Goal: Task Accomplishment & Management: Manage account settings

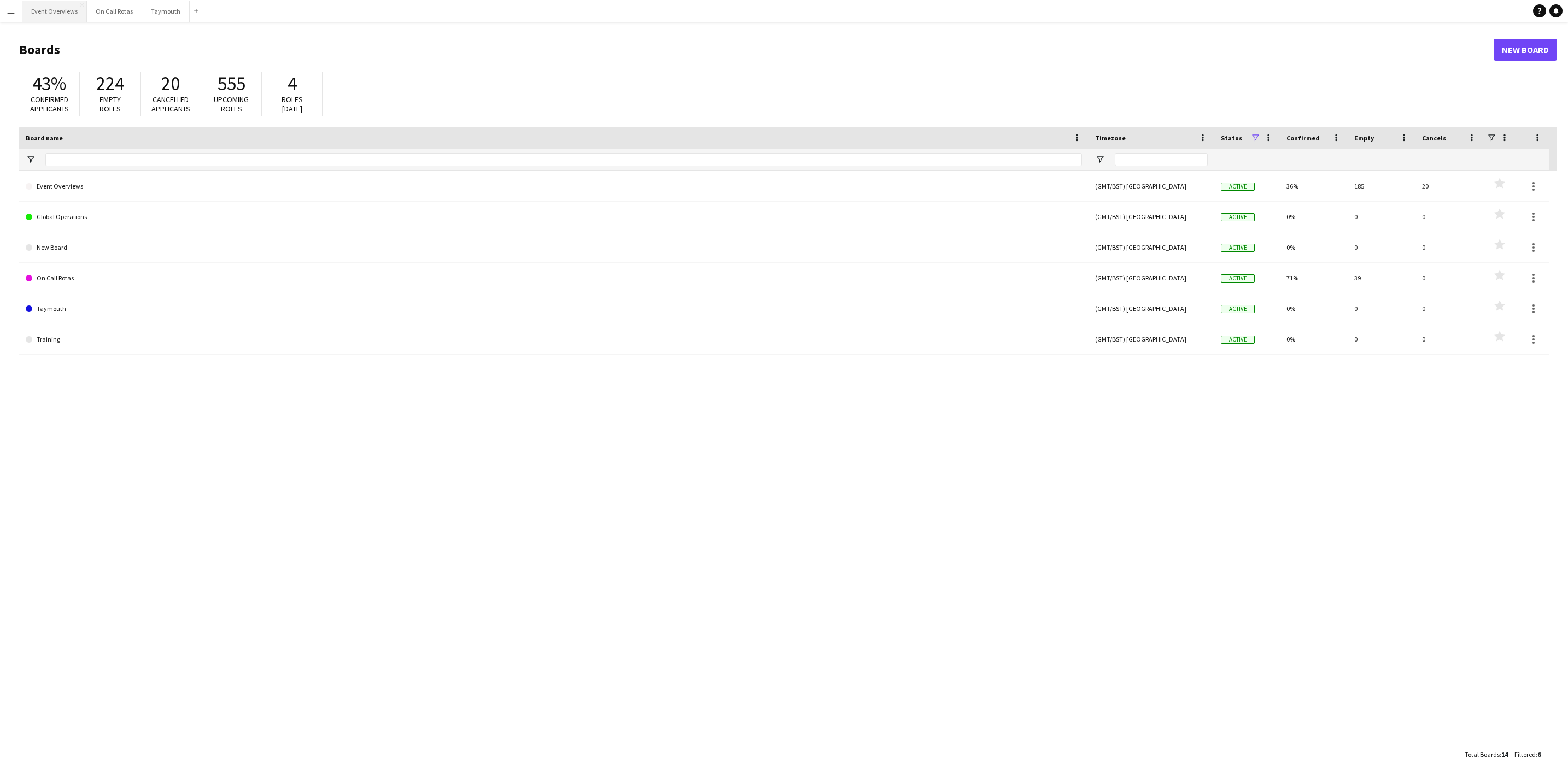
click at [64, 15] on button "Event Overviews Close" at bounding box center [55, 11] width 64 height 21
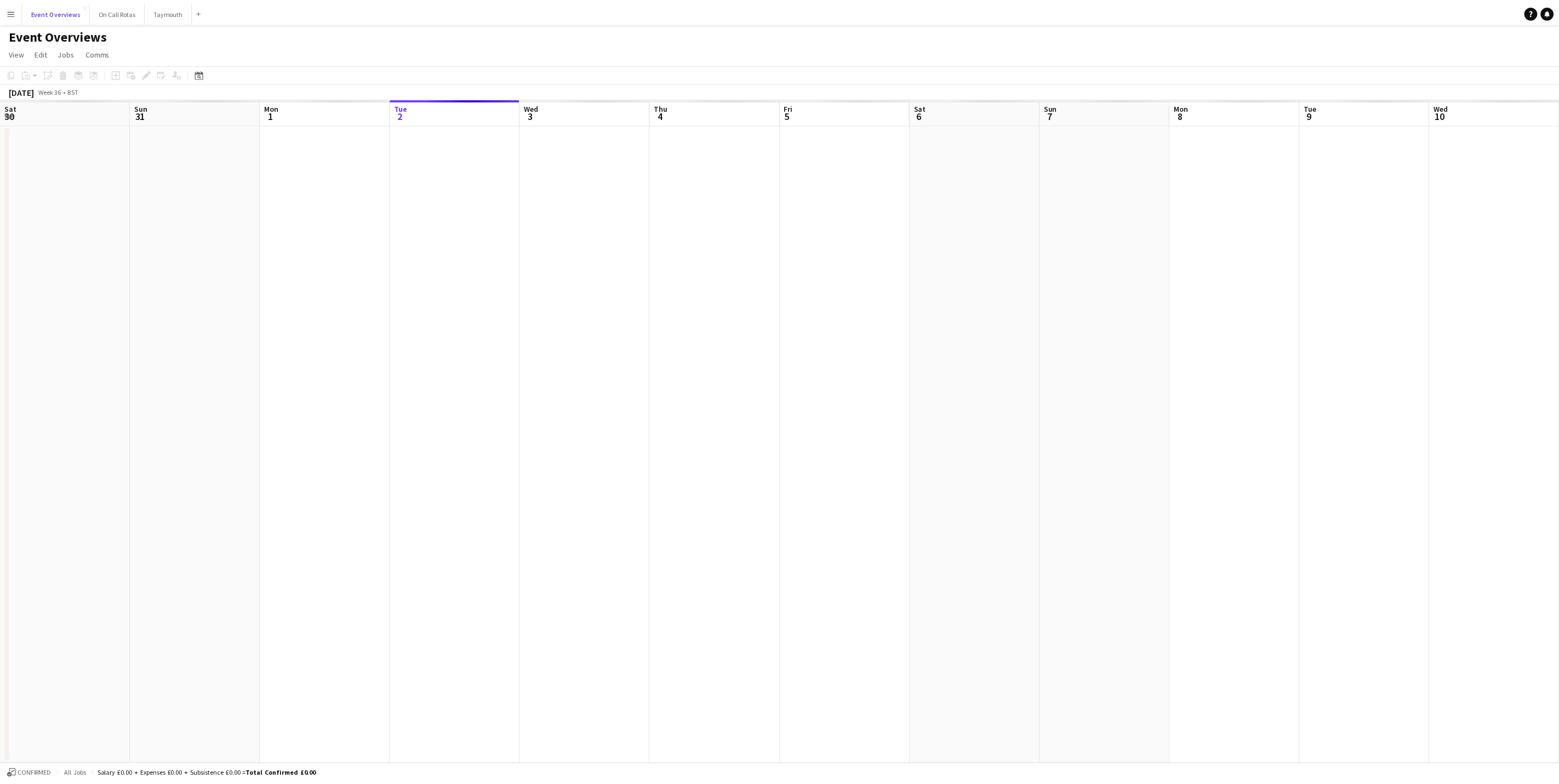
scroll to position [0, 262]
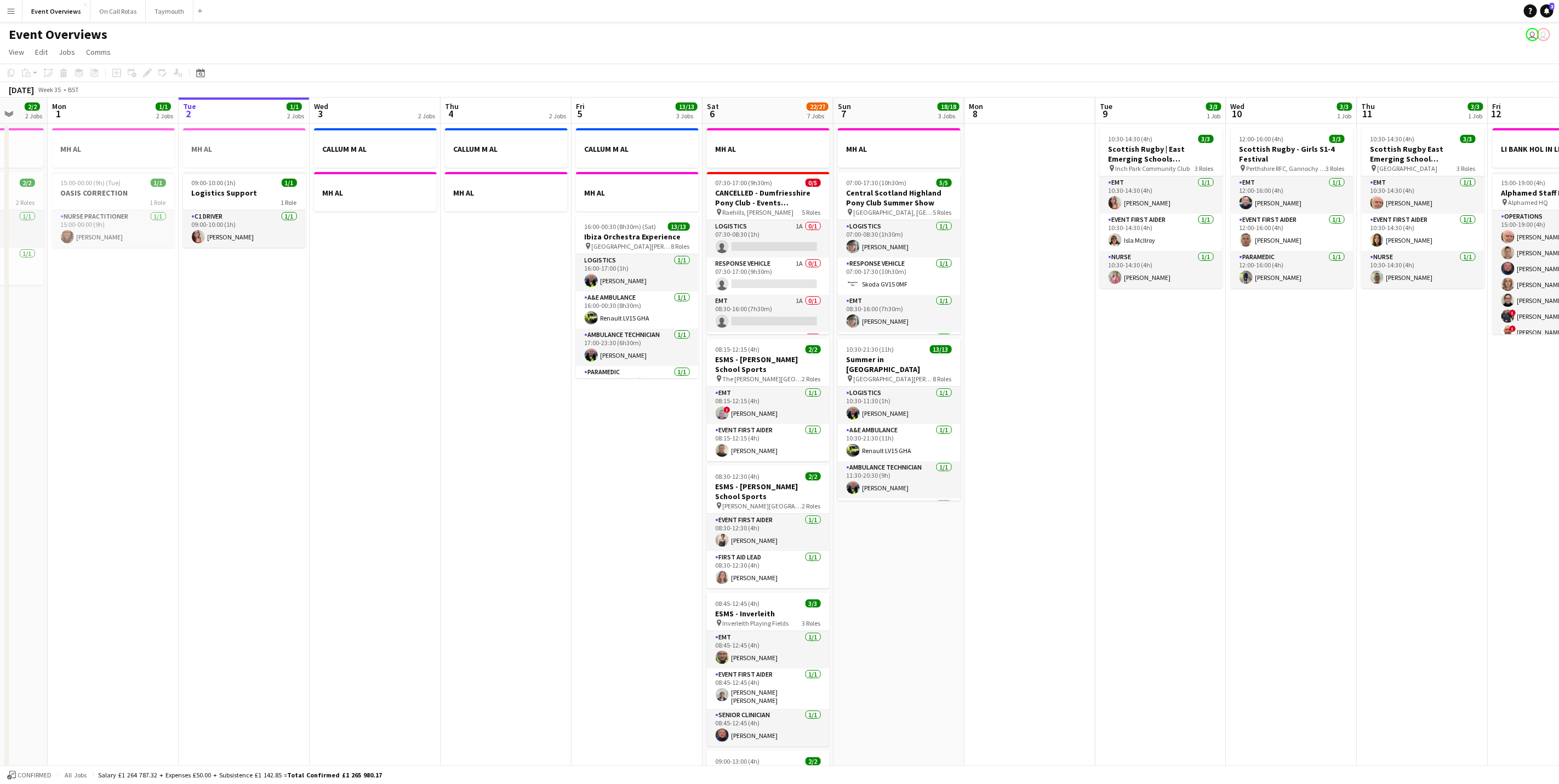
drag, startPoint x: 944, startPoint y: 636, endPoint x: 1003, endPoint y: 735, distance: 115.2
click at [993, 631] on app-calendar-viewport "Fri 29 Sat 30 20/20 7 Jobs Sun 31 2/2 2 Jobs Mon 1 1/1 2 Jobs Tue 2 1/1 2 Jobs …" at bounding box center [780, 579] width 1559 height 964
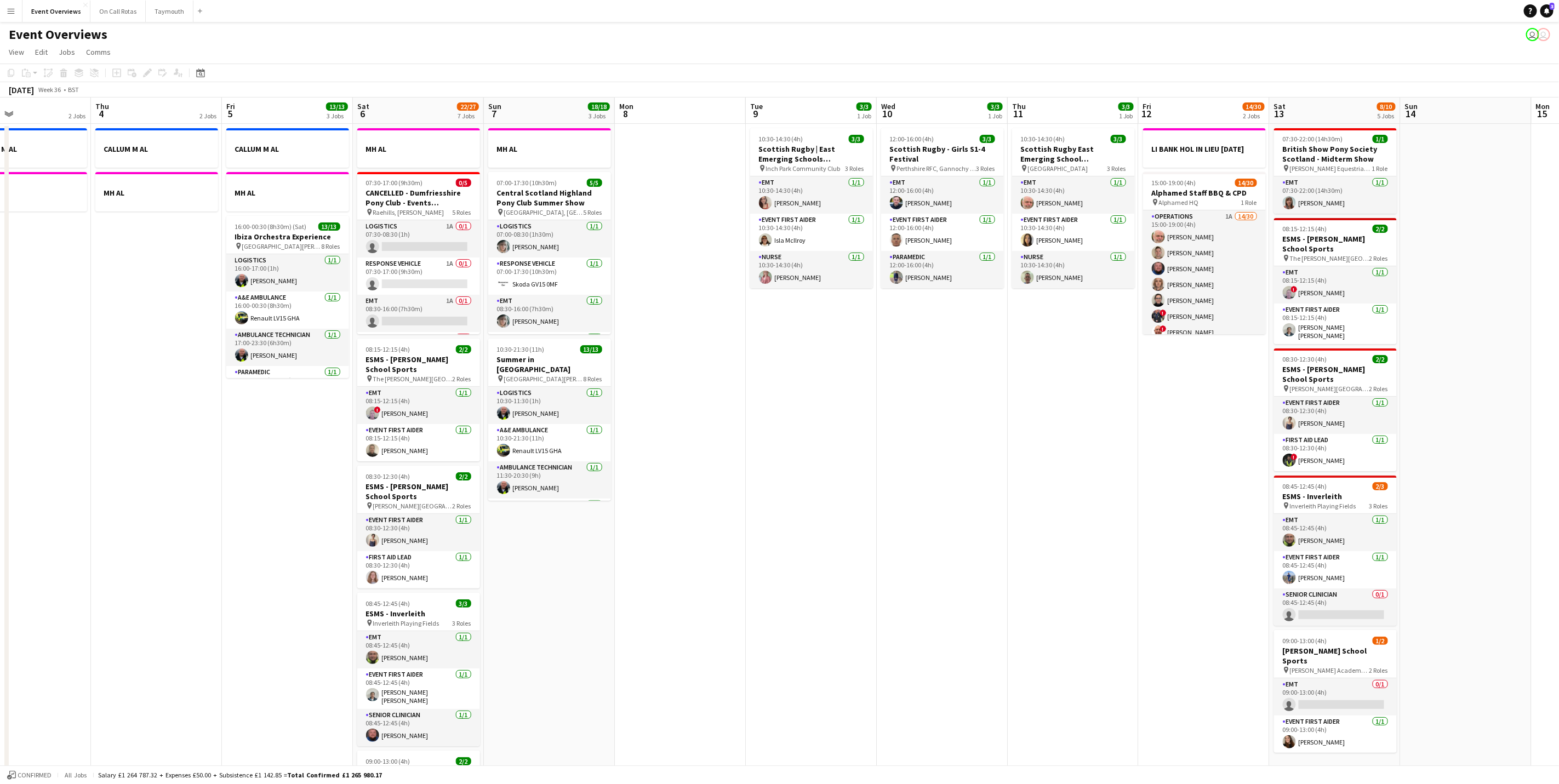
drag, startPoint x: 1180, startPoint y: 489, endPoint x: 776, endPoint y: 385, distance: 417.2
click at [827, 533] on app-calendar-viewport "Sun 31 2/2 2 Jobs Mon 1 1/1 2 Jobs Tue 2 1/1 2 Jobs Wed 3 2 Jobs Thu 4 2 Jobs F…" at bounding box center [780, 579] width 1559 height 964
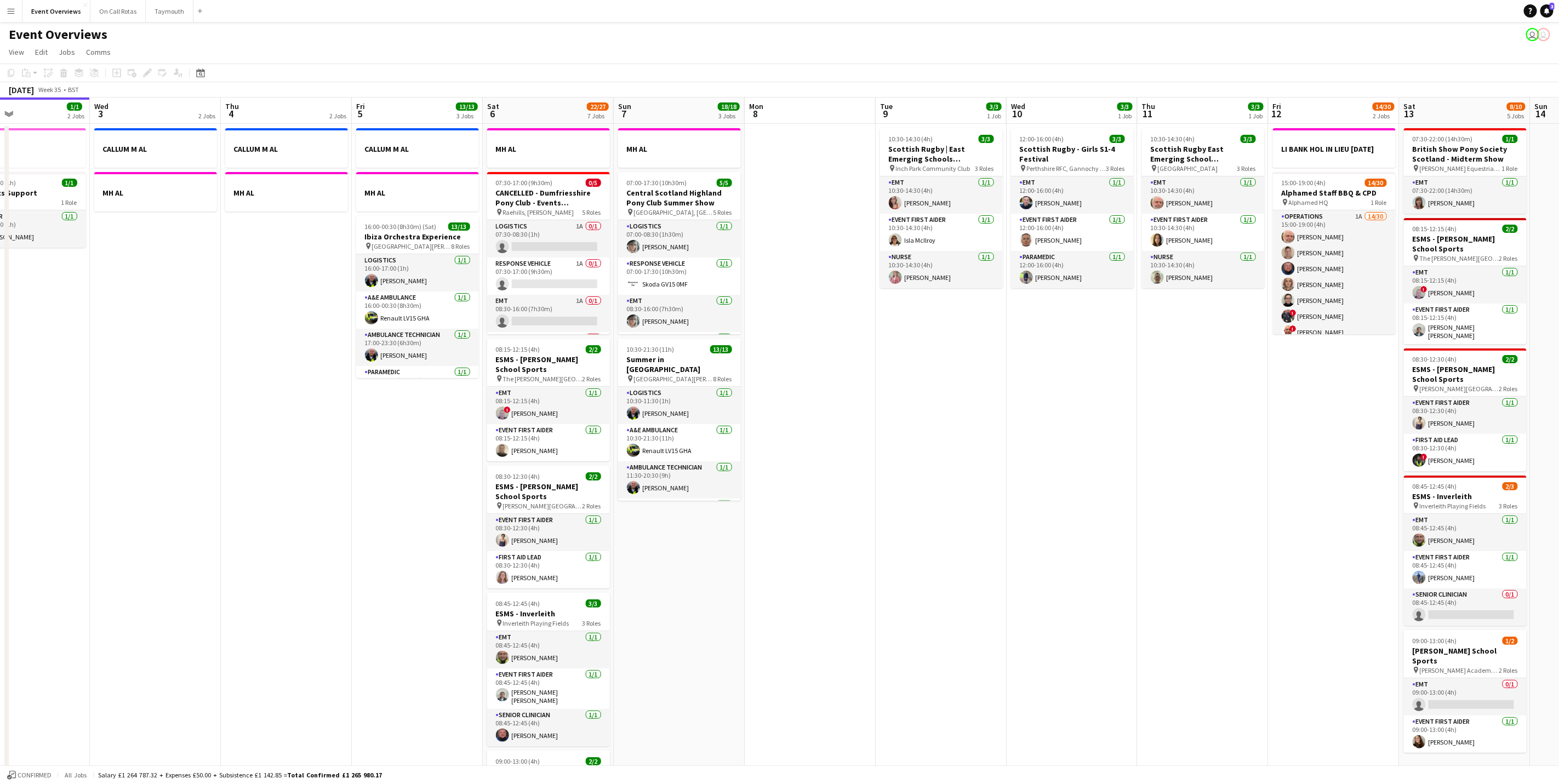
scroll to position [0, 260]
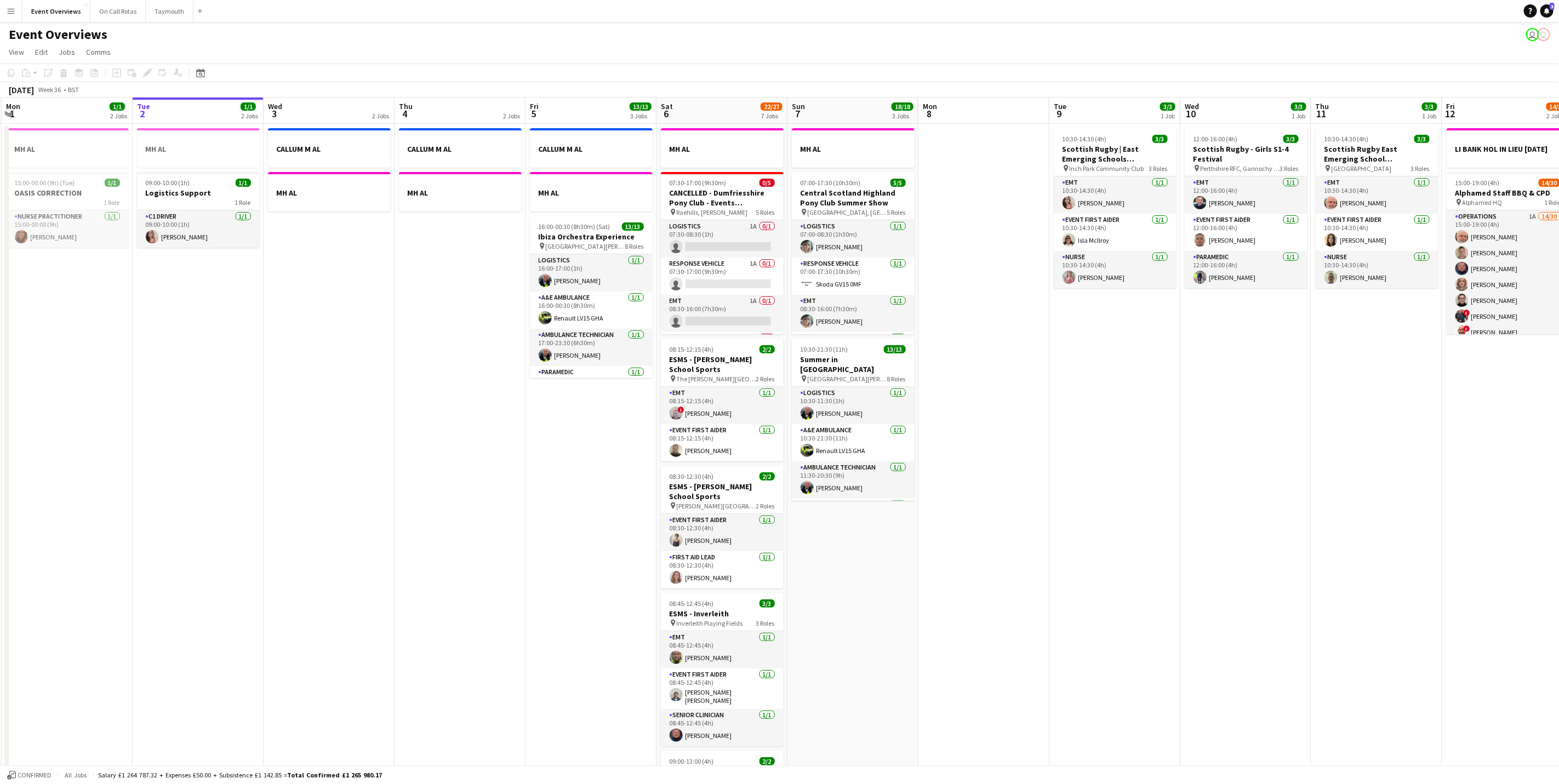
drag, startPoint x: 826, startPoint y: 466, endPoint x: 1097, endPoint y: 449, distance: 271.5
click at [1097, 449] on app-calendar-viewport "Sat 30 20/20 7 Jobs Sun 31 2/2 2 Jobs Mon 1 1/1 2 Jobs Tue 2 1/1 2 Jobs Wed 3 2…" at bounding box center [780, 579] width 1559 height 964
drag, startPoint x: 371, startPoint y: 642, endPoint x: 448, endPoint y: 600, distance: 87.7
click at [448, 600] on app-calendar-viewport "Sat 30 20/20 7 Jobs Sun 31 2/2 2 Jobs Mon 1 1/1 2 Jobs Tue 2 1/1 2 Jobs Wed 3 2…" at bounding box center [780, 579] width 1559 height 964
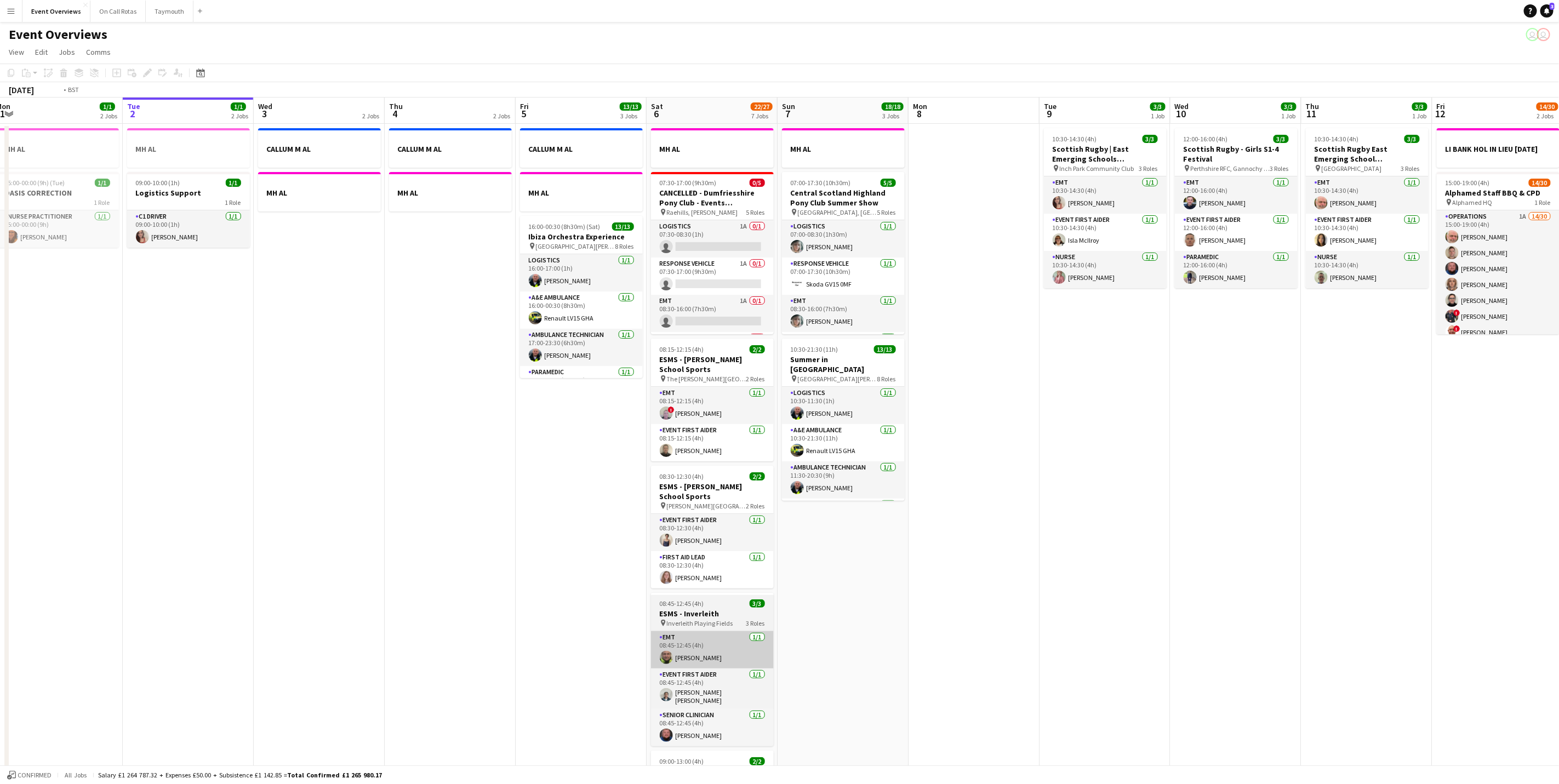
drag, startPoint x: 619, startPoint y: 681, endPoint x: 703, endPoint y: 669, distance: 84.9
click at [532, 681] on app-calendar-viewport "Fri 29 1/1 3 Jobs Sat 30 20/20 7 Jobs Sun 31 2/2 2 Jobs Mon 1 1/1 2 Jobs Tue 2 …" at bounding box center [780, 579] width 1559 height 964
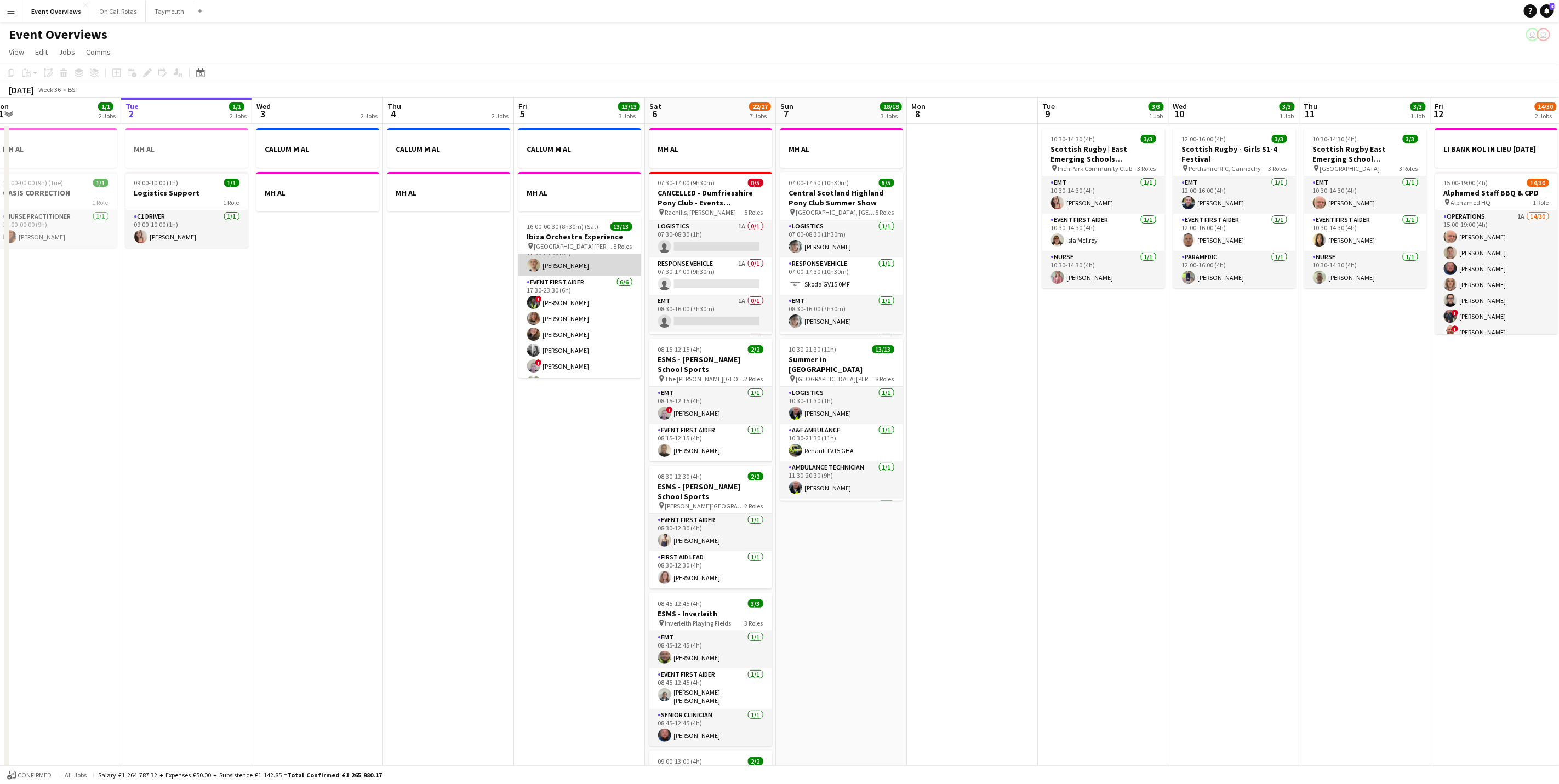
click at [540, 273] on app-card-role "Doctor [DATE] 17:30-23:30 (6h) [PERSON_NAME]" at bounding box center [579, 257] width 123 height 37
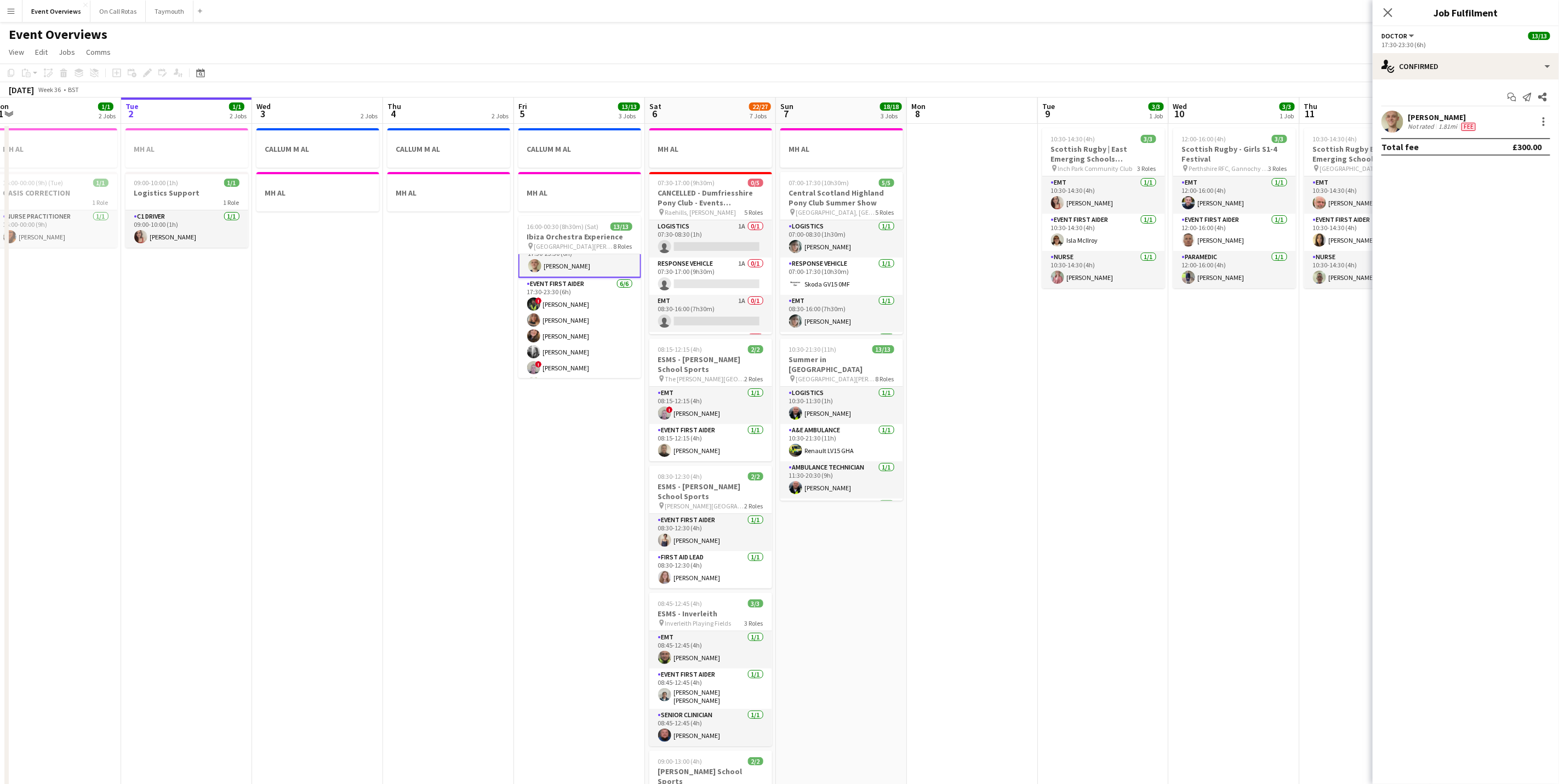
click at [1427, 116] on div "[PERSON_NAME]" at bounding box center [1443, 117] width 70 height 10
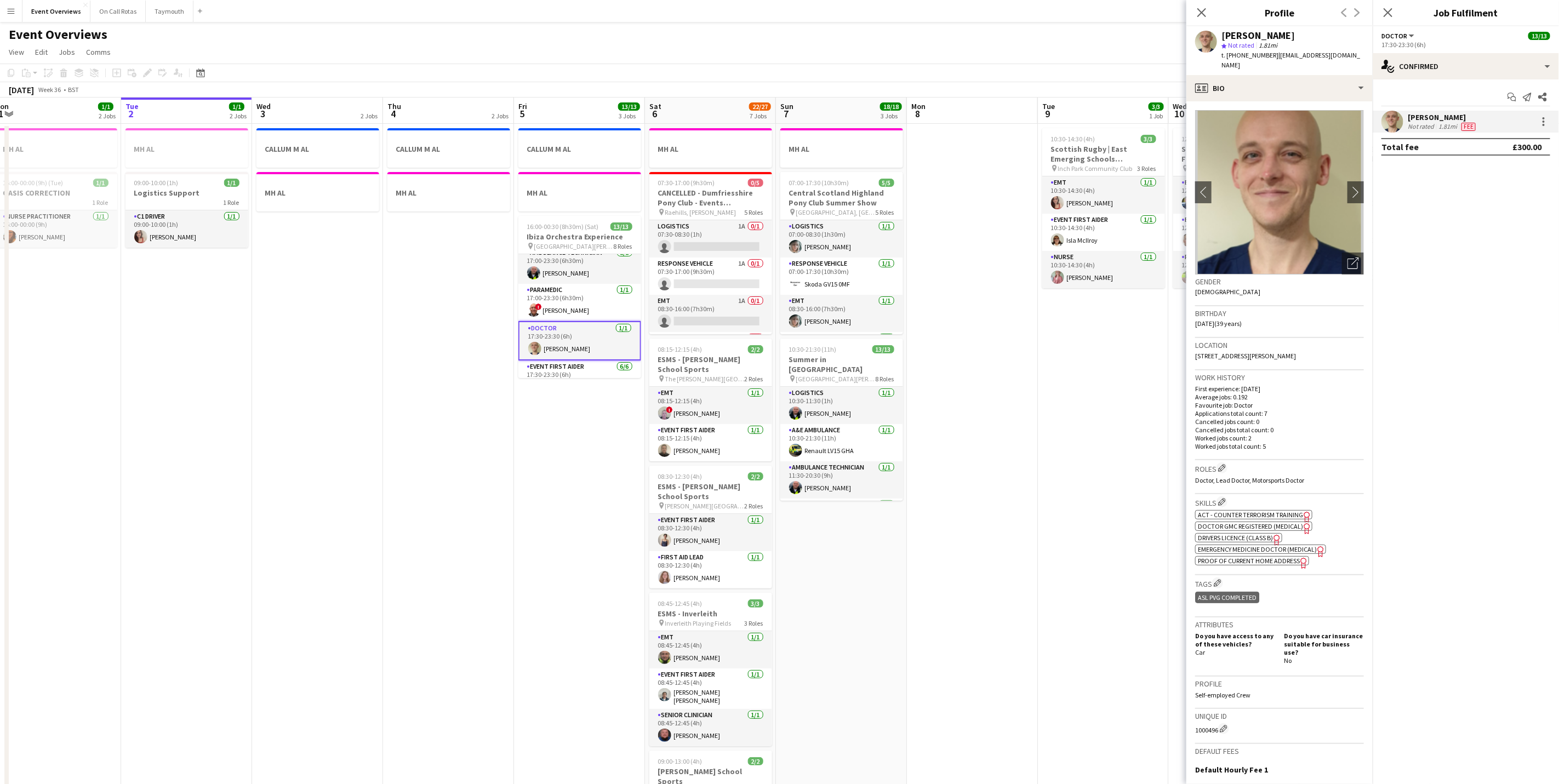
scroll to position [0, 0]
click at [569, 240] on h3 "Ibiza Orchestra Experience" at bounding box center [579, 236] width 123 height 10
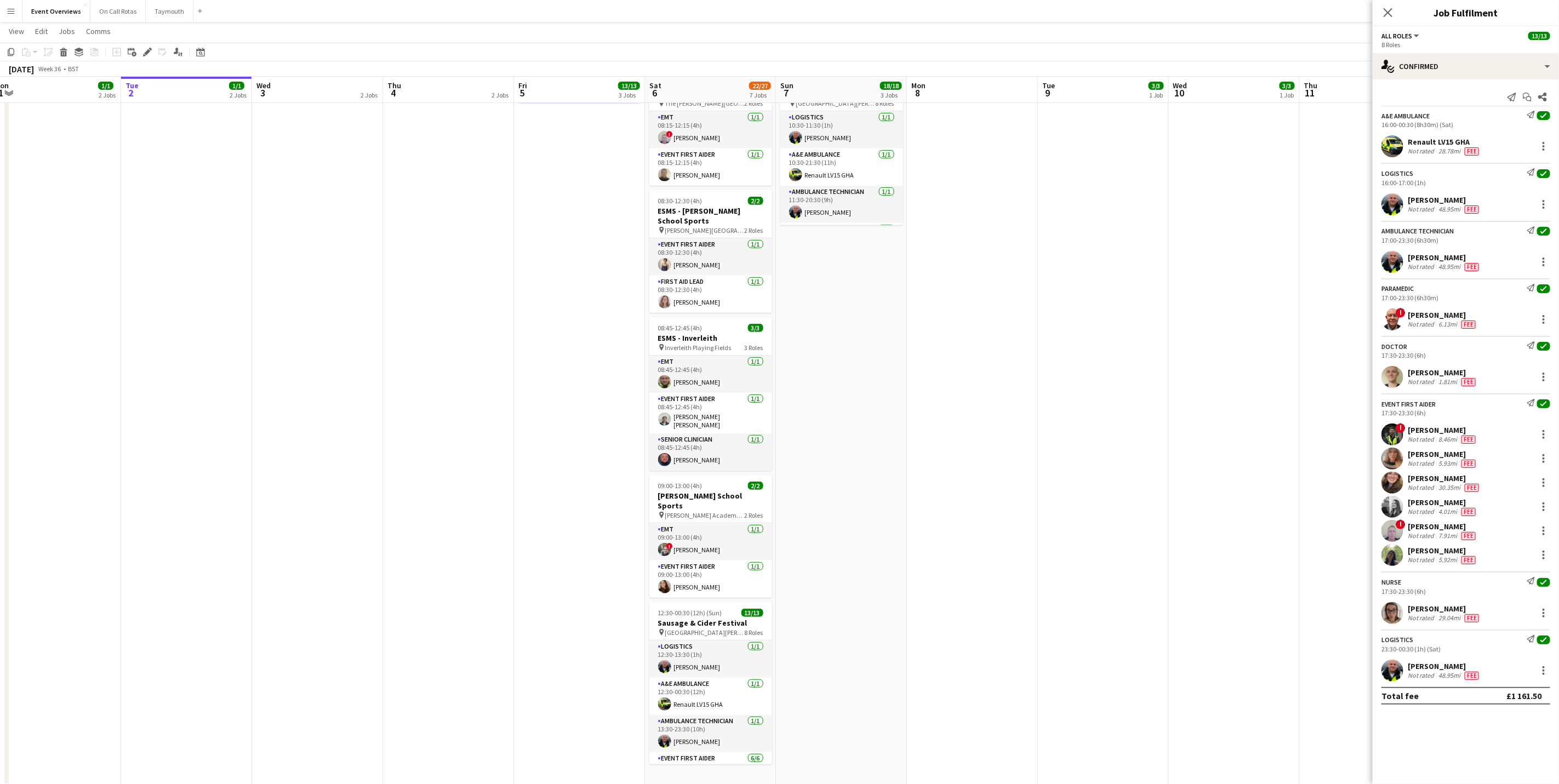
scroll to position [294, 0]
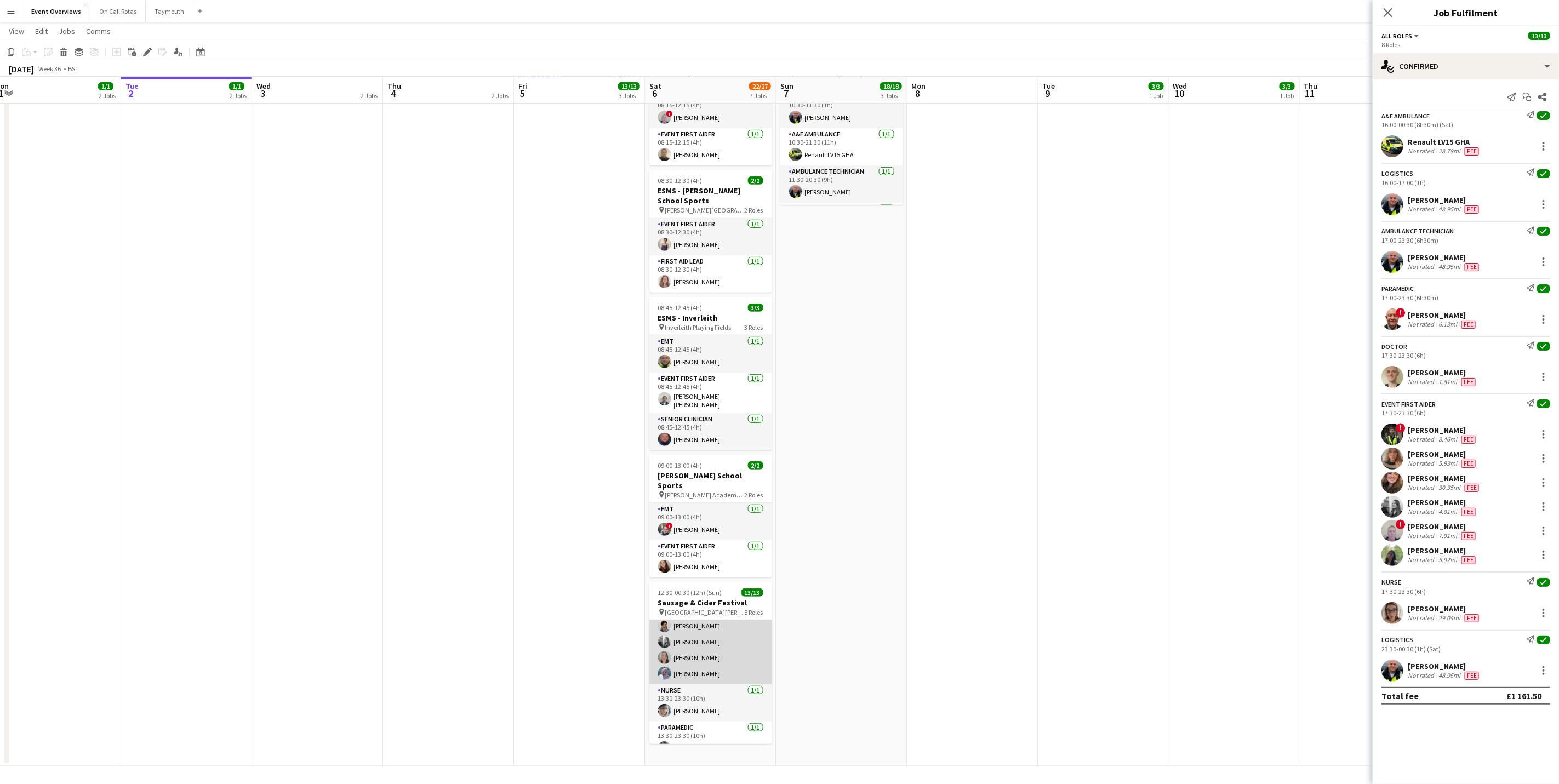
drag, startPoint x: 683, startPoint y: 661, endPoint x: 686, endPoint y: 656, distance: 5.8
click at [683, 661] on app-card-role "Event First Aider [DATE] 13:30-23:30 (10h) ! [PERSON_NAME] [PERSON_NAME] [PERSO…" at bounding box center [710, 626] width 123 height 116
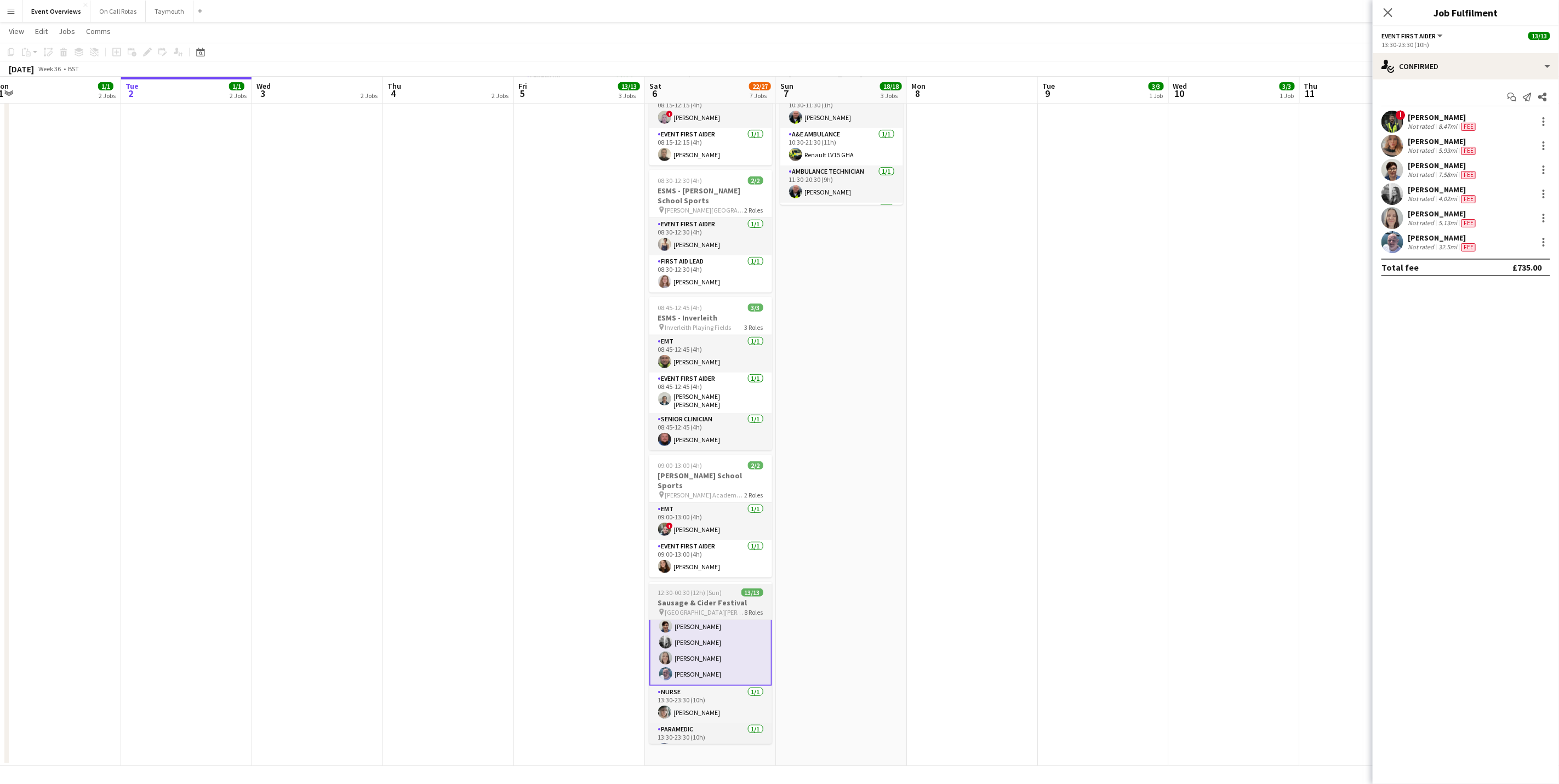
click at [703, 598] on h3 "Sausage & Cider Festival" at bounding box center [710, 603] width 123 height 10
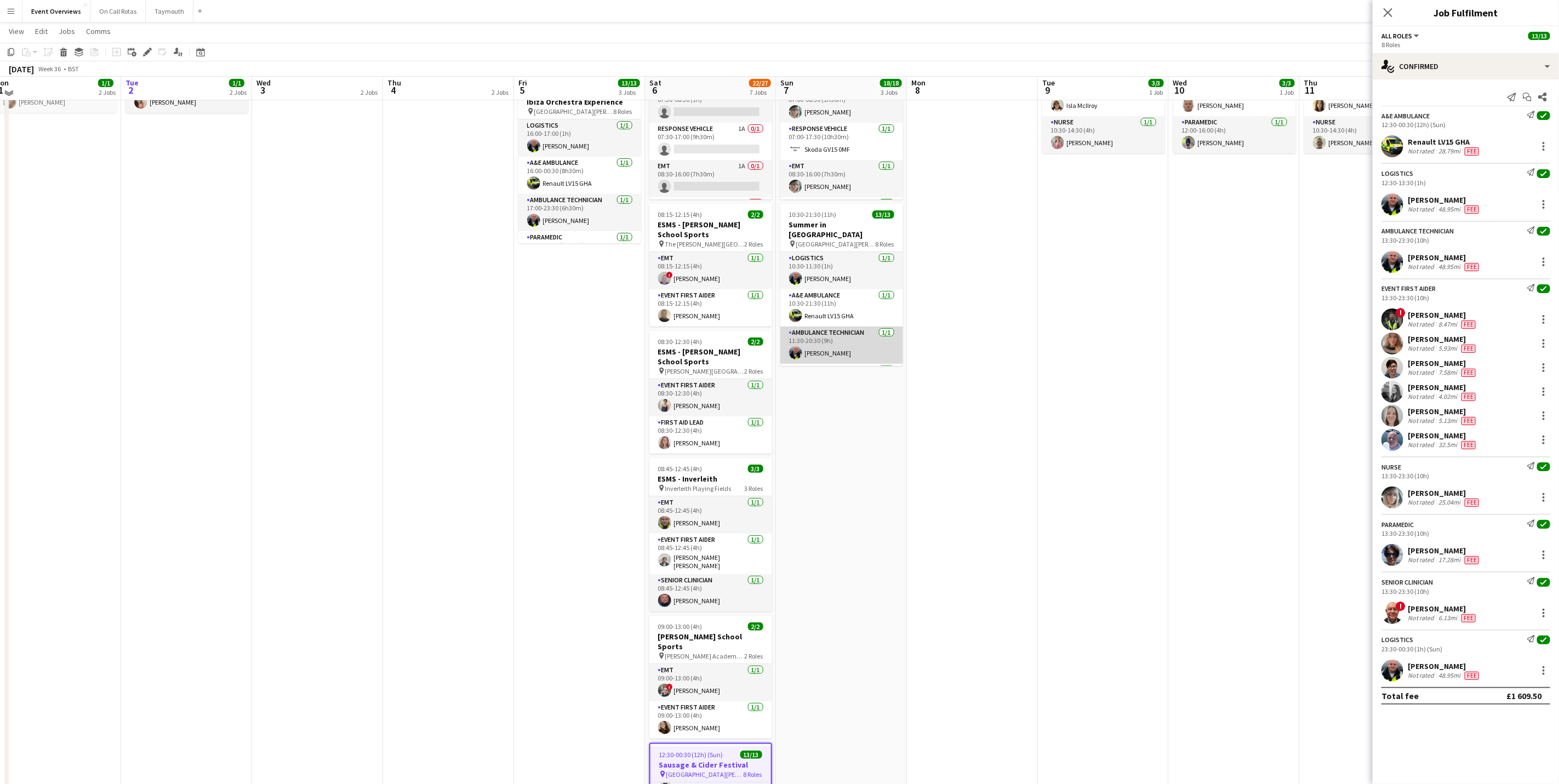
scroll to position [130, 0]
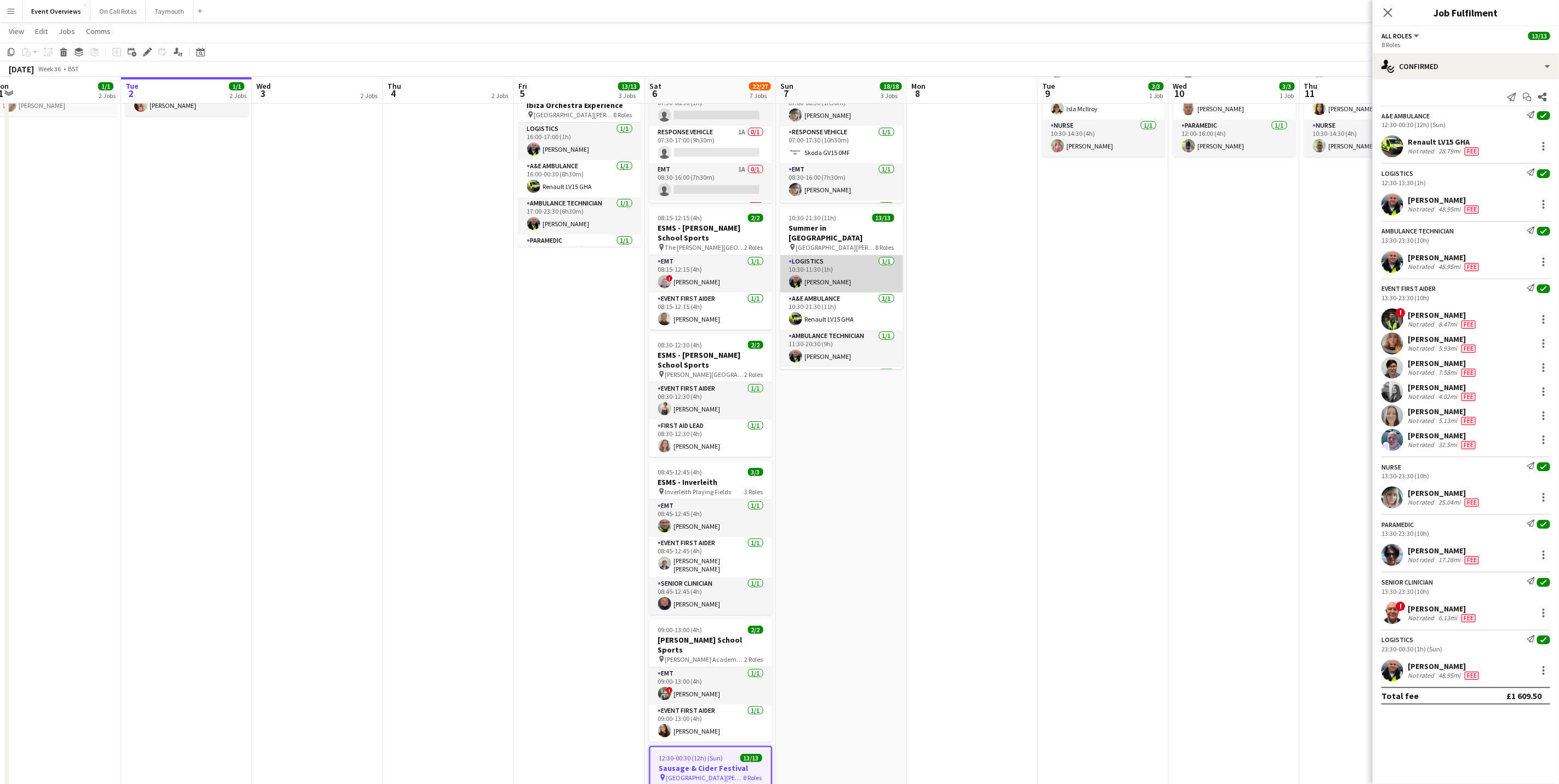
click at [834, 270] on app-card-role "Logistics [DATE] 10:30-11:30 (1h) [PERSON_NAME]" at bounding box center [841, 274] width 123 height 37
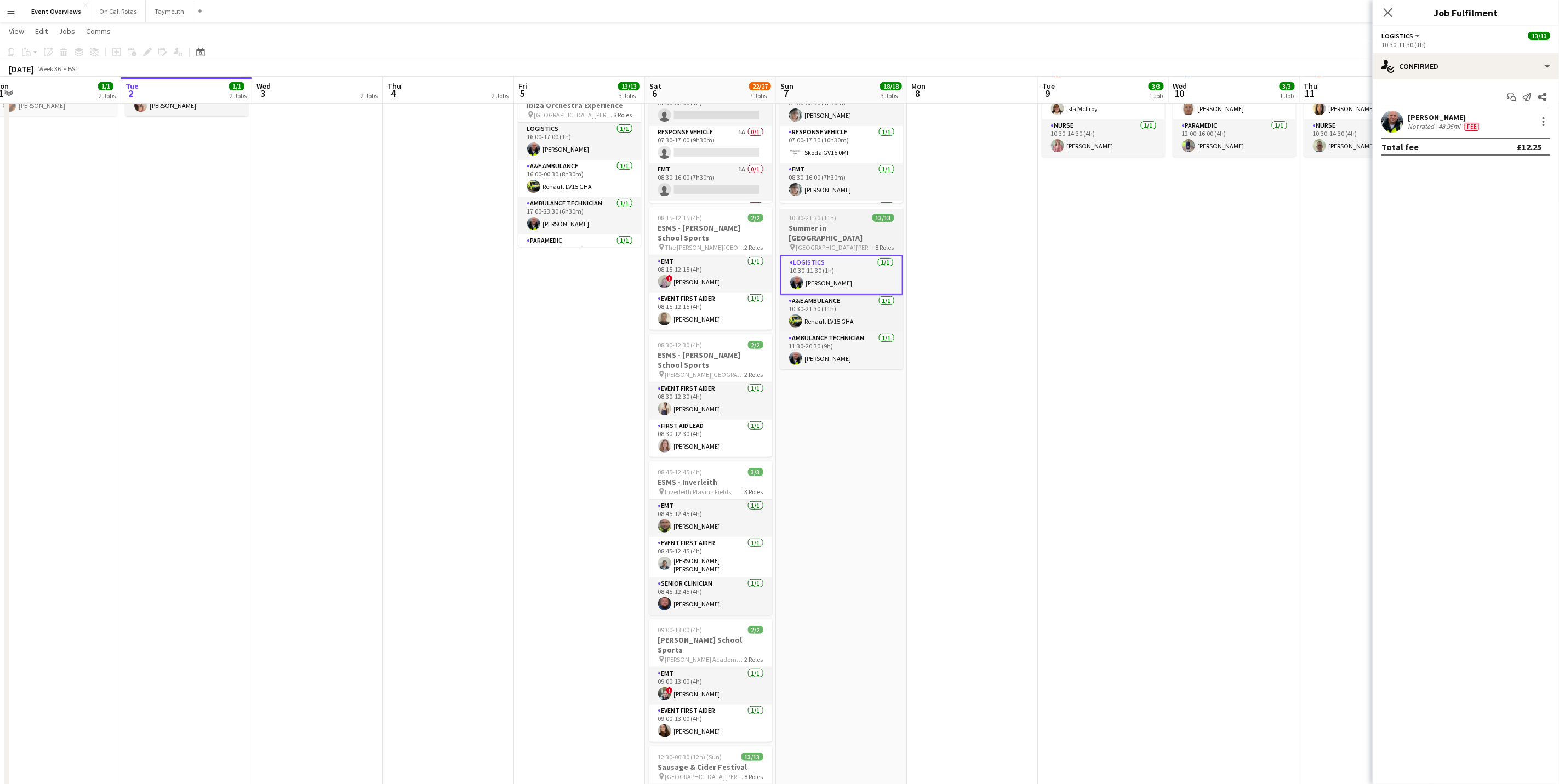
click at [822, 217] on span "10:30-21:30 (11h)" at bounding box center [813, 218] width 48 height 8
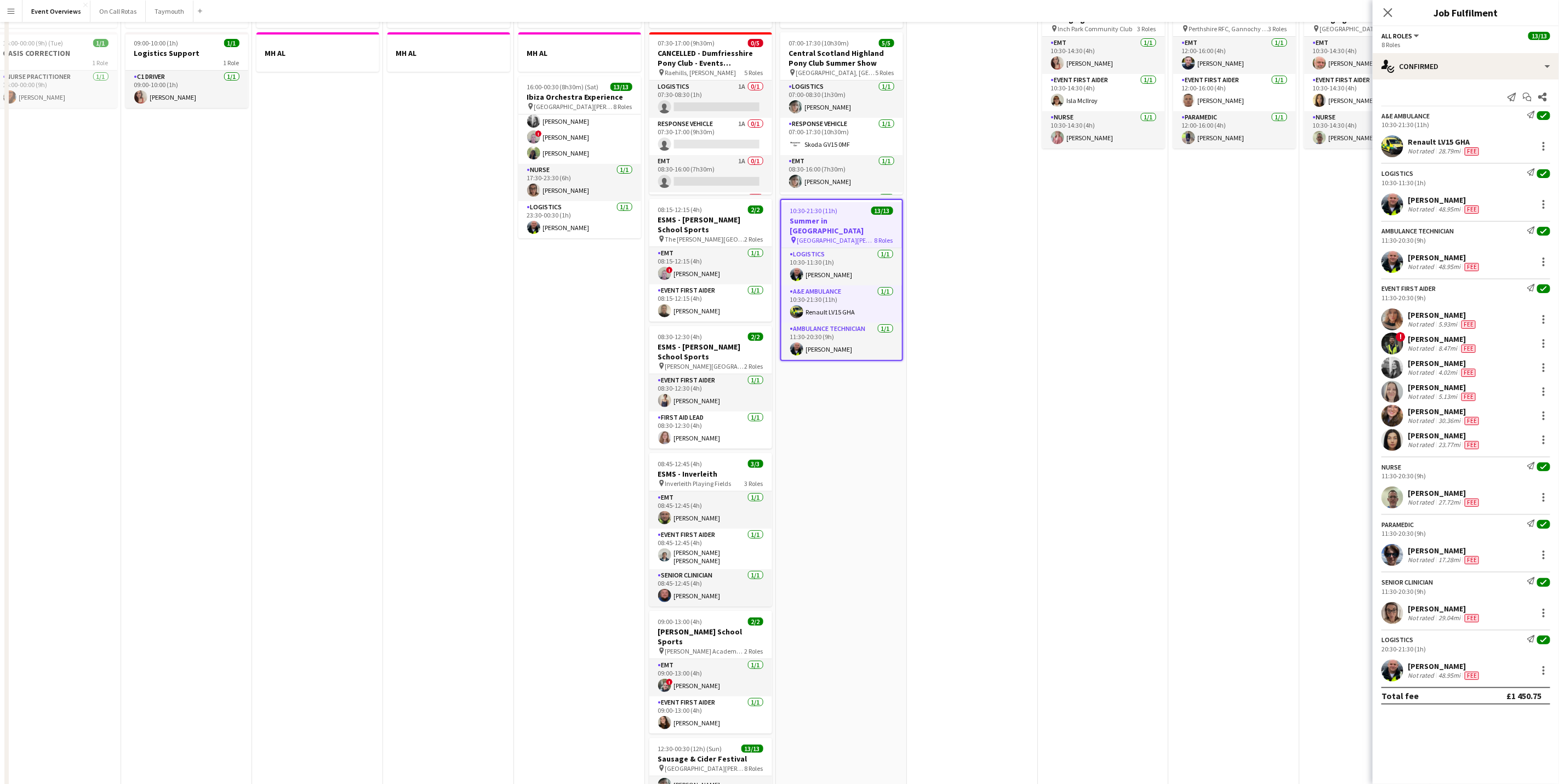
scroll to position [0, 0]
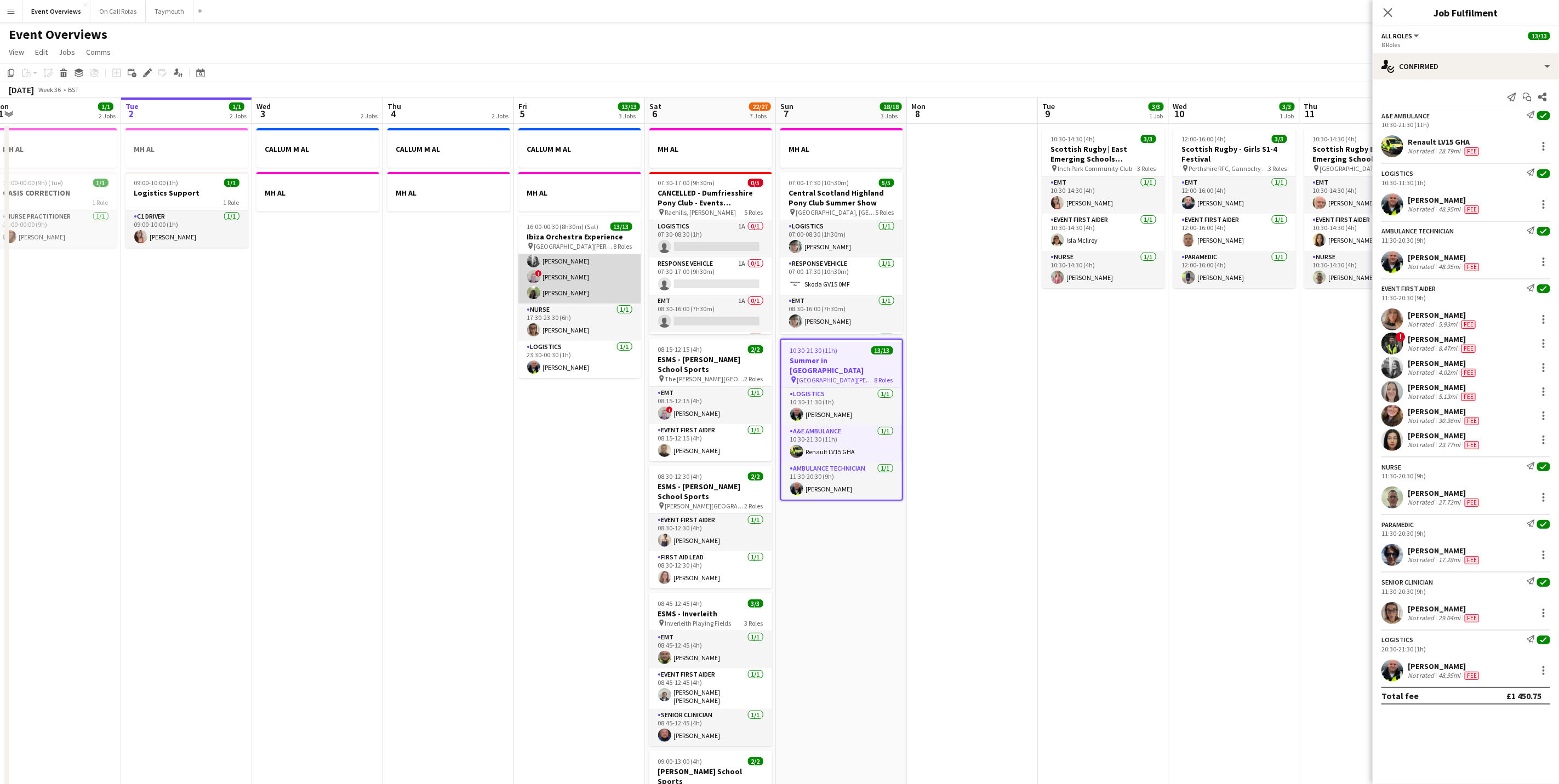
click at [554, 270] on app-card-role "Event First Aider [DATE] 17:30-23:30 (6h) ! [PERSON_NAME] [PERSON_NAME] [PERSON…" at bounding box center [579, 245] width 123 height 116
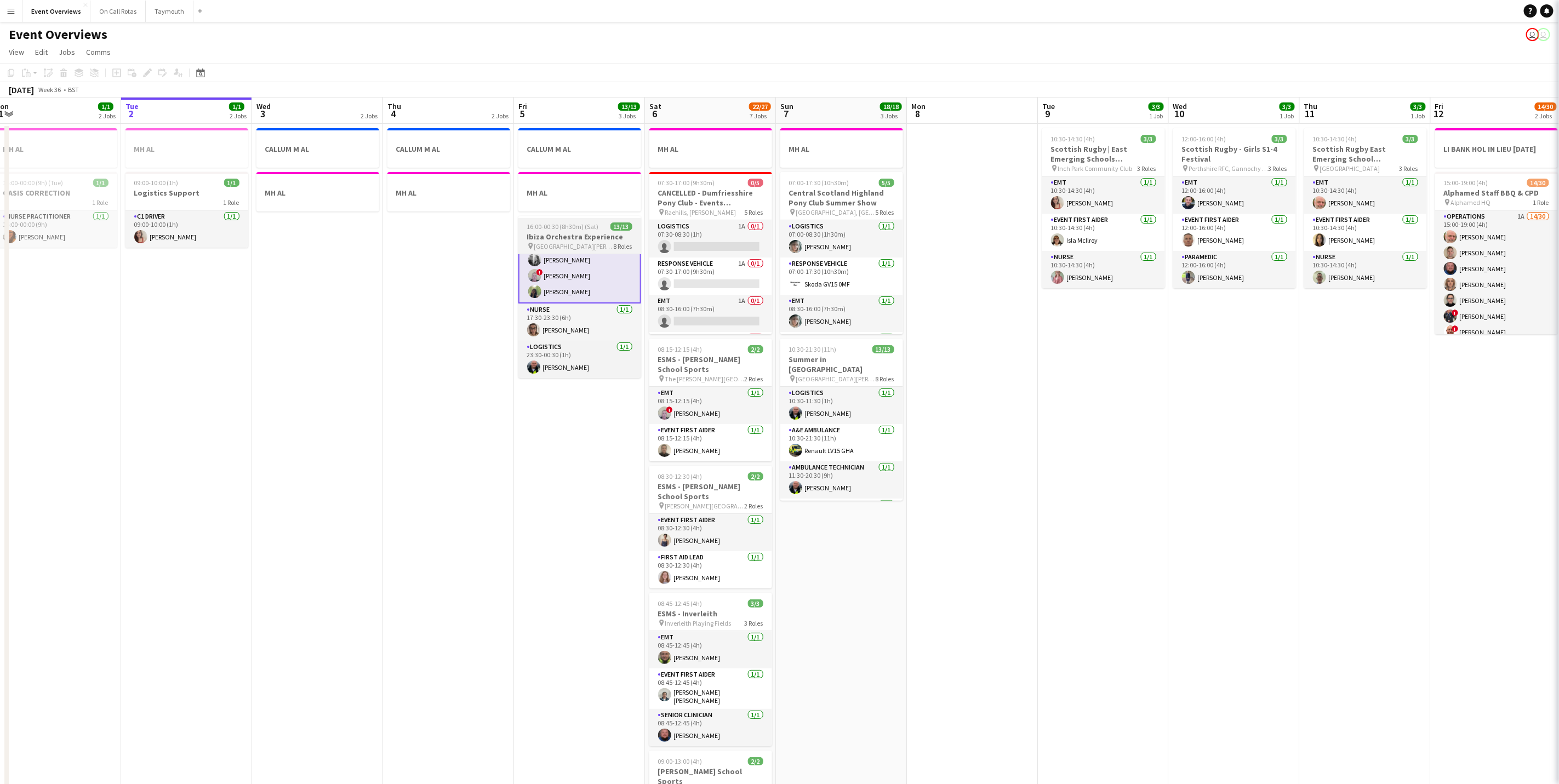
click at [554, 245] on span "[GEOGRAPHIC_DATA][PERSON_NAME], [GEOGRAPHIC_DATA]" at bounding box center [574, 246] width 79 height 8
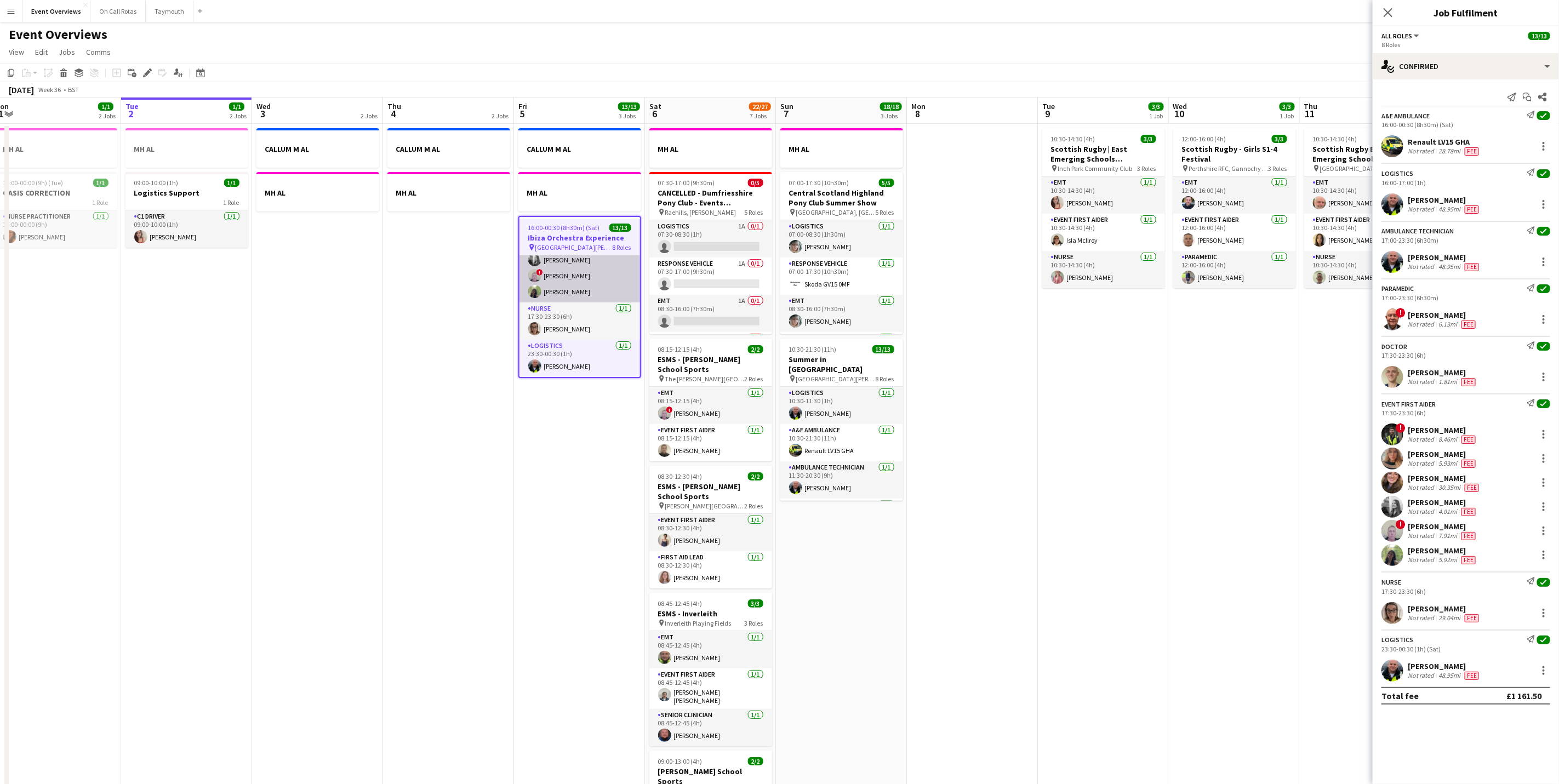
scroll to position [259, 0]
click at [1451, 76] on div "single-neutral-actions-check-2 Confirmed" at bounding box center [1466, 66] width 186 height 26
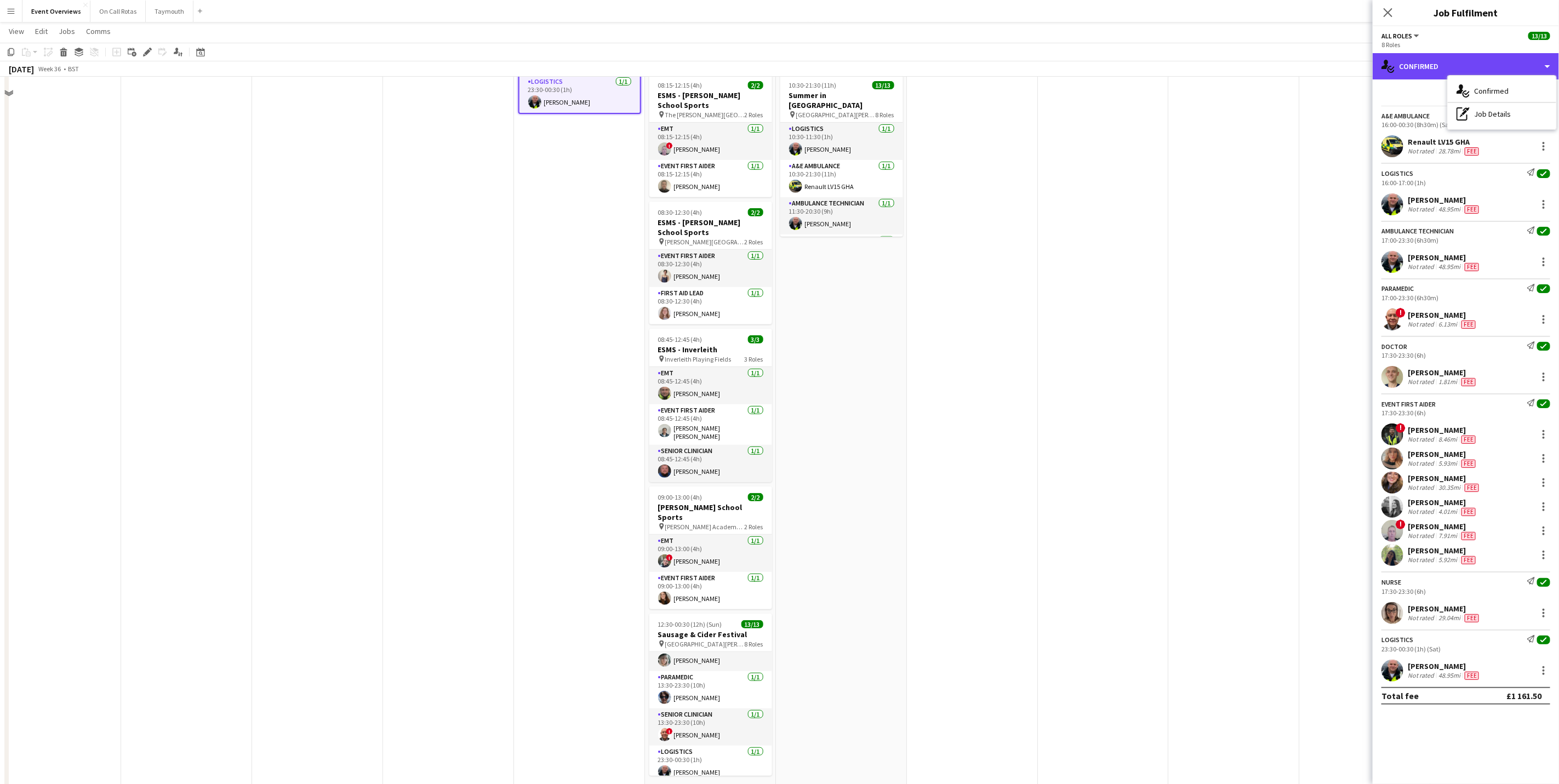
scroll to position [294, 0]
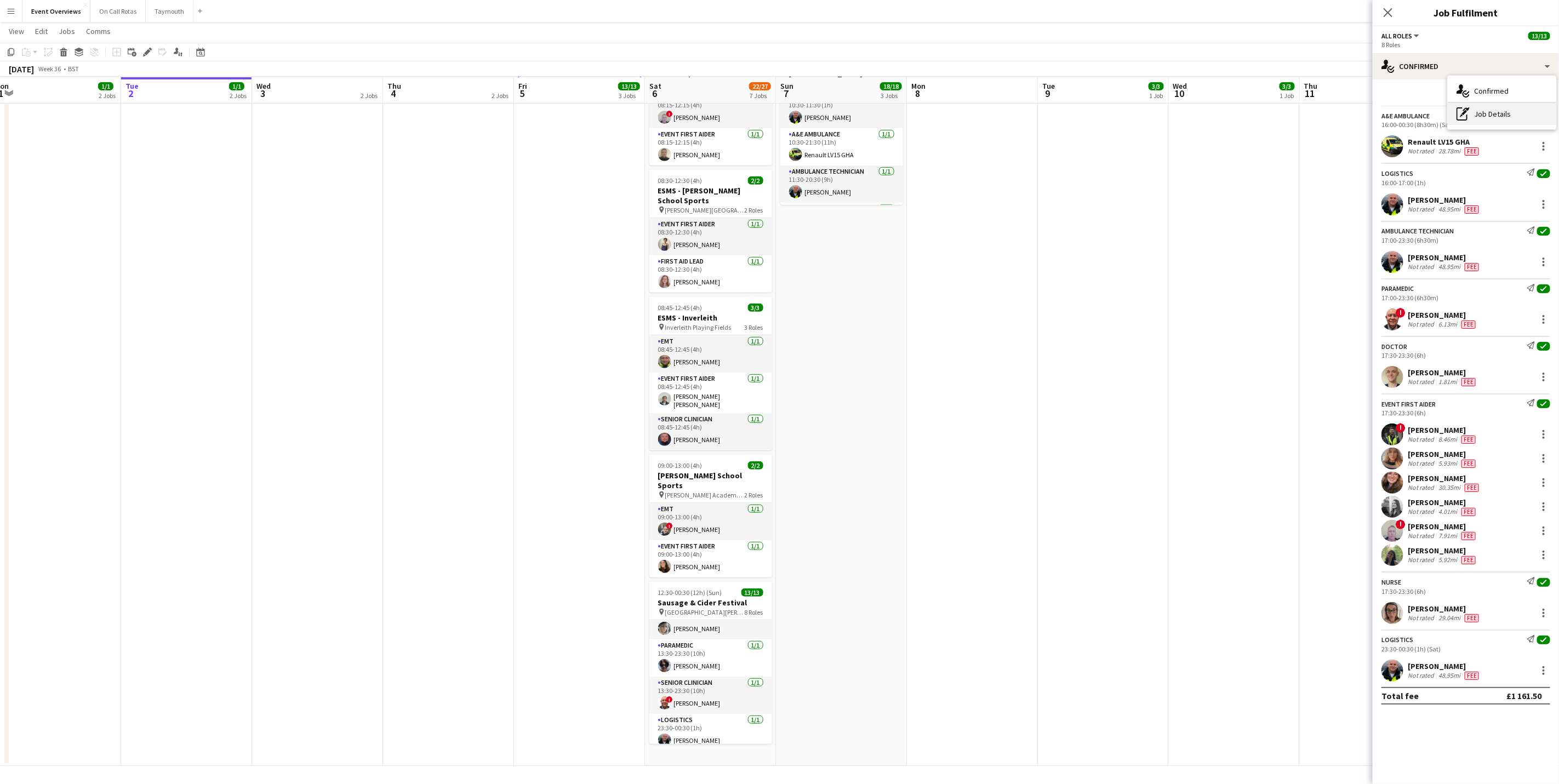
click at [1488, 115] on div "pen-write Job Details" at bounding box center [1502, 114] width 108 height 22
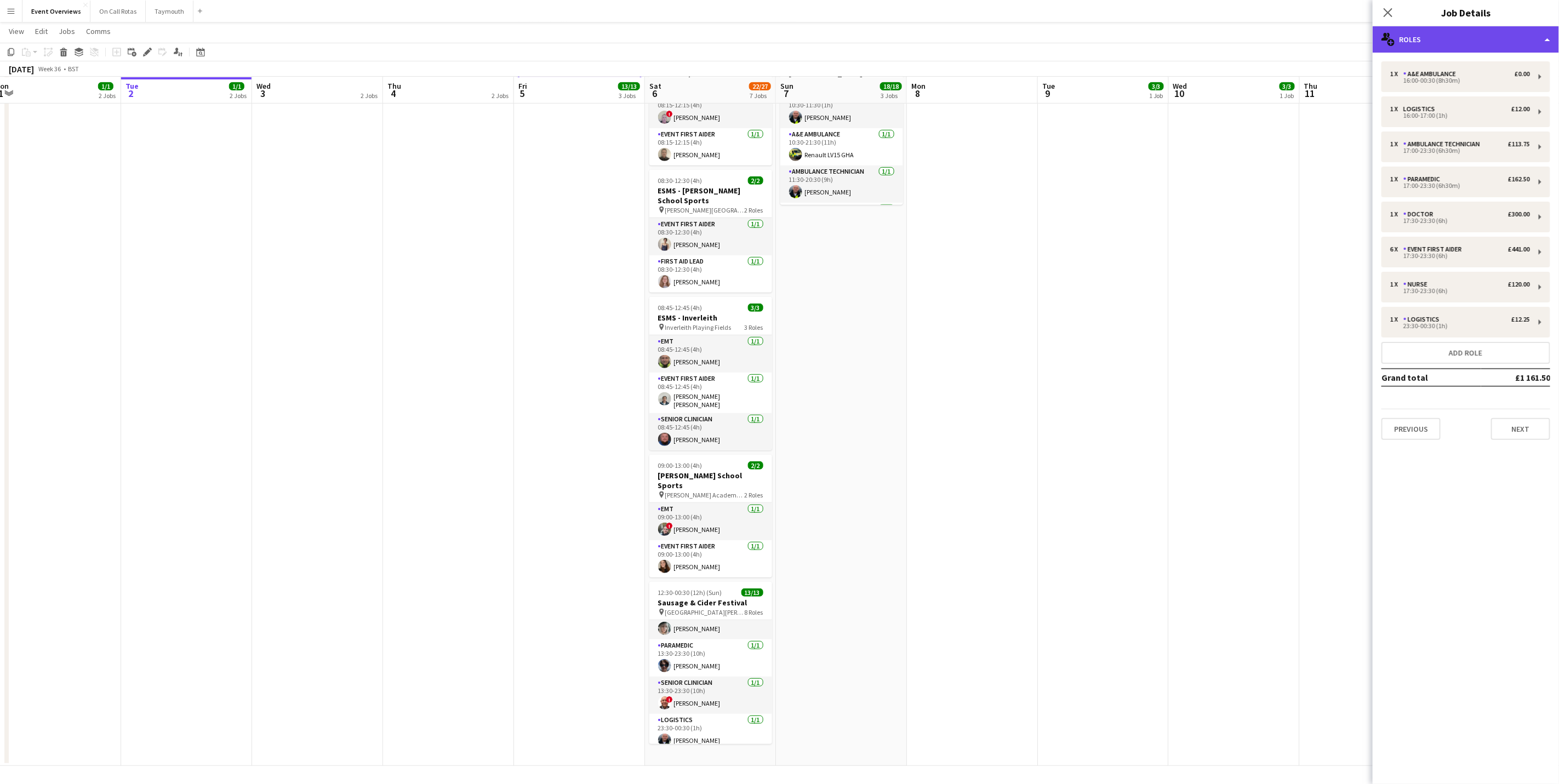
click at [1423, 38] on div "multiple-users-add Roles" at bounding box center [1466, 39] width 186 height 26
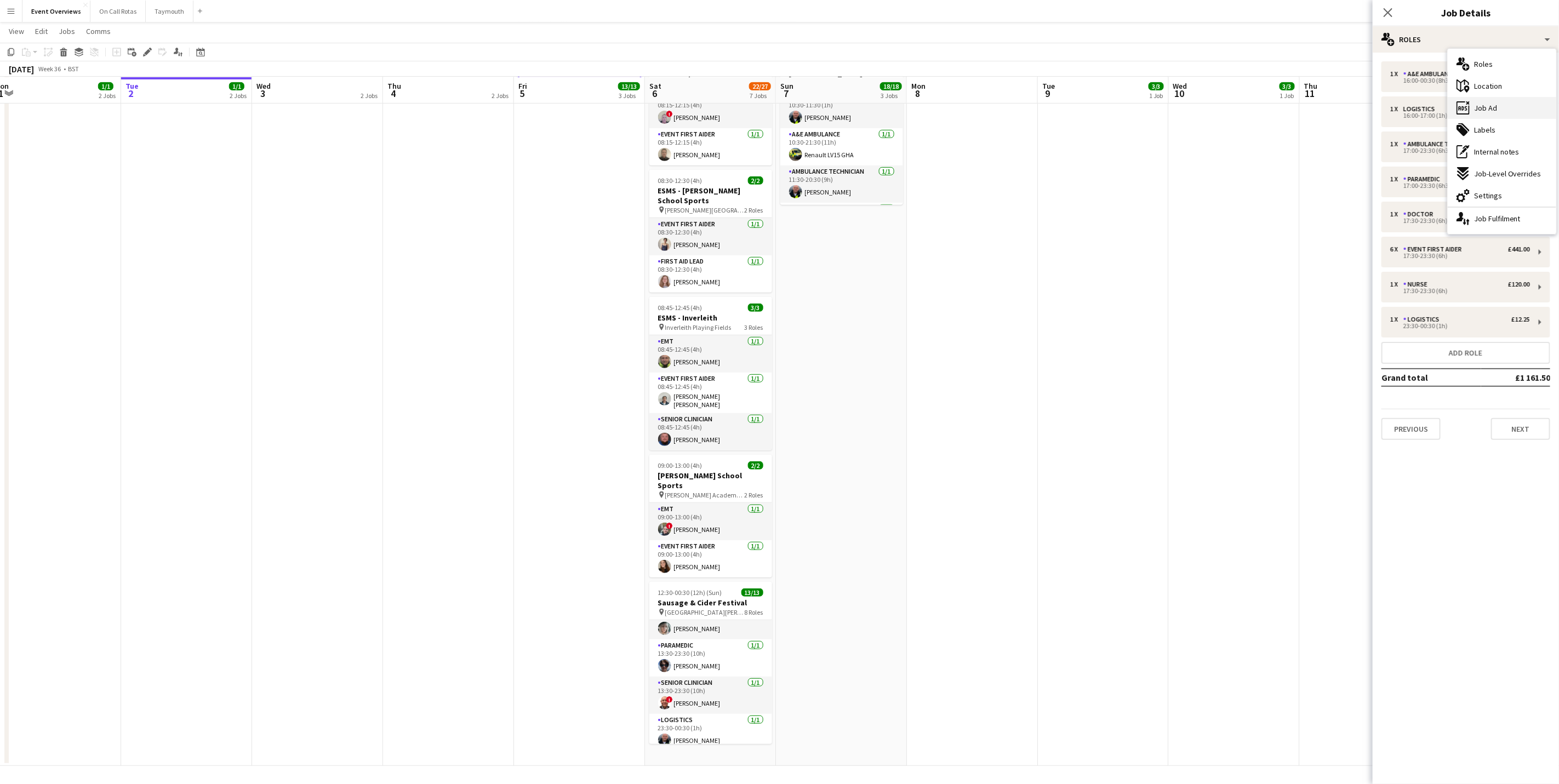
click at [1483, 99] on div "ads-window Job Ad" at bounding box center [1502, 108] width 108 height 22
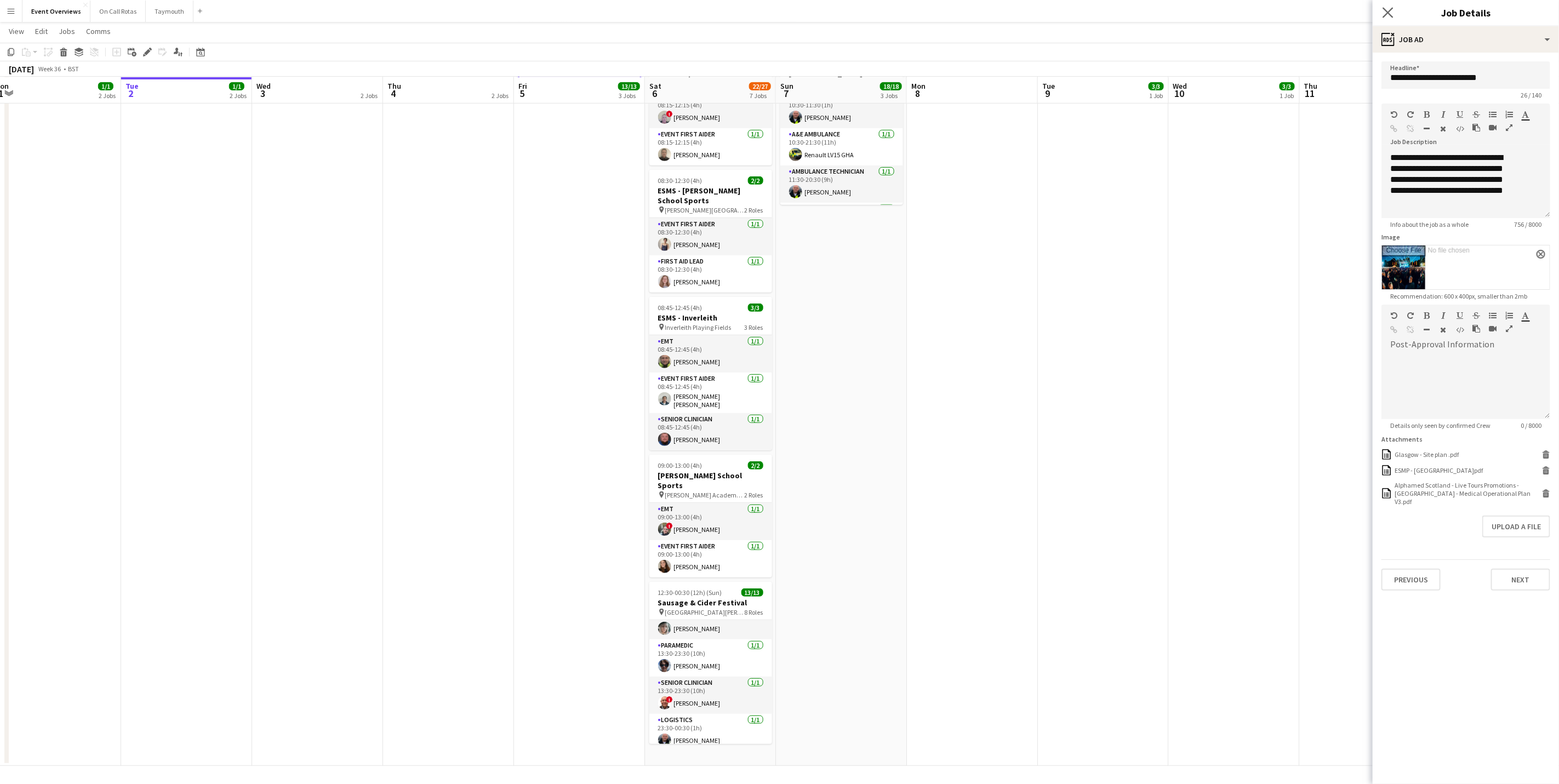
click at [1381, 13] on app-icon "Close pop-in" at bounding box center [1388, 12] width 16 height 16
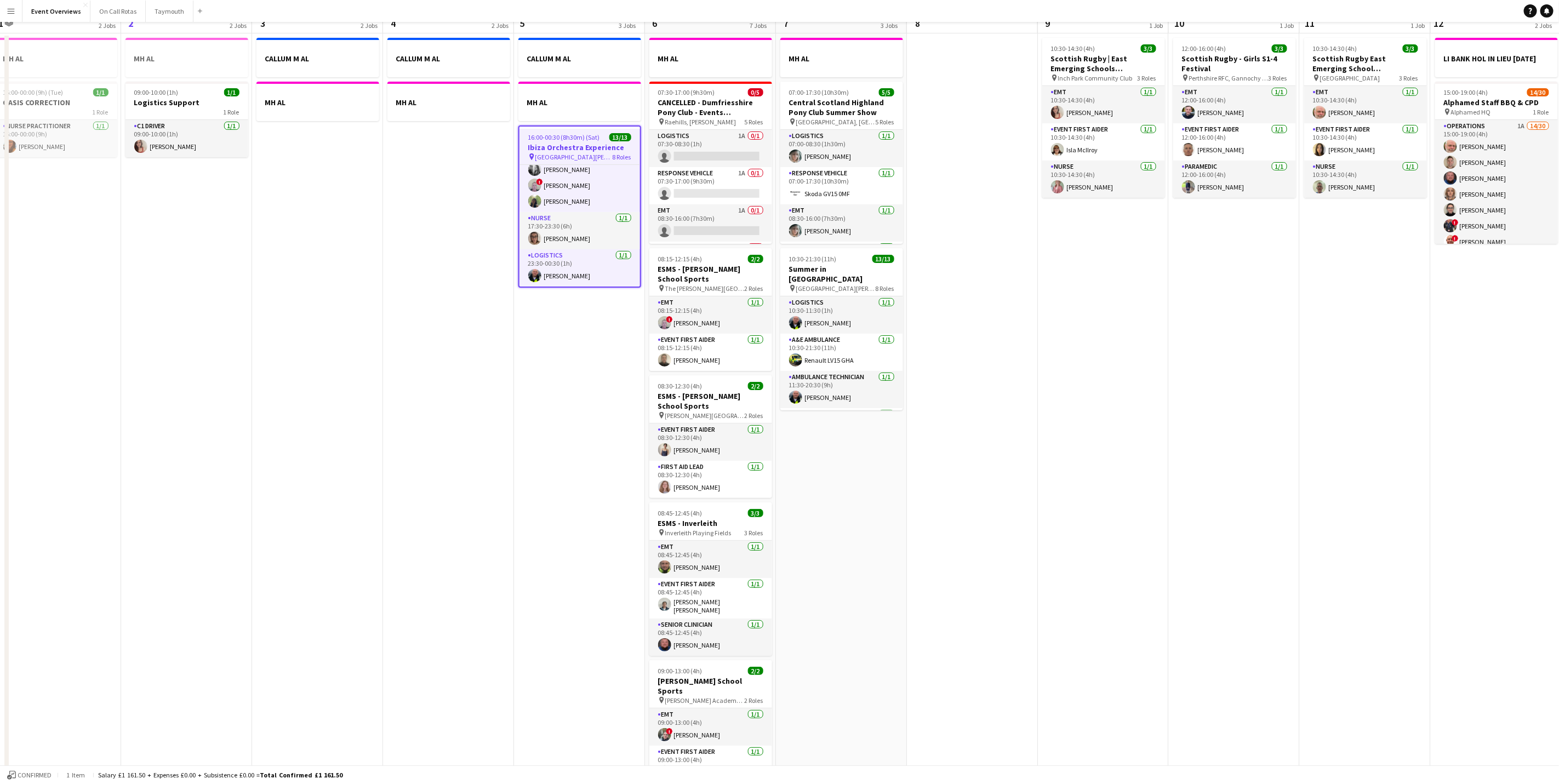
scroll to position [0, 0]
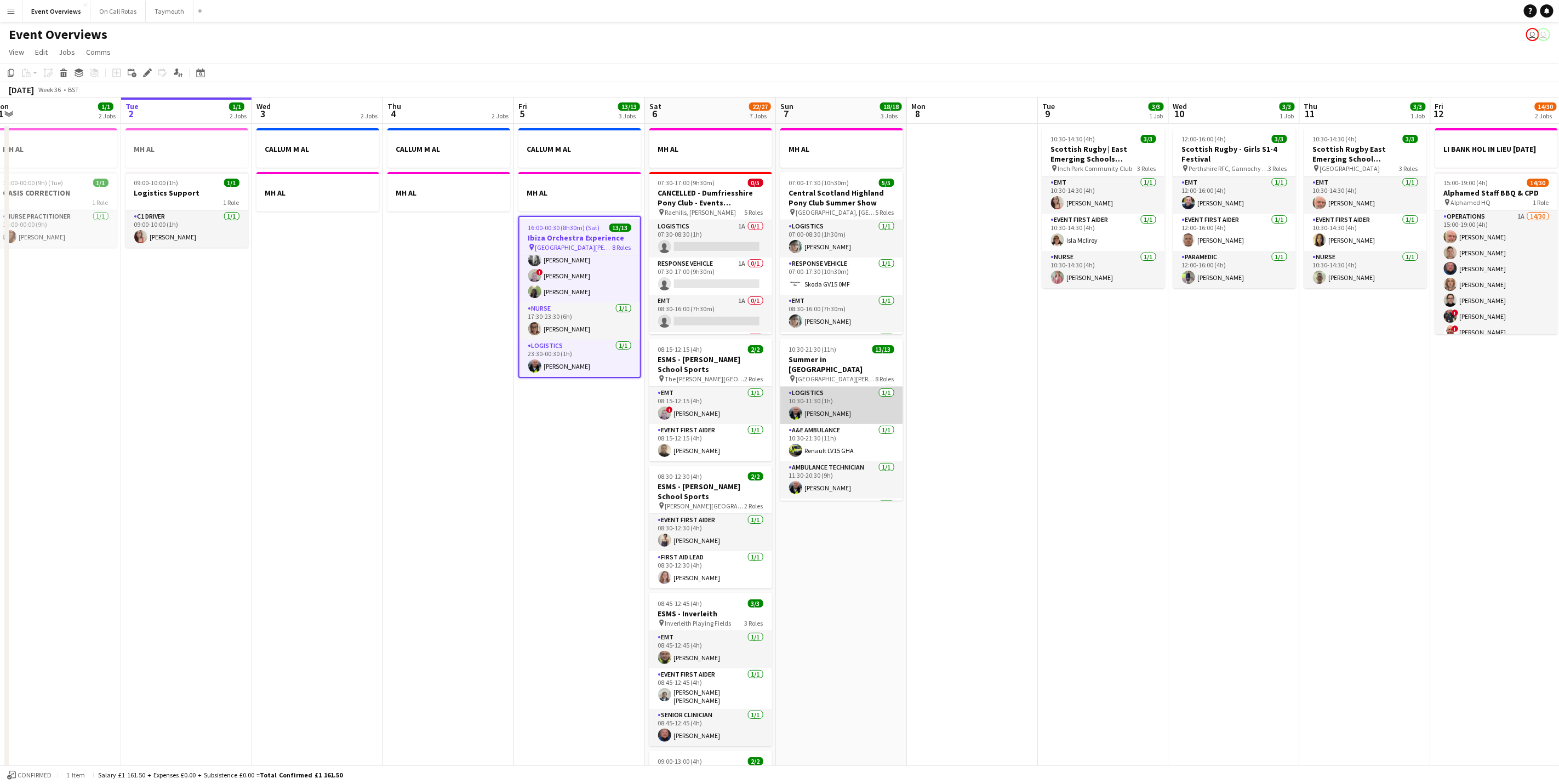
click at [825, 413] on app-card-role "Logistics [DATE] 10:30-11:30 (1h) [PERSON_NAME]" at bounding box center [841, 405] width 123 height 37
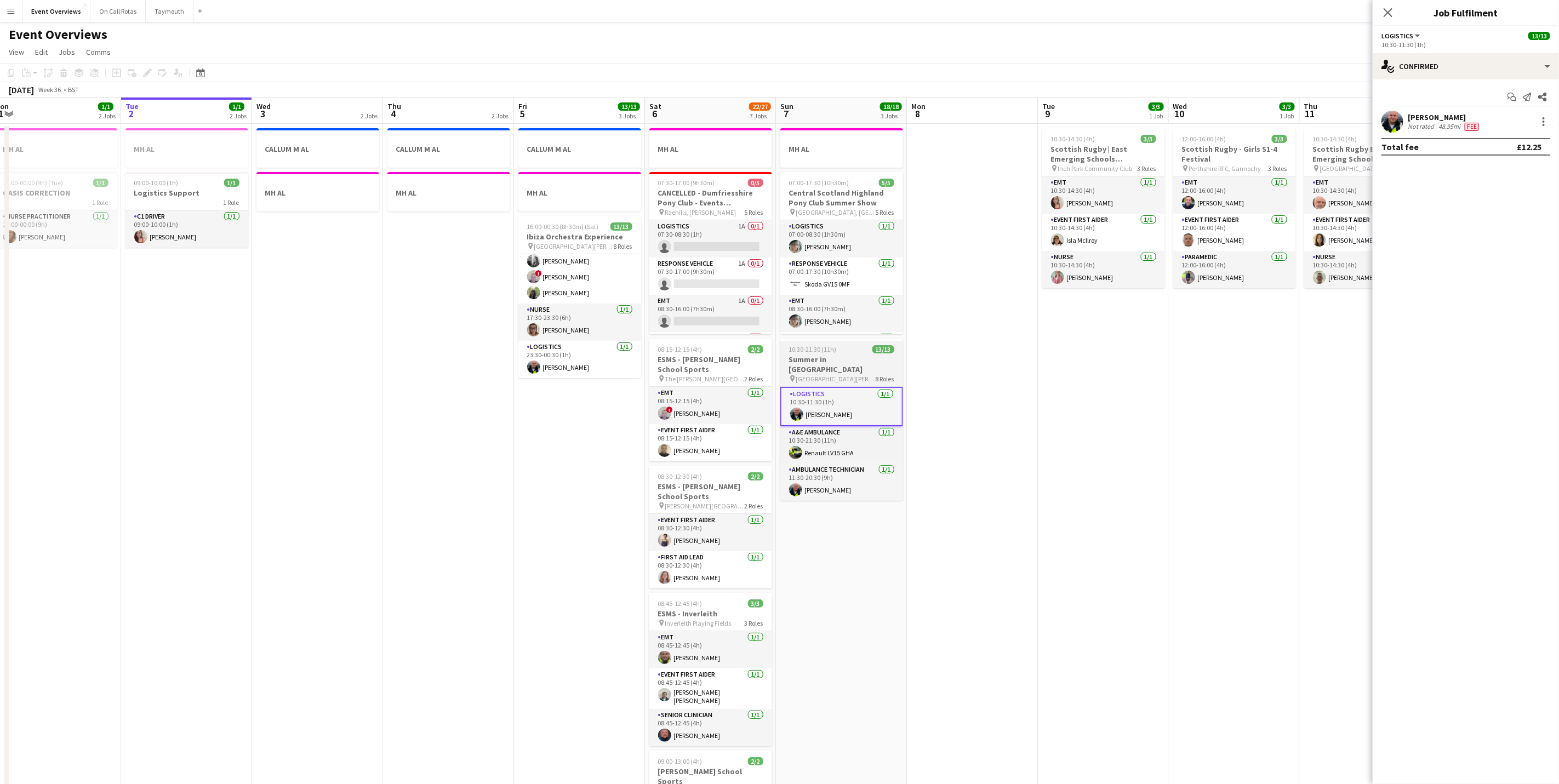
click at [827, 375] on span "[GEOGRAPHIC_DATA][PERSON_NAME], [GEOGRAPHIC_DATA]" at bounding box center [836, 379] width 79 height 8
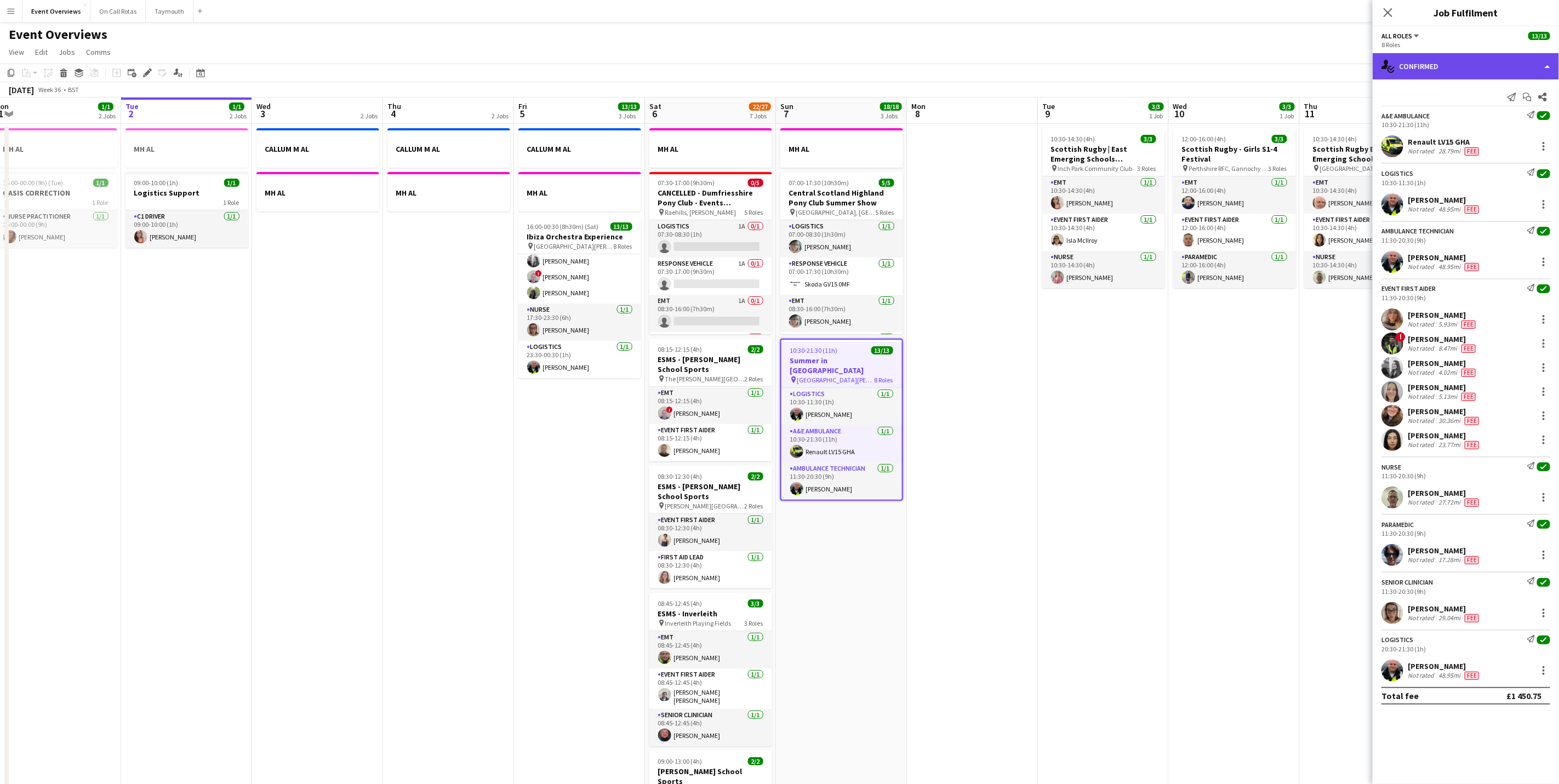
click at [1411, 70] on div "single-neutral-actions-check-2 Confirmed" at bounding box center [1466, 66] width 186 height 26
click at [1482, 118] on div "pen-write Job Details" at bounding box center [1502, 114] width 108 height 22
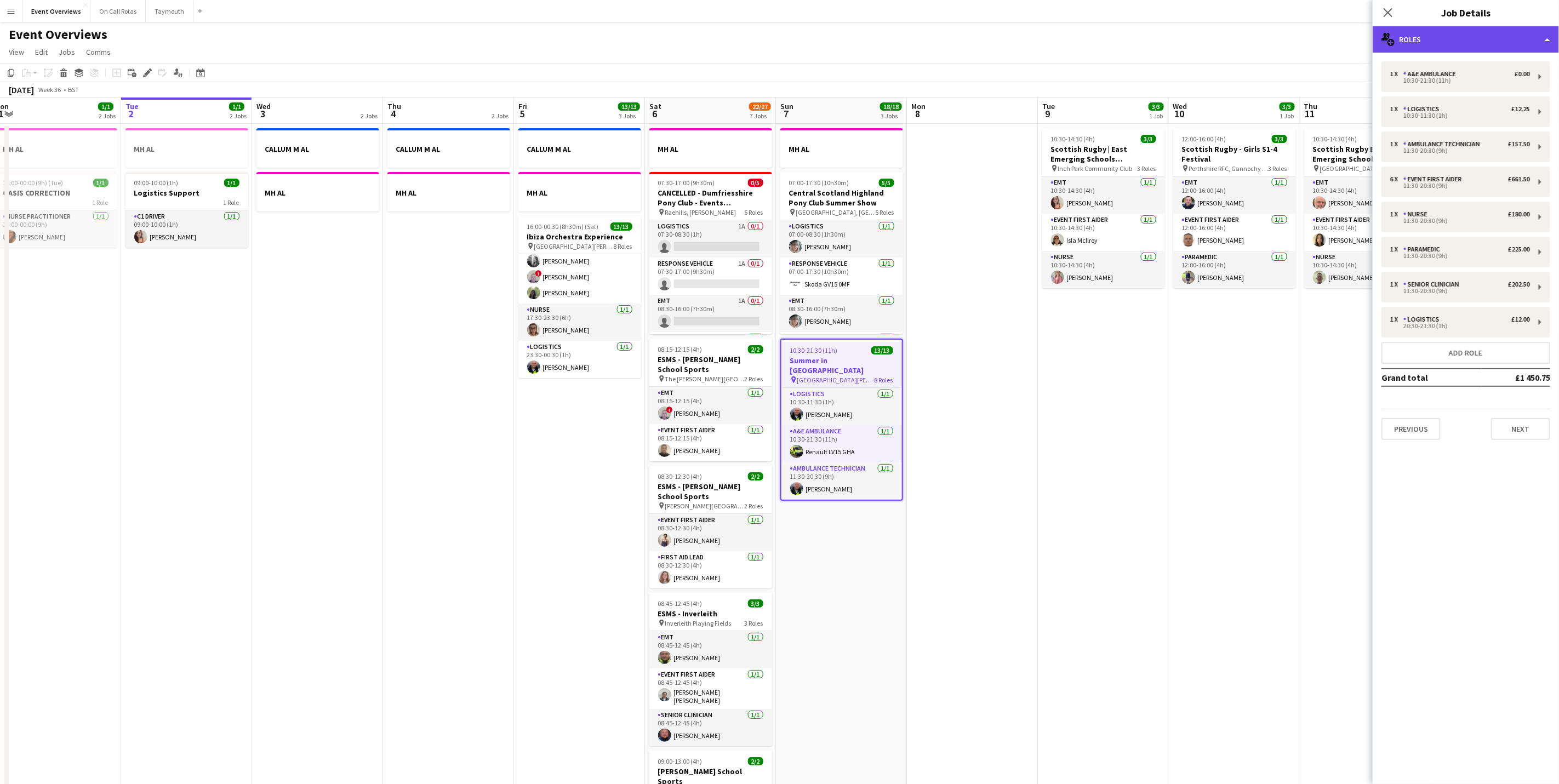
click at [1512, 41] on div "multiple-users-add Roles" at bounding box center [1466, 39] width 186 height 26
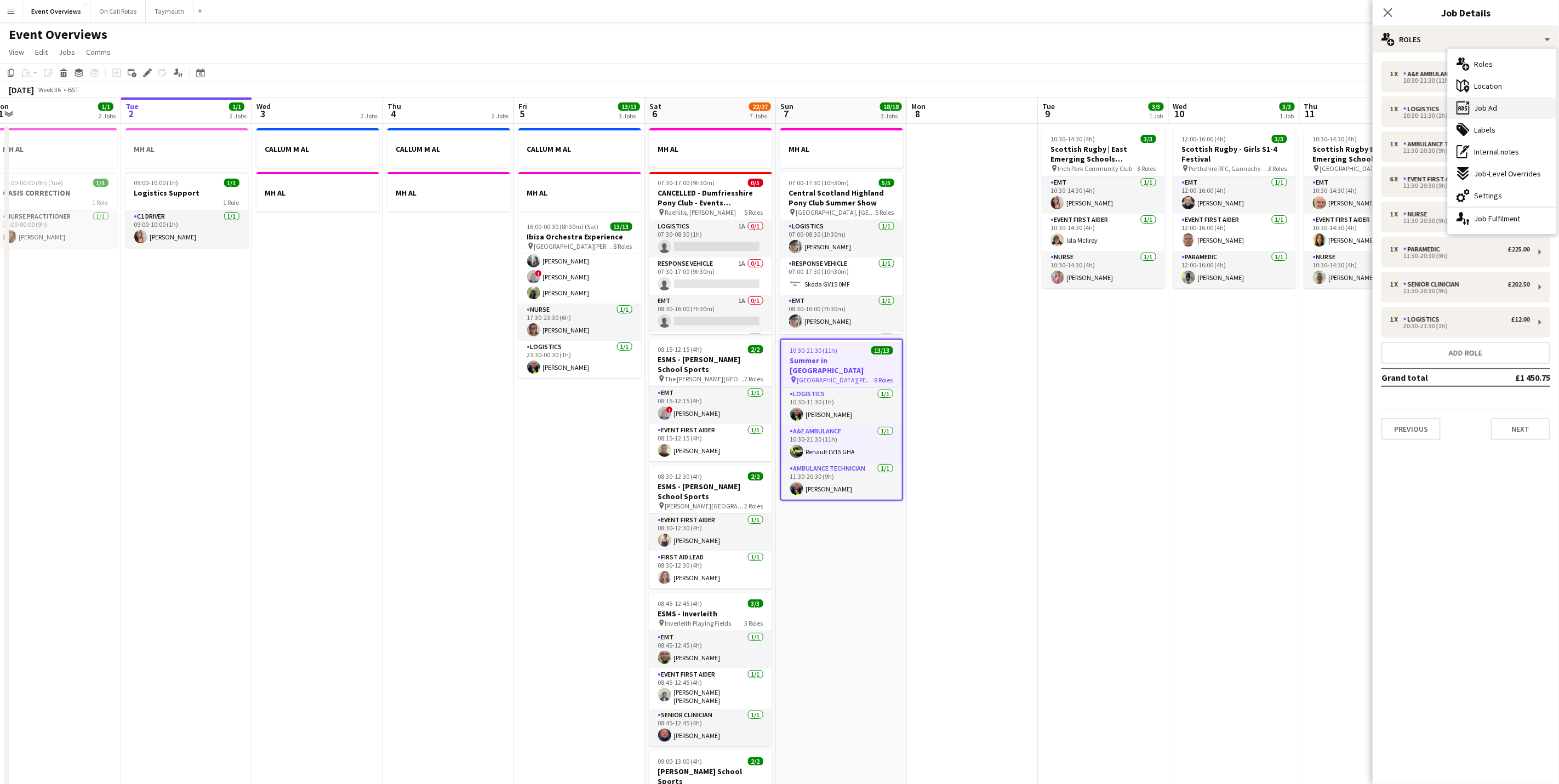
click at [1519, 108] on div "ads-window Job Ad" at bounding box center [1502, 108] width 108 height 22
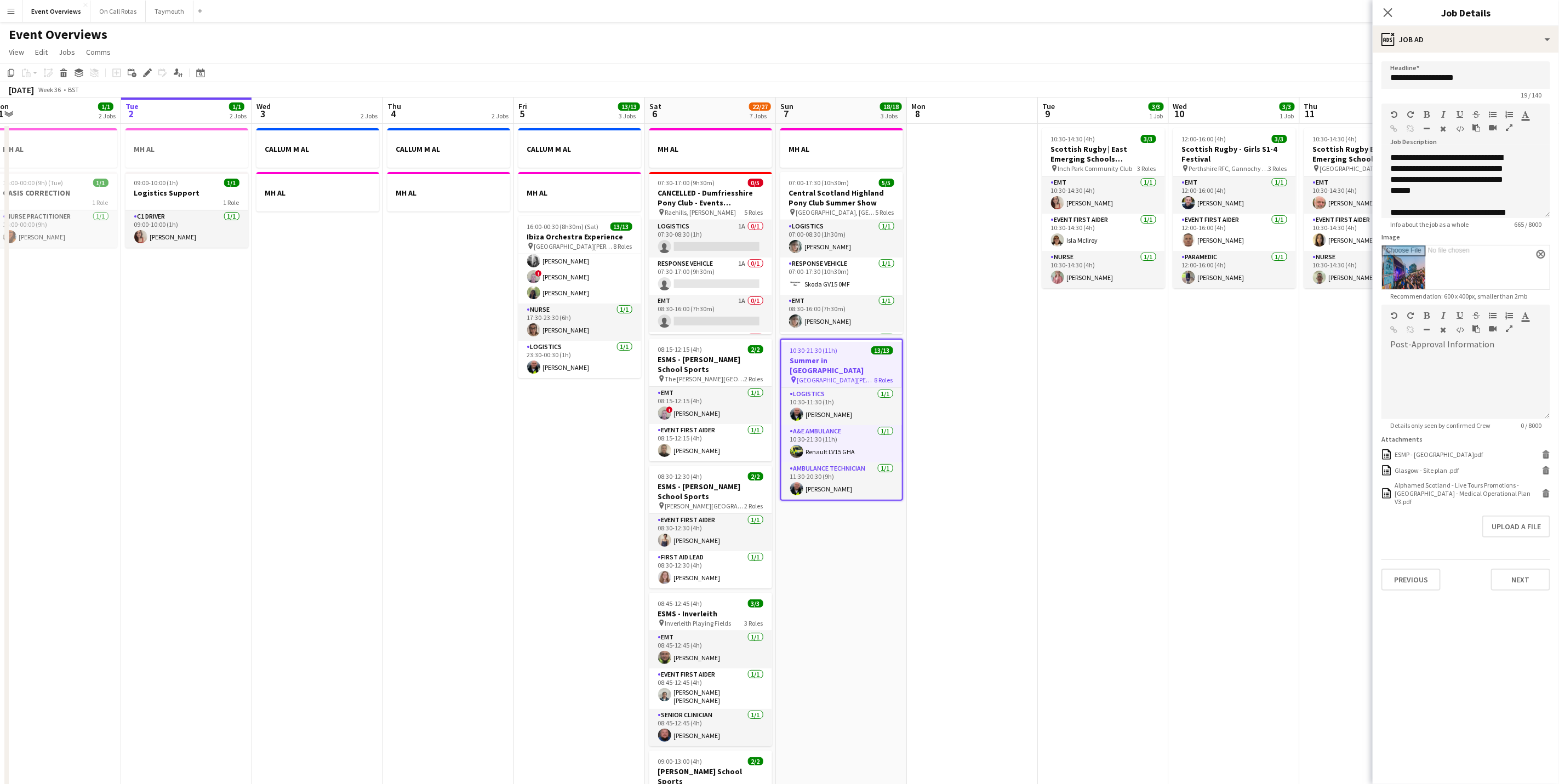
drag, startPoint x: 864, startPoint y: 10, endPoint x: 884, endPoint y: 18, distance: 21.5
click at [864, 10] on app-navbar "Menu Boards Boards Boards All jobs Status Workforce Workforce My Workforce Recr…" at bounding box center [780, 11] width 1559 height 22
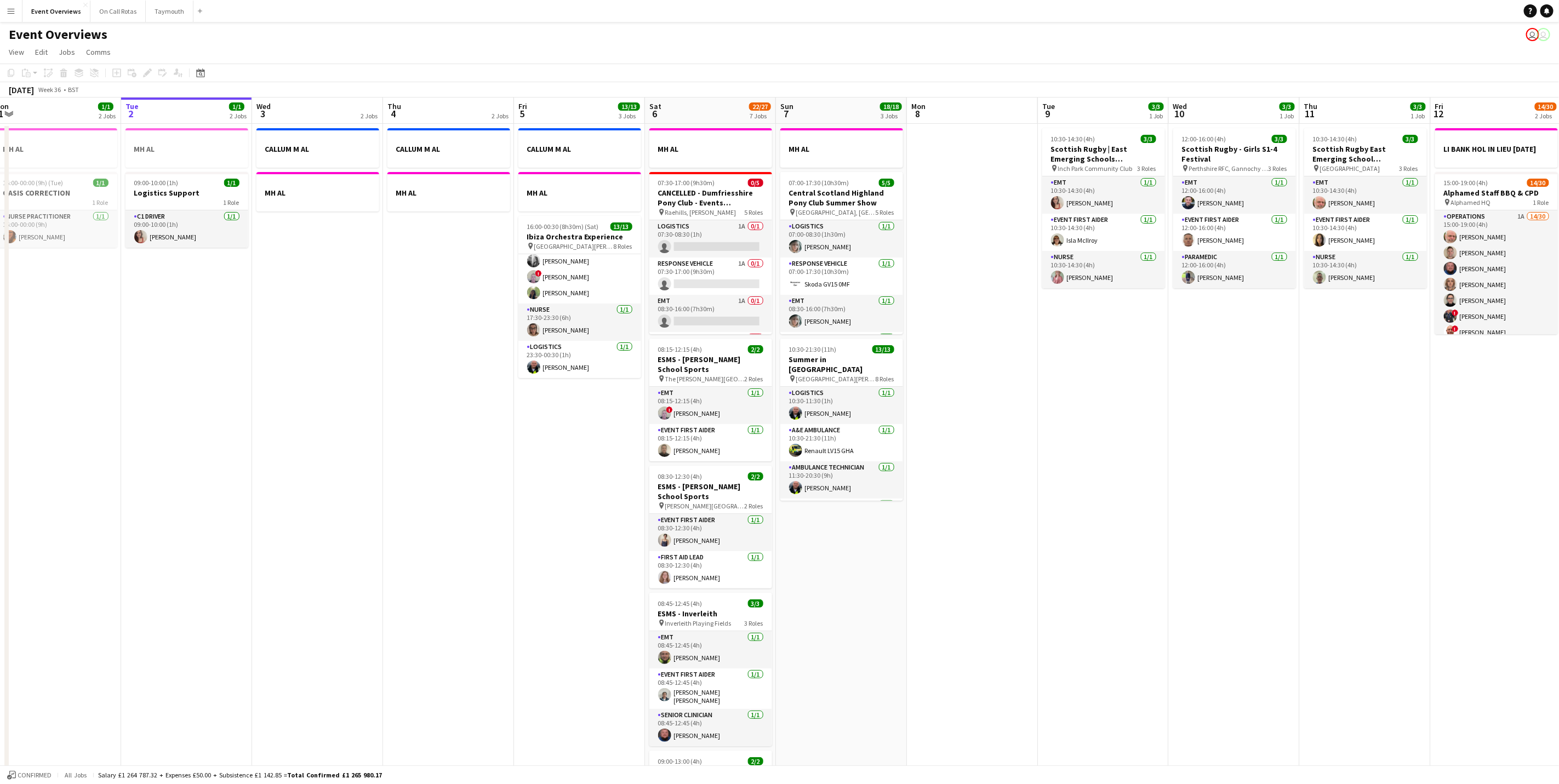
scroll to position [0, 339]
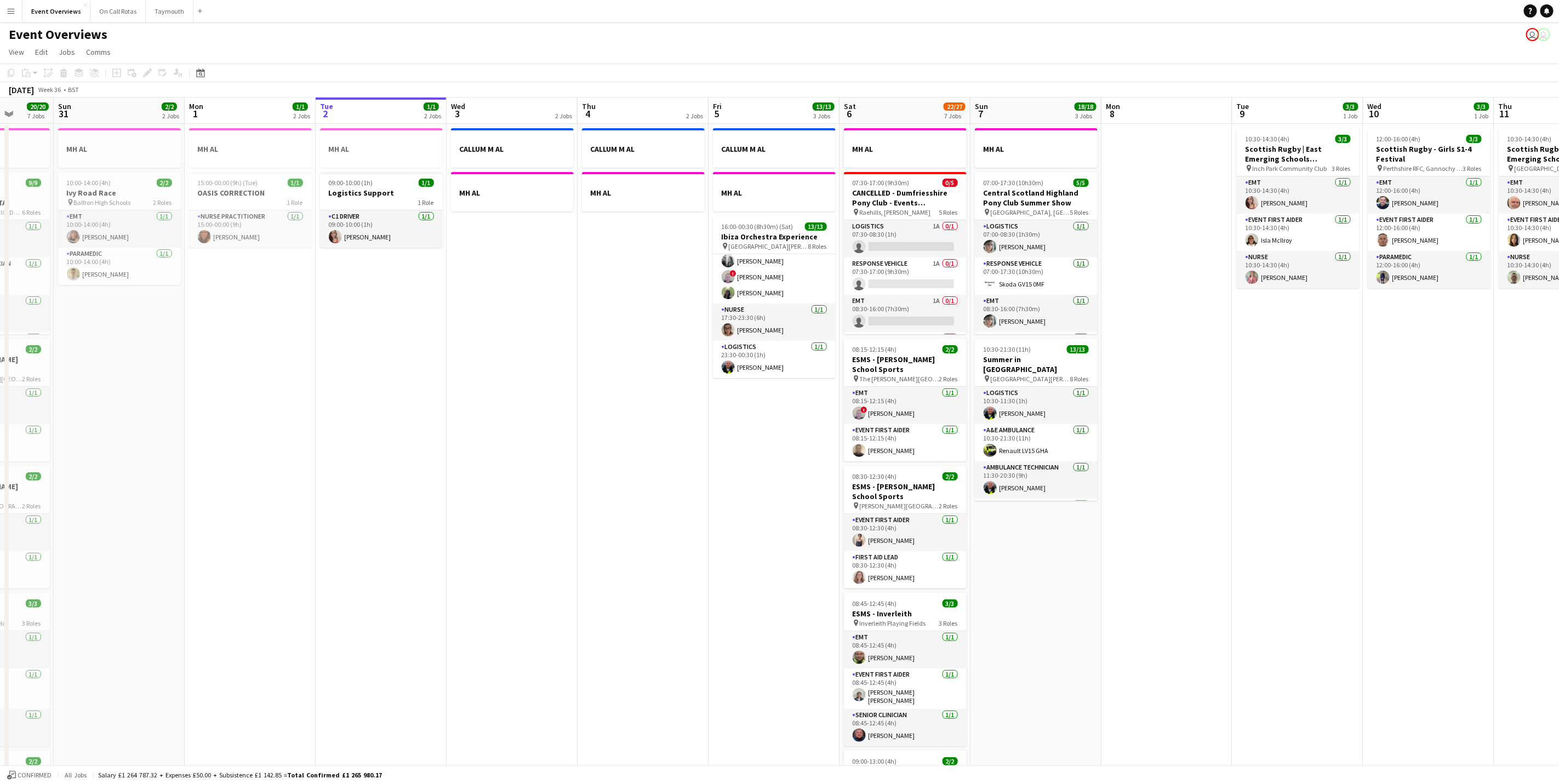
drag, startPoint x: 1278, startPoint y: 612, endPoint x: 1472, endPoint y: 603, distance: 194.2
click at [1472, 603] on app-calendar-viewport "Thu 28 1/1 1 Job Fri 29 1/1 3 Jobs Sat 30 20/20 7 Jobs Sun 31 2/2 2 Jobs Mon 1 …" at bounding box center [780, 579] width 1559 height 964
click at [1021, 207] on div "pin [GEOGRAPHIC_DATA], [GEOGRAPHIC_DATA] 5 Roles" at bounding box center [1036, 212] width 123 height 9
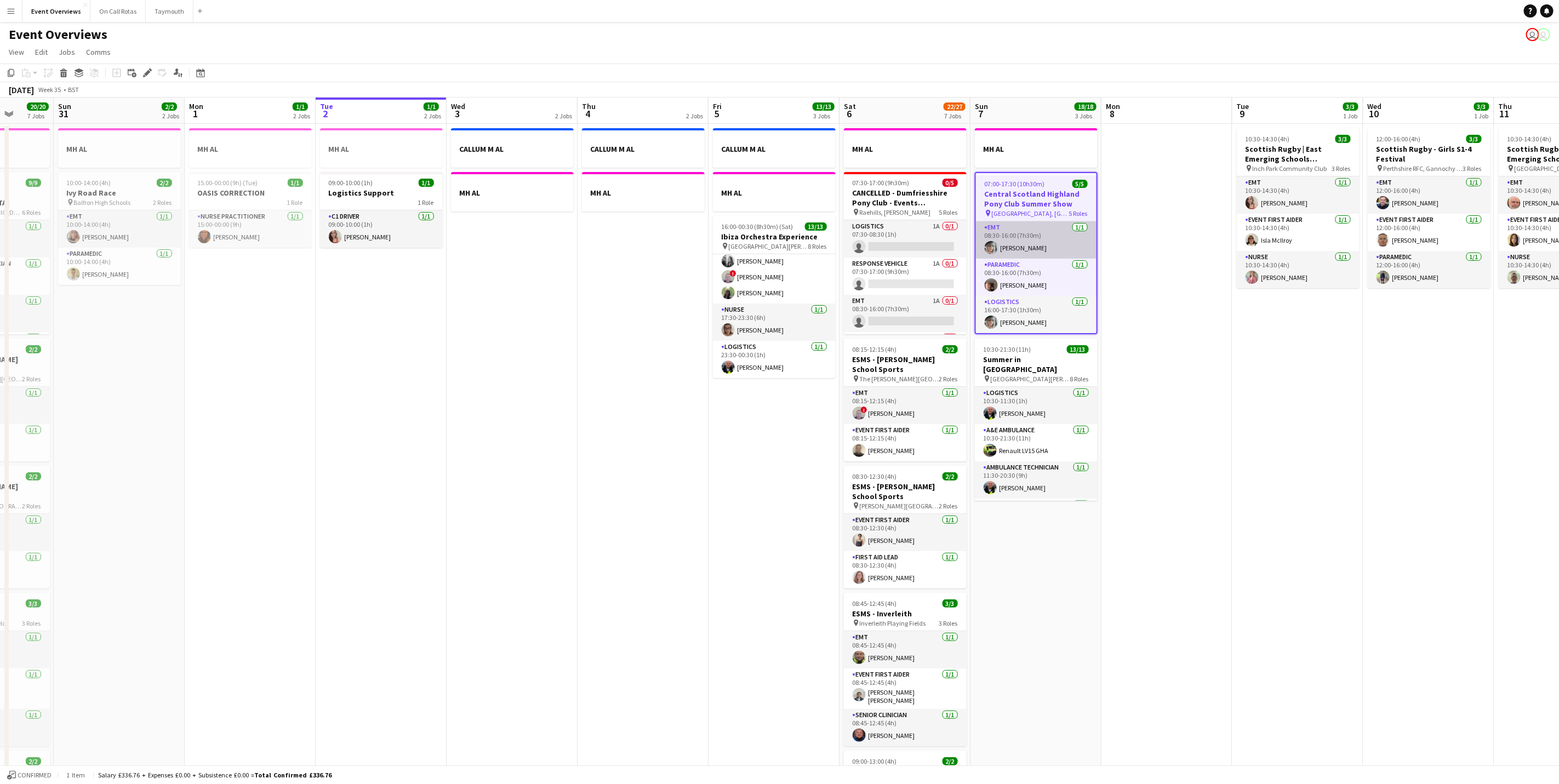
click at [1033, 248] on app-card-role "EMT [DATE] 08:30-16:00 (7h30m) [PERSON_NAME]" at bounding box center [1036, 240] width 121 height 37
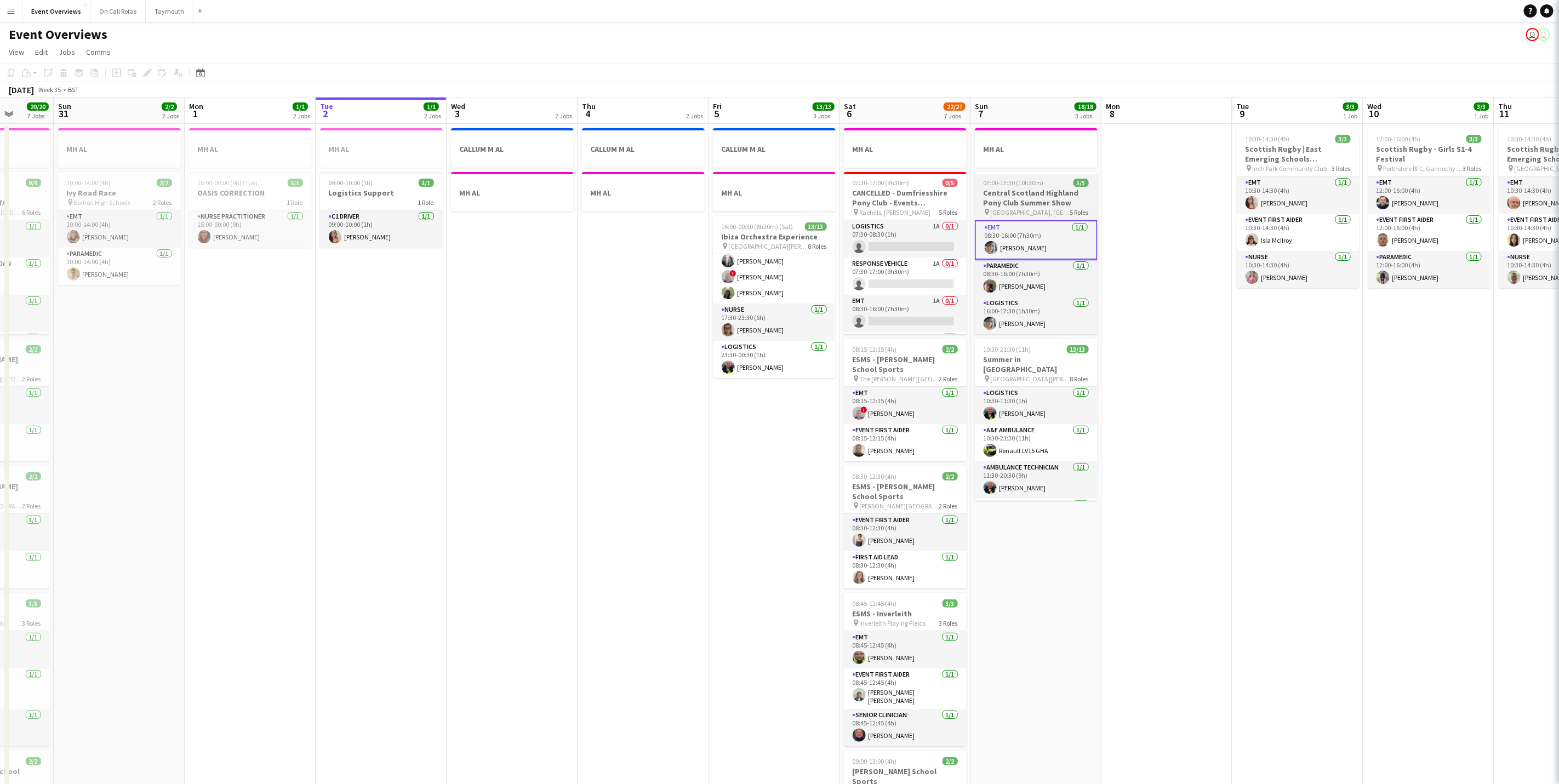
click at [1033, 211] on span "[GEOGRAPHIC_DATA], [GEOGRAPHIC_DATA]" at bounding box center [1031, 212] width 79 height 8
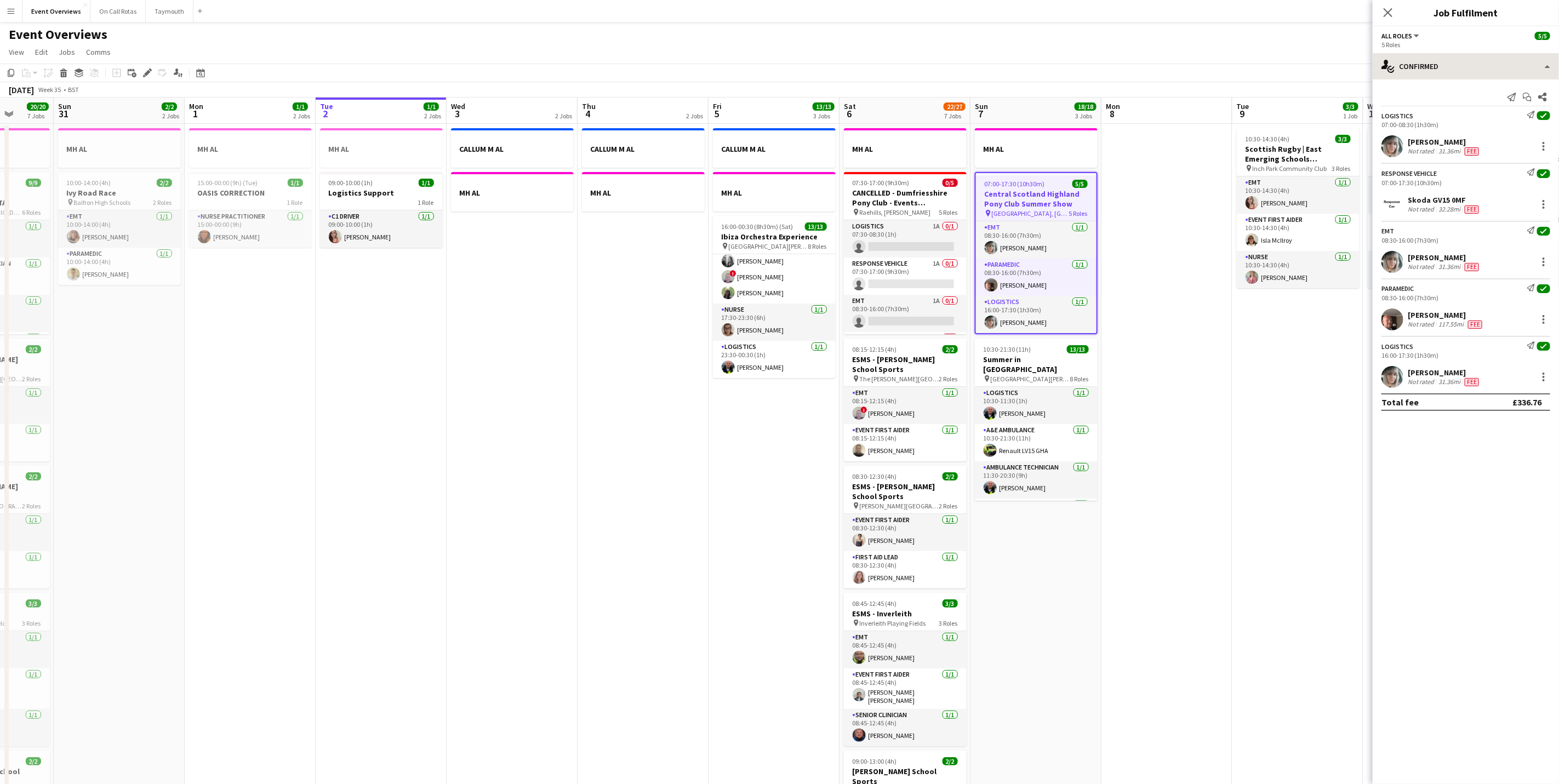
drag, startPoint x: 1457, startPoint y: 86, endPoint x: 1460, endPoint y: 73, distance: 13.3
click at [1457, 84] on div "Send notification Start chat Share Logistics Send notification check 07:00-08:3…" at bounding box center [1466, 249] width 186 height 340
click at [1460, 68] on div "single-neutral-actions-check-2 Confirmed" at bounding box center [1466, 66] width 186 height 26
click at [1475, 112] on div "pen-write Job Details" at bounding box center [1502, 114] width 108 height 22
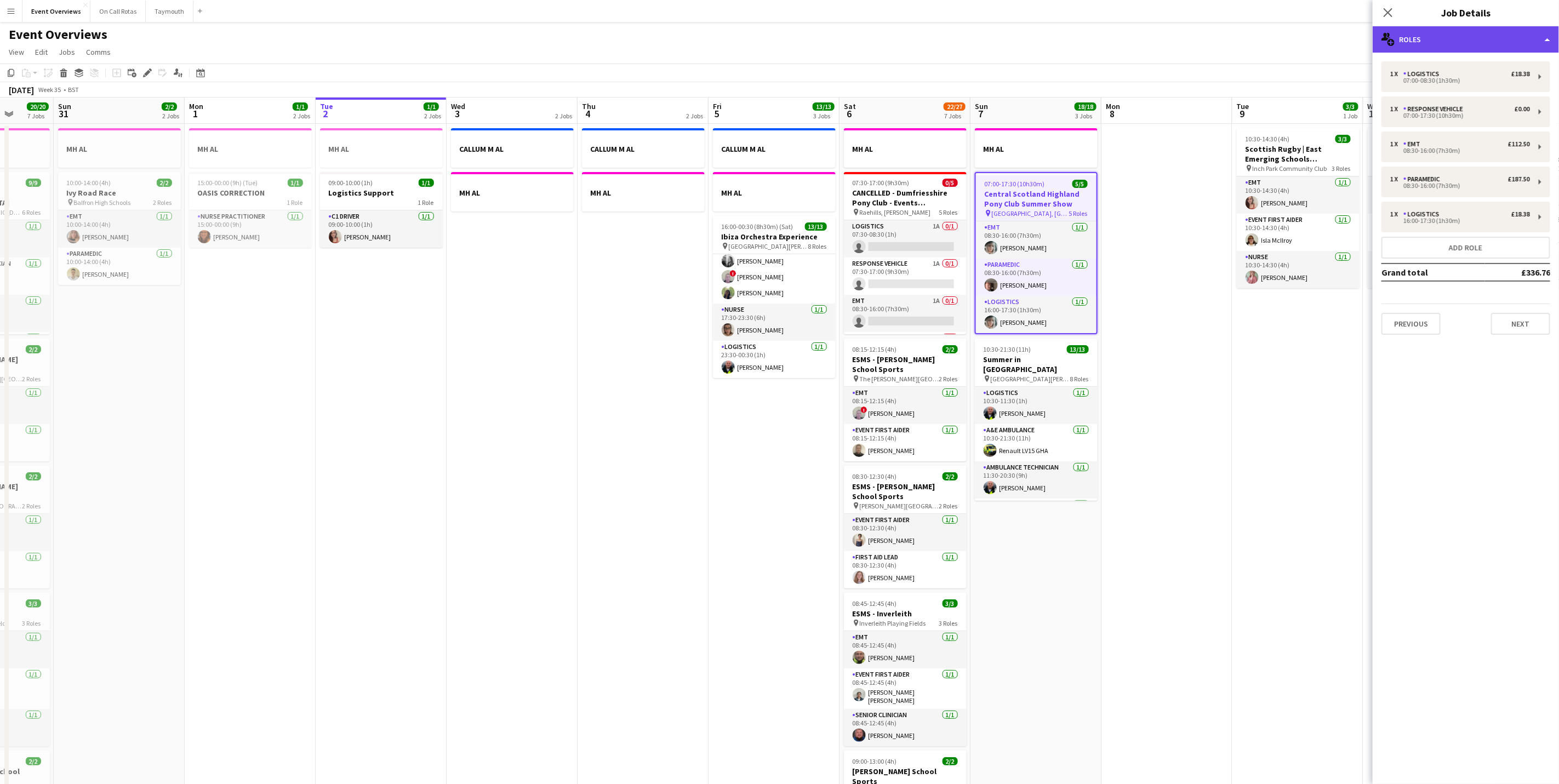
click at [1434, 42] on div "multiple-users-add Roles" at bounding box center [1466, 39] width 186 height 26
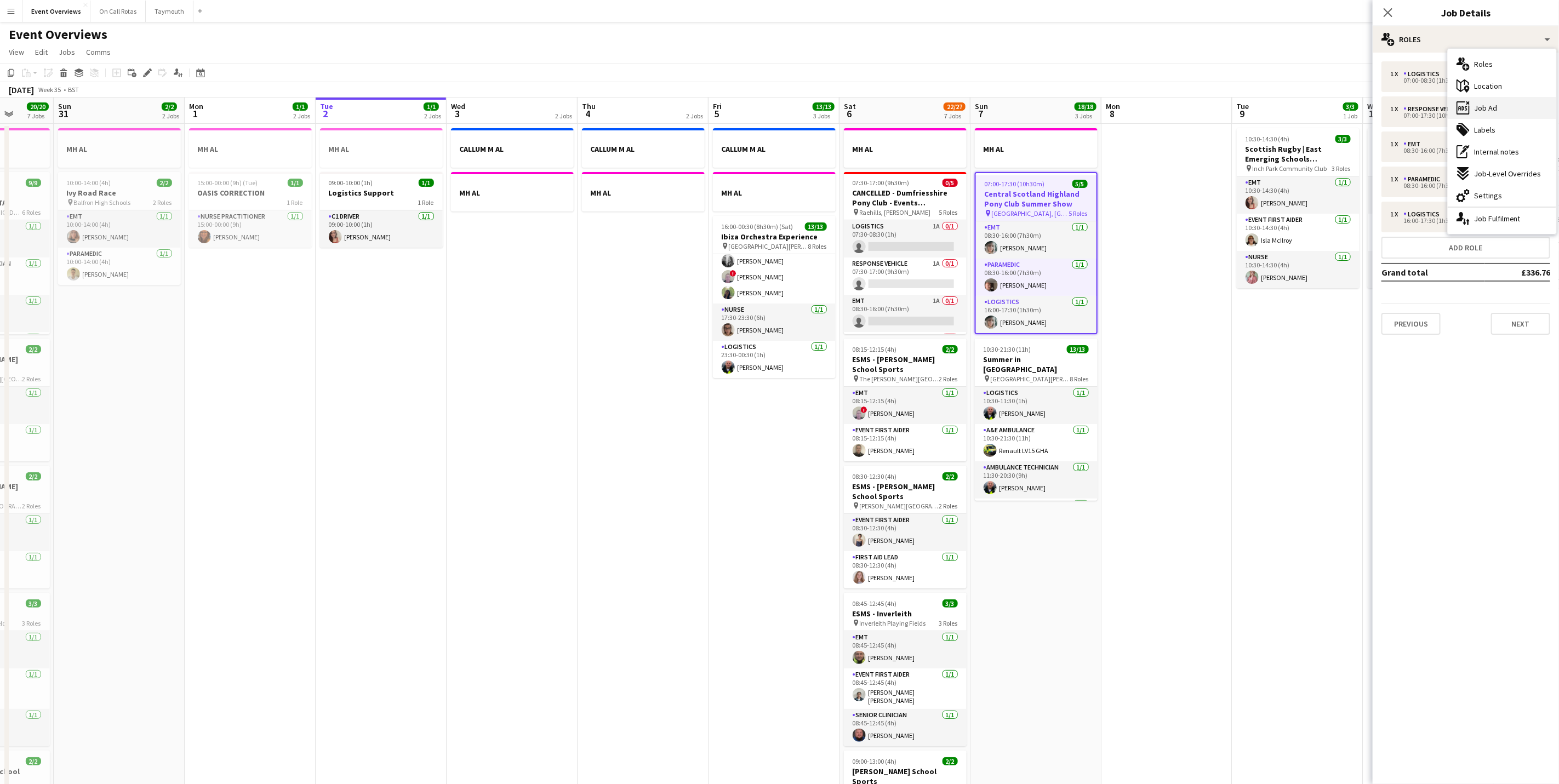
click at [1472, 107] on div "ads-window Job Ad" at bounding box center [1502, 108] width 108 height 22
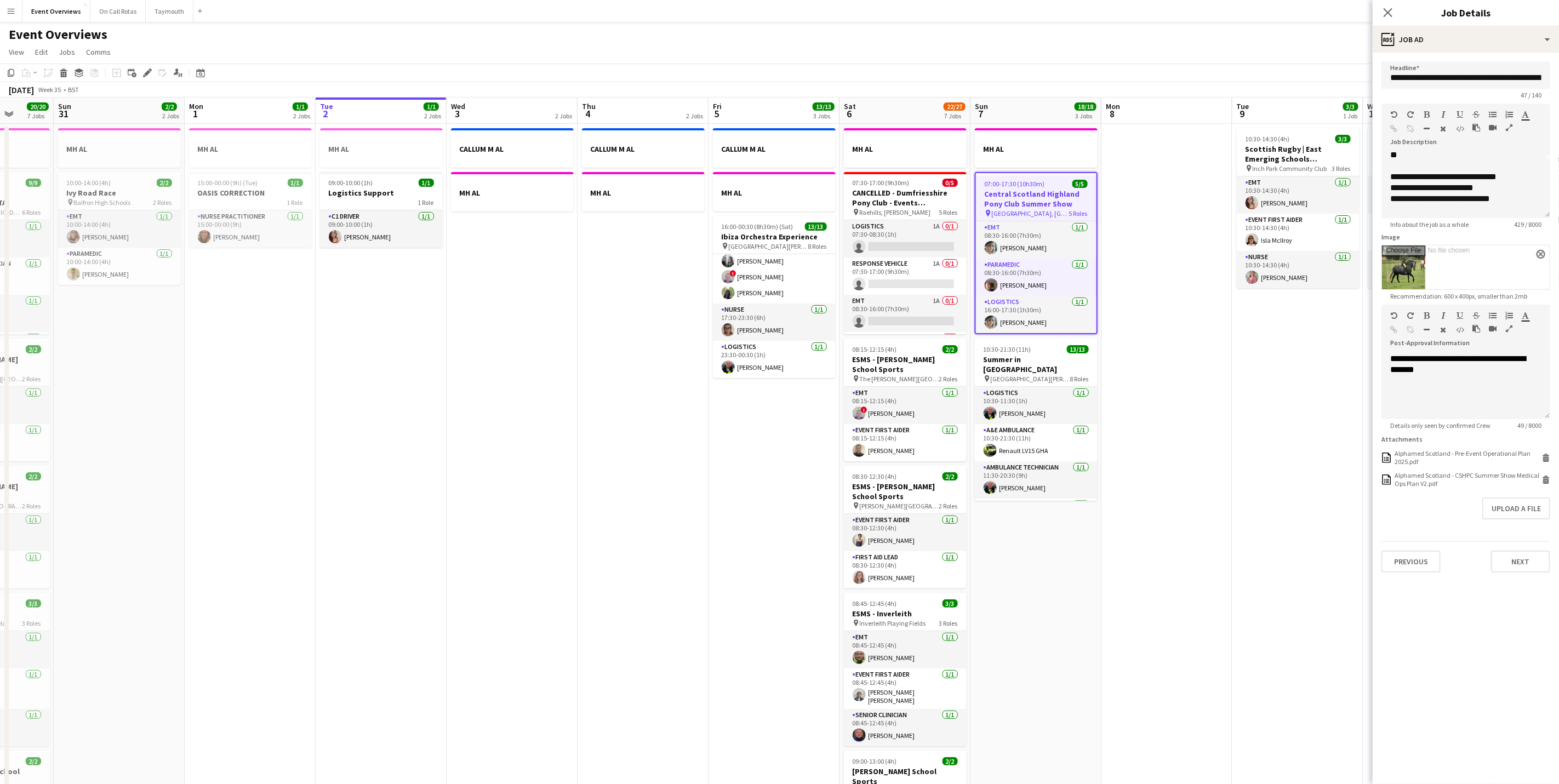
scroll to position [82, 0]
click at [1039, 311] on app-card-role "Logistics [DATE] 16:00-17:30 (1h30m) [PERSON_NAME]" at bounding box center [1036, 314] width 121 height 37
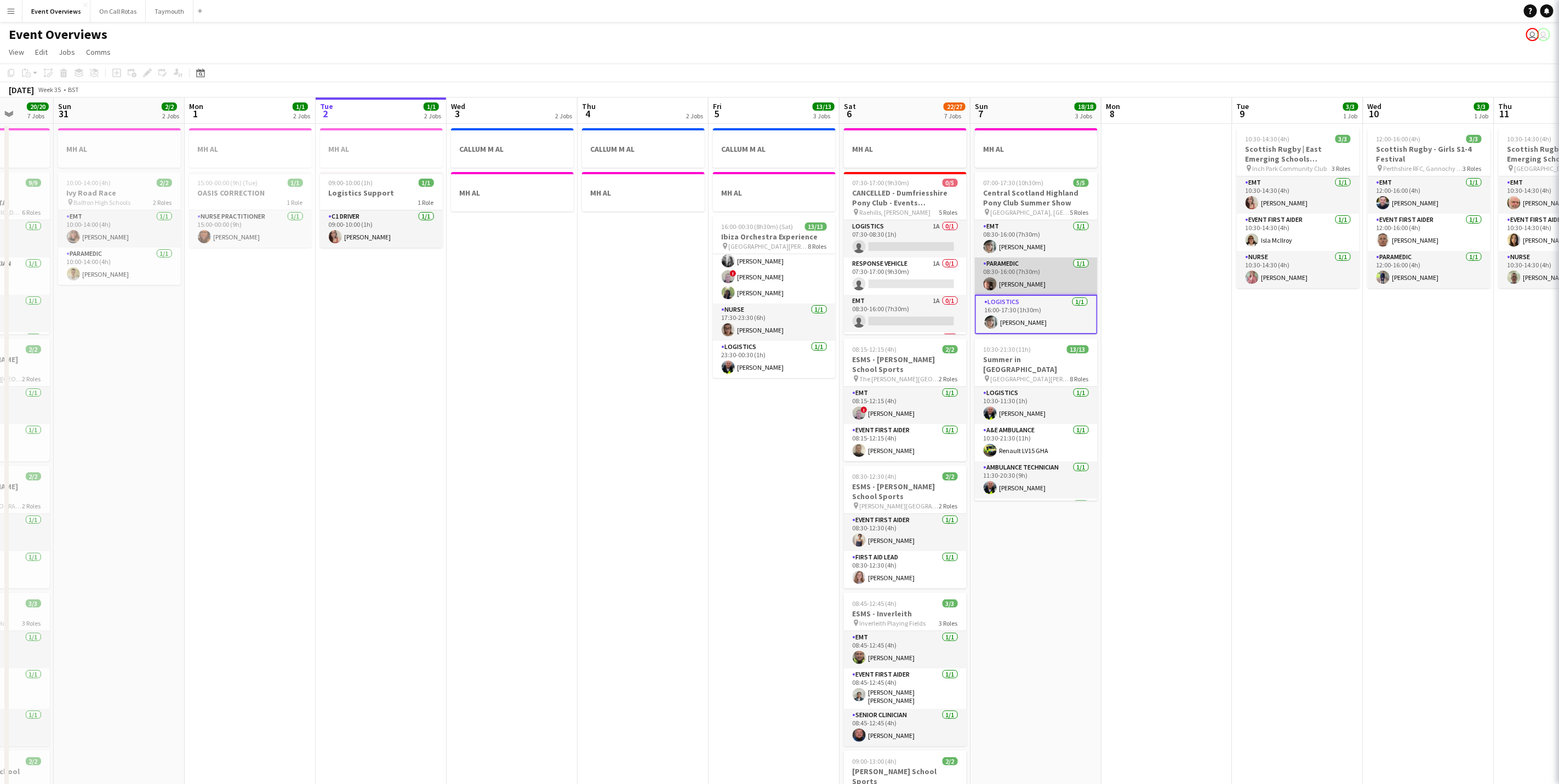
click at [1018, 278] on app-card-role "Paramedic [DATE] 08:30-16:00 (7h30m) [PERSON_NAME]" at bounding box center [1036, 276] width 123 height 37
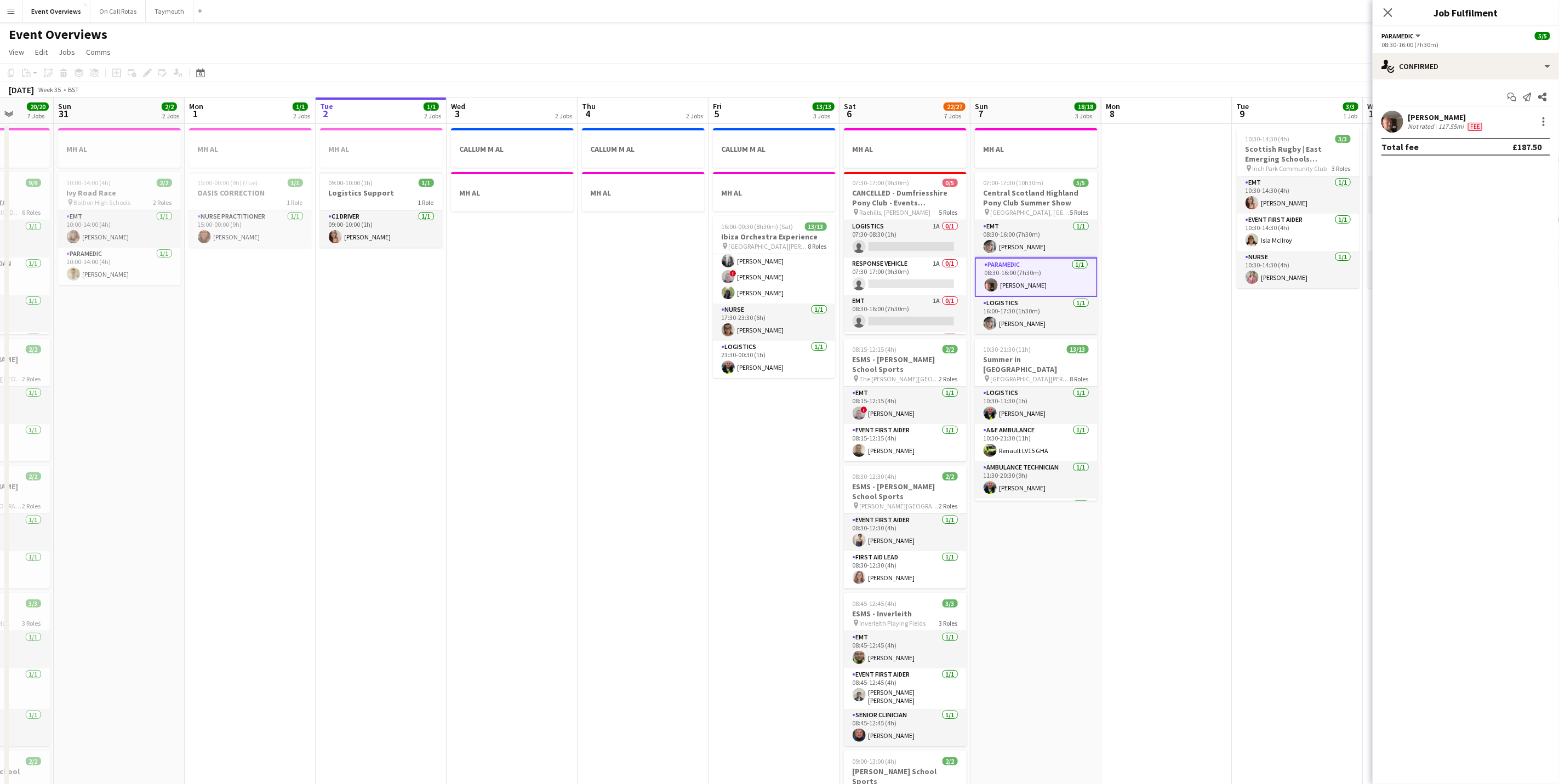
click at [1452, 117] on div "[PERSON_NAME]" at bounding box center [1446, 117] width 77 height 10
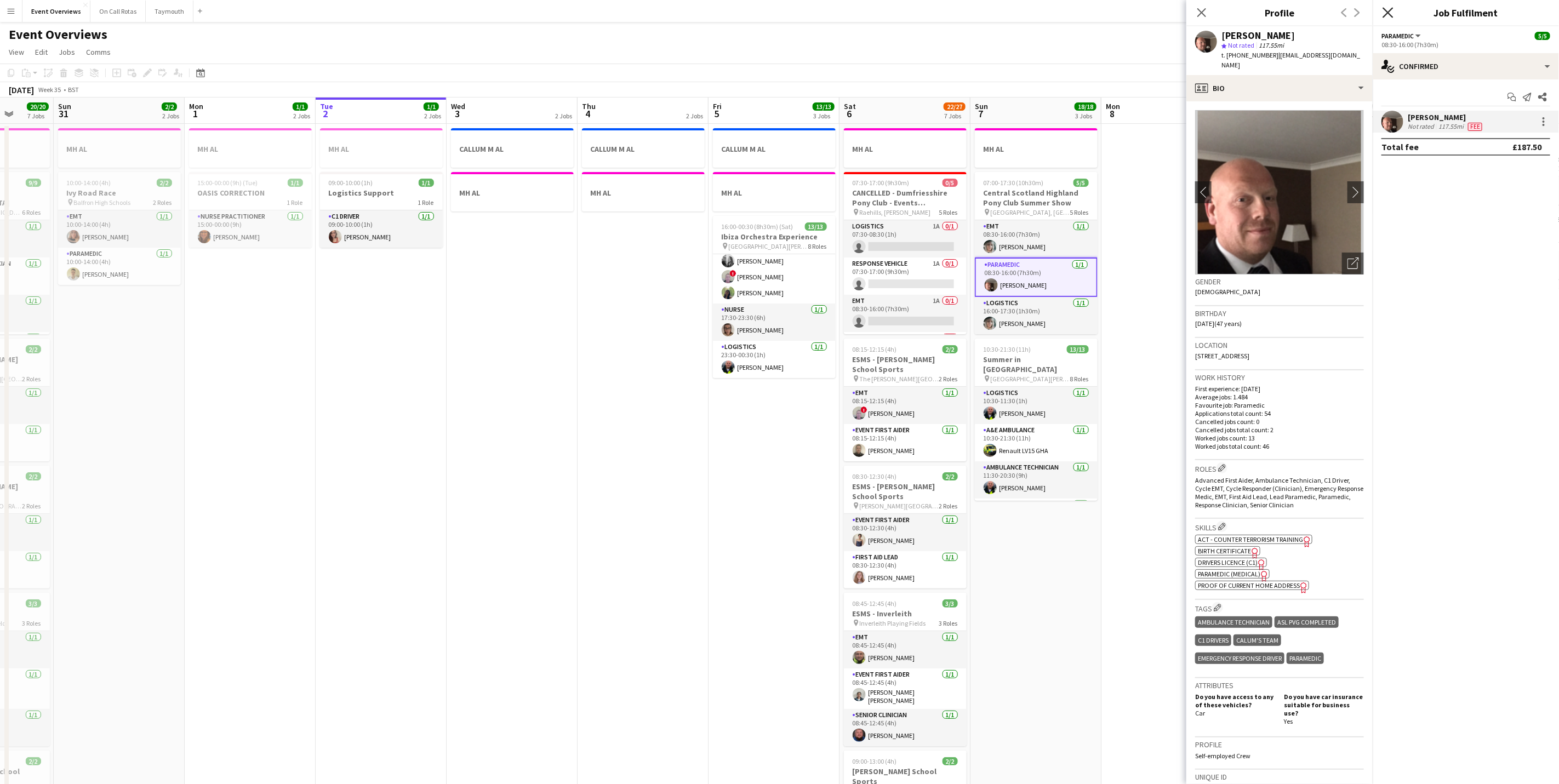
click at [1388, 12] on icon at bounding box center [1388, 12] width 10 height 10
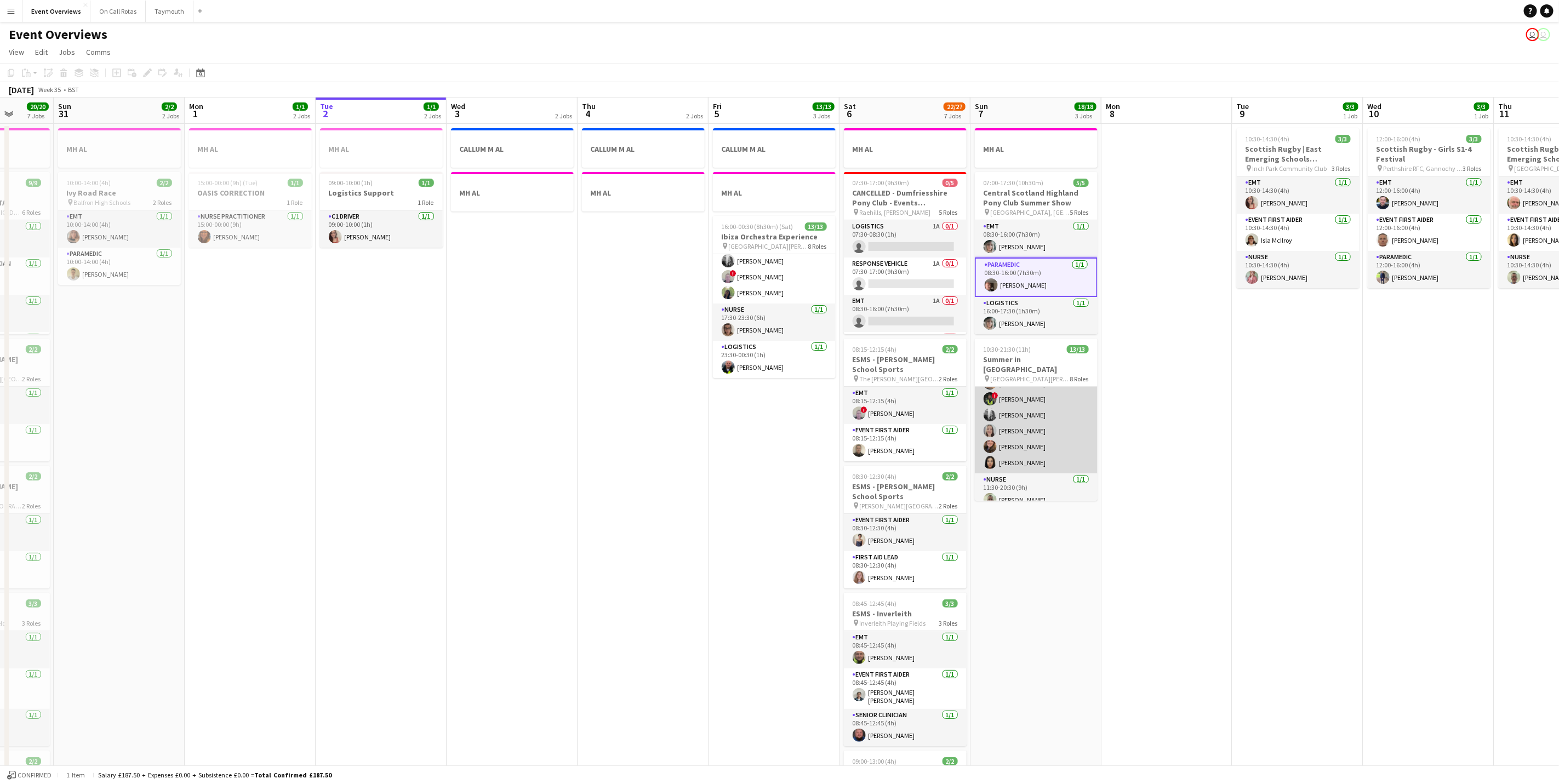
scroll to position [164, 0]
click at [1036, 440] on app-card-role "Event First Aider [DATE] 11:30-20:30 (9h) [PERSON_NAME] ! [PERSON_NAME] [PERSON…" at bounding box center [1036, 392] width 123 height 116
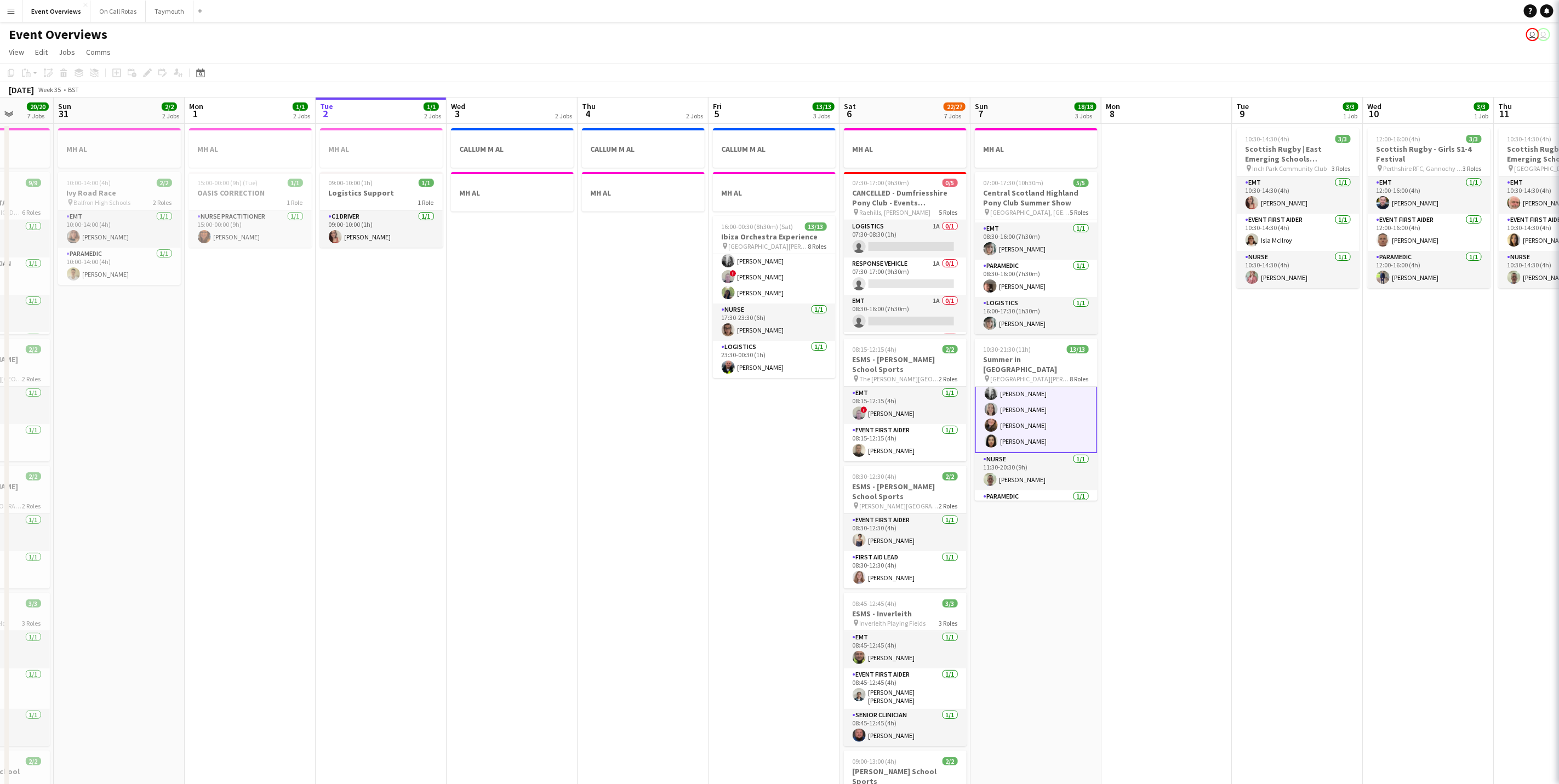
scroll to position [165, 0]
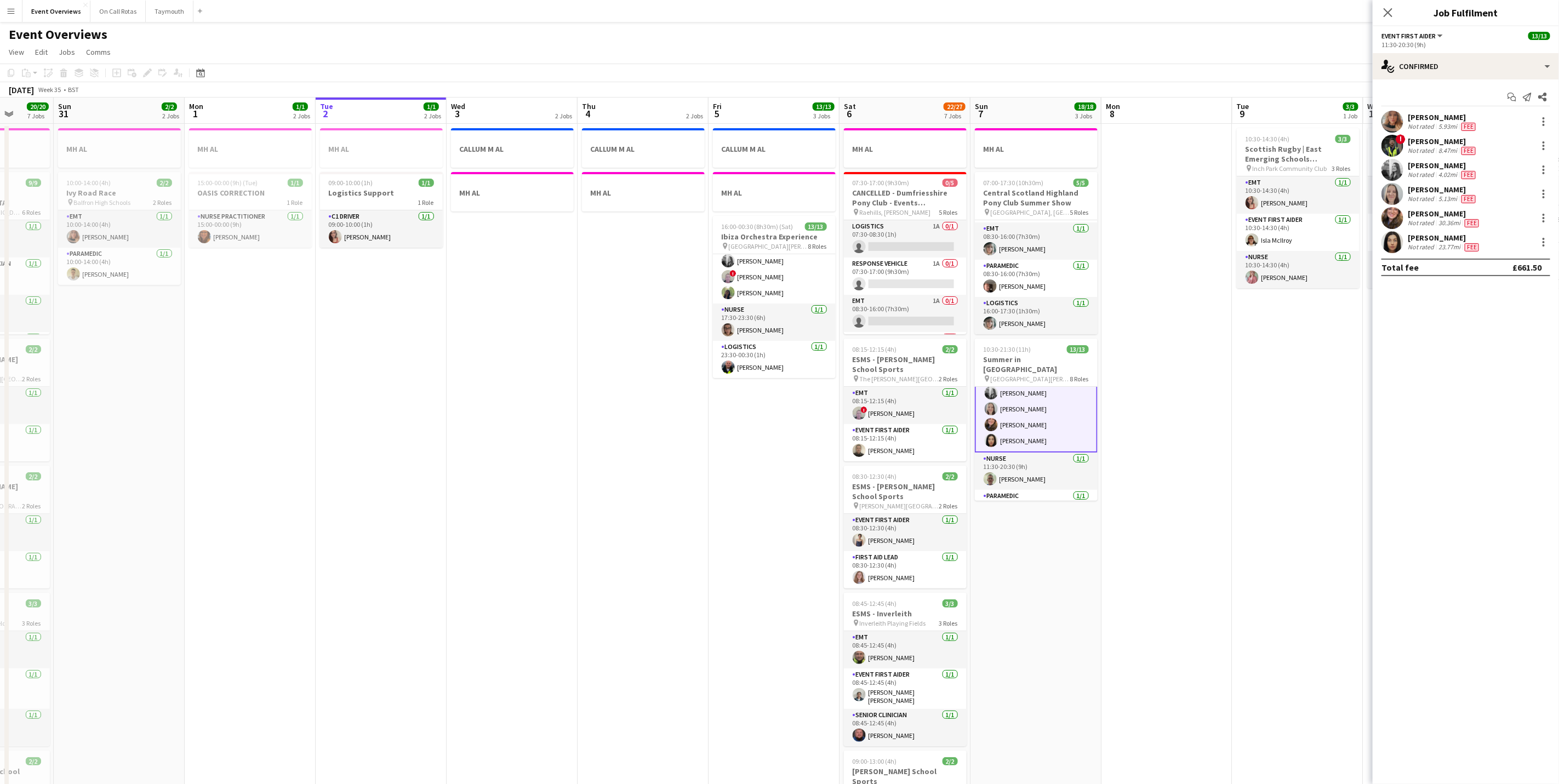
click at [1434, 251] on div "Not rated" at bounding box center [1422, 246] width 29 height 9
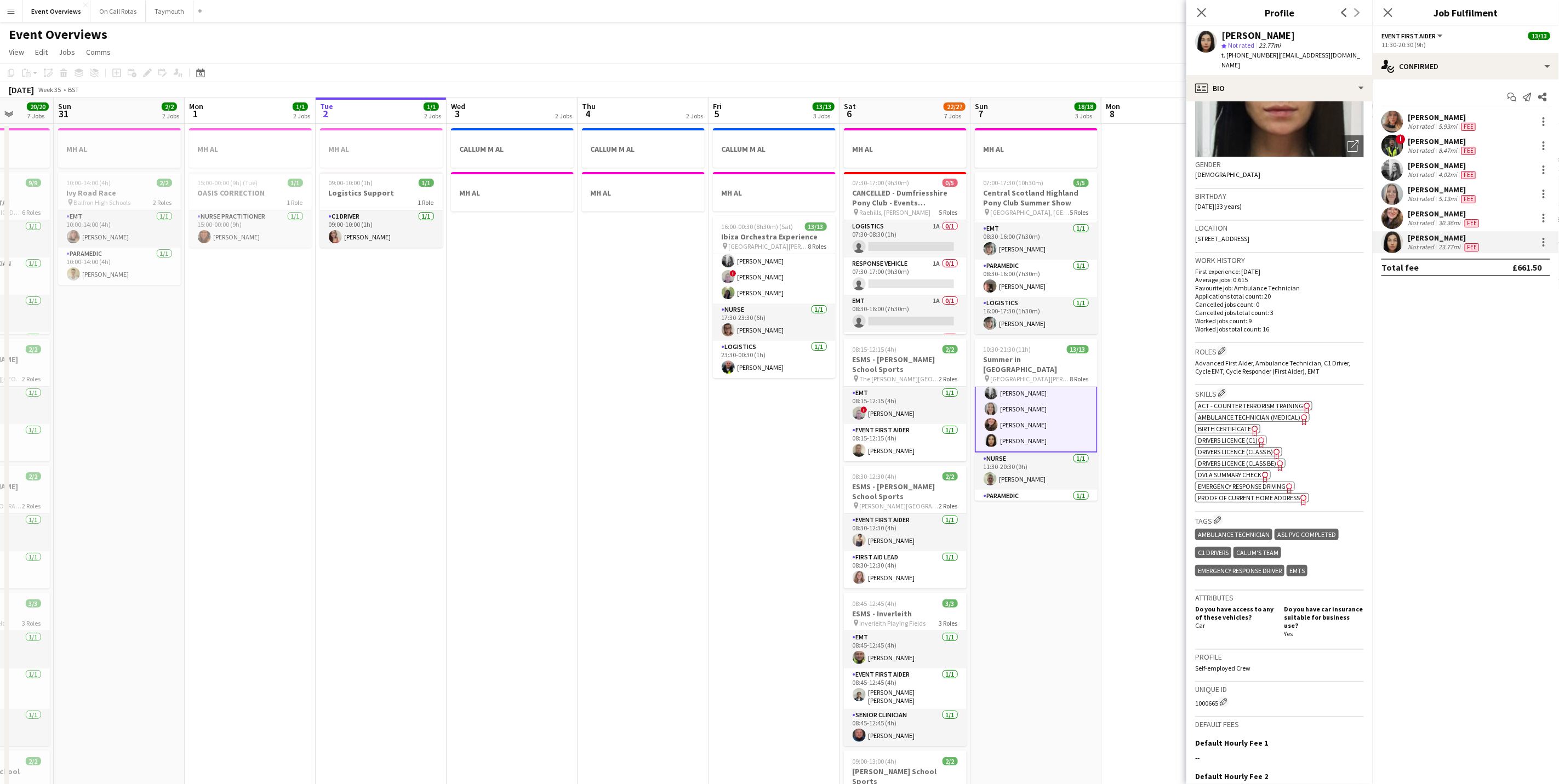
scroll to position [237, 0]
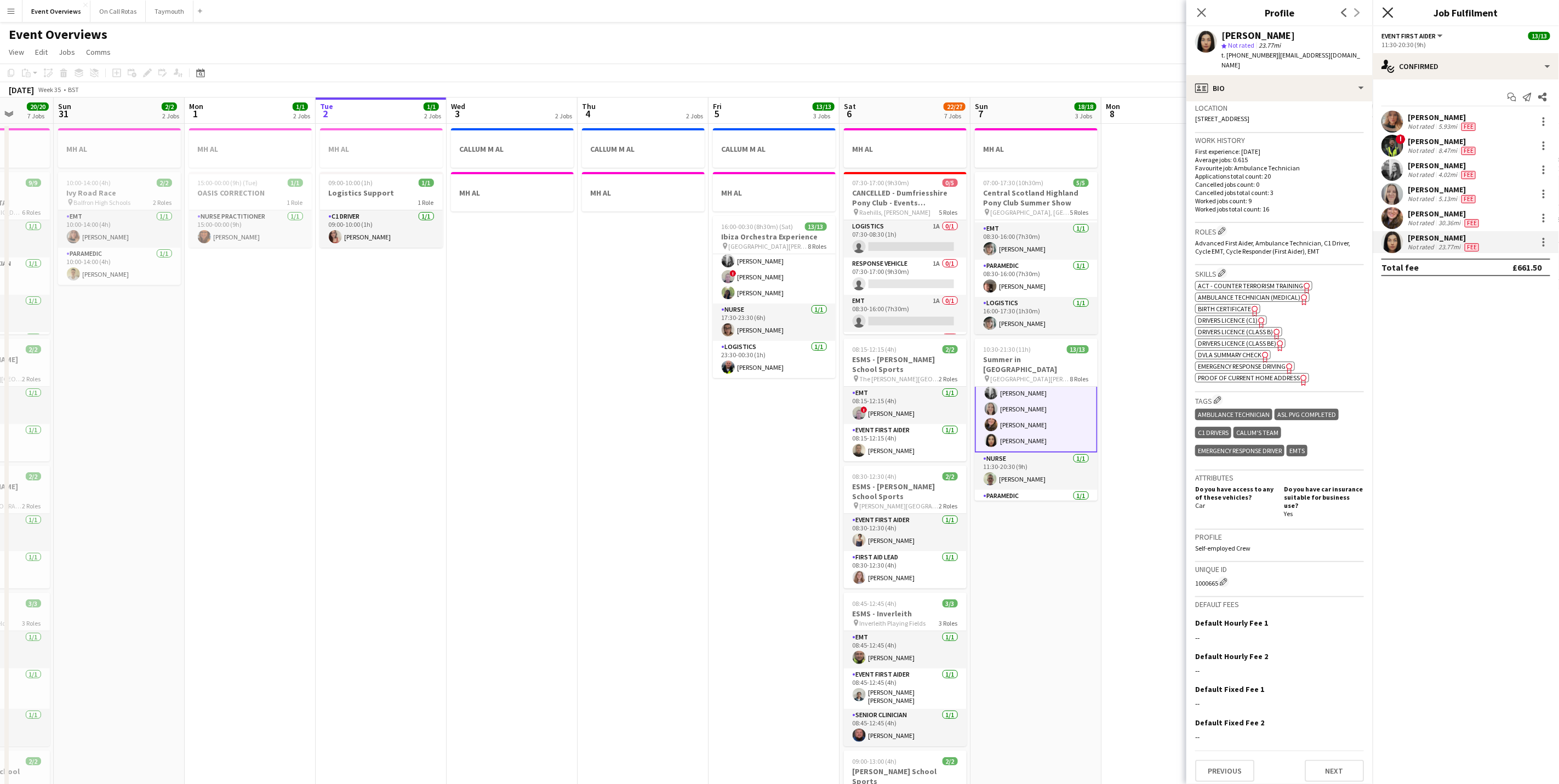
click at [1385, 16] on icon at bounding box center [1388, 12] width 10 height 10
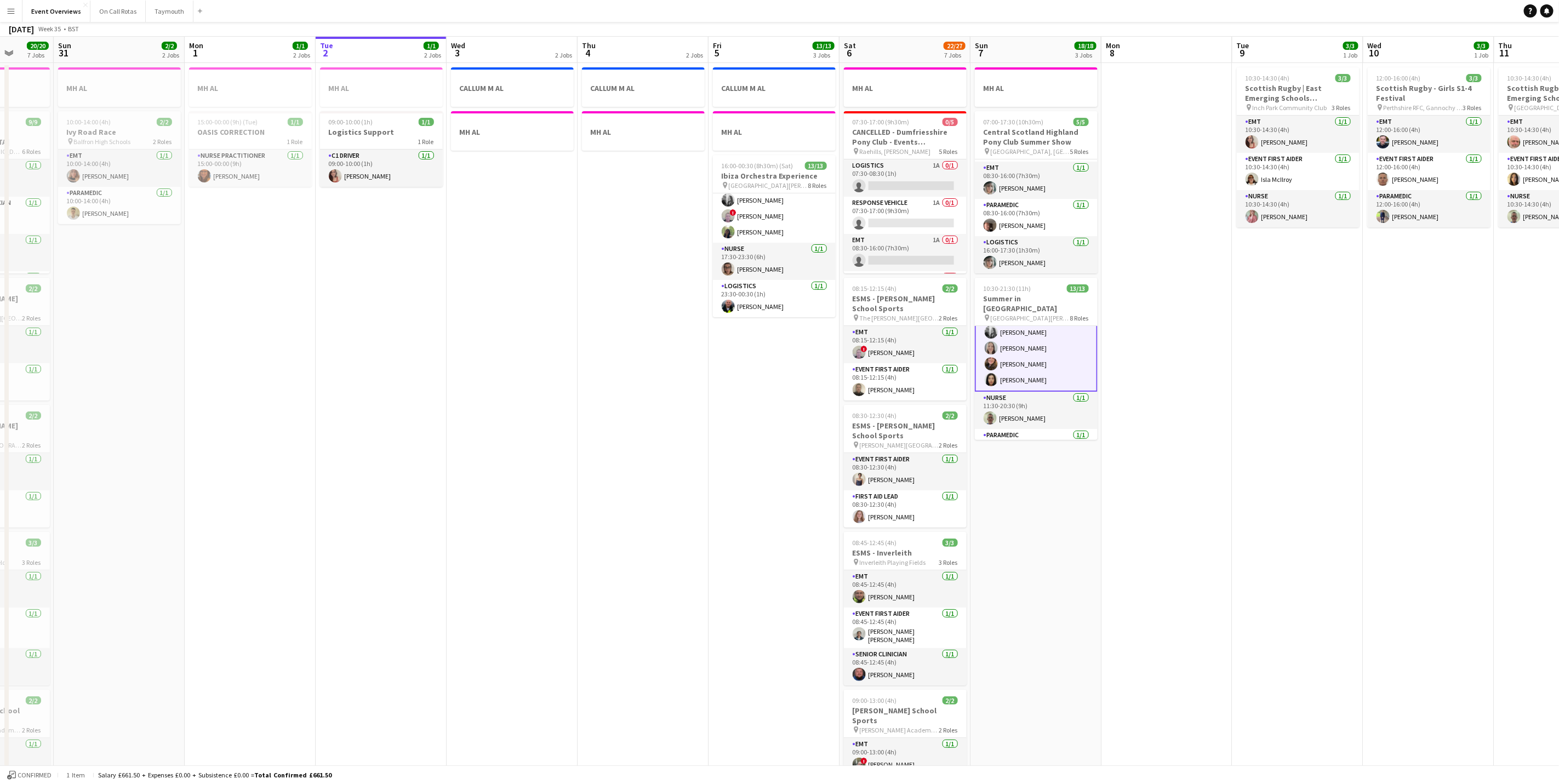
scroll to position [0, 0]
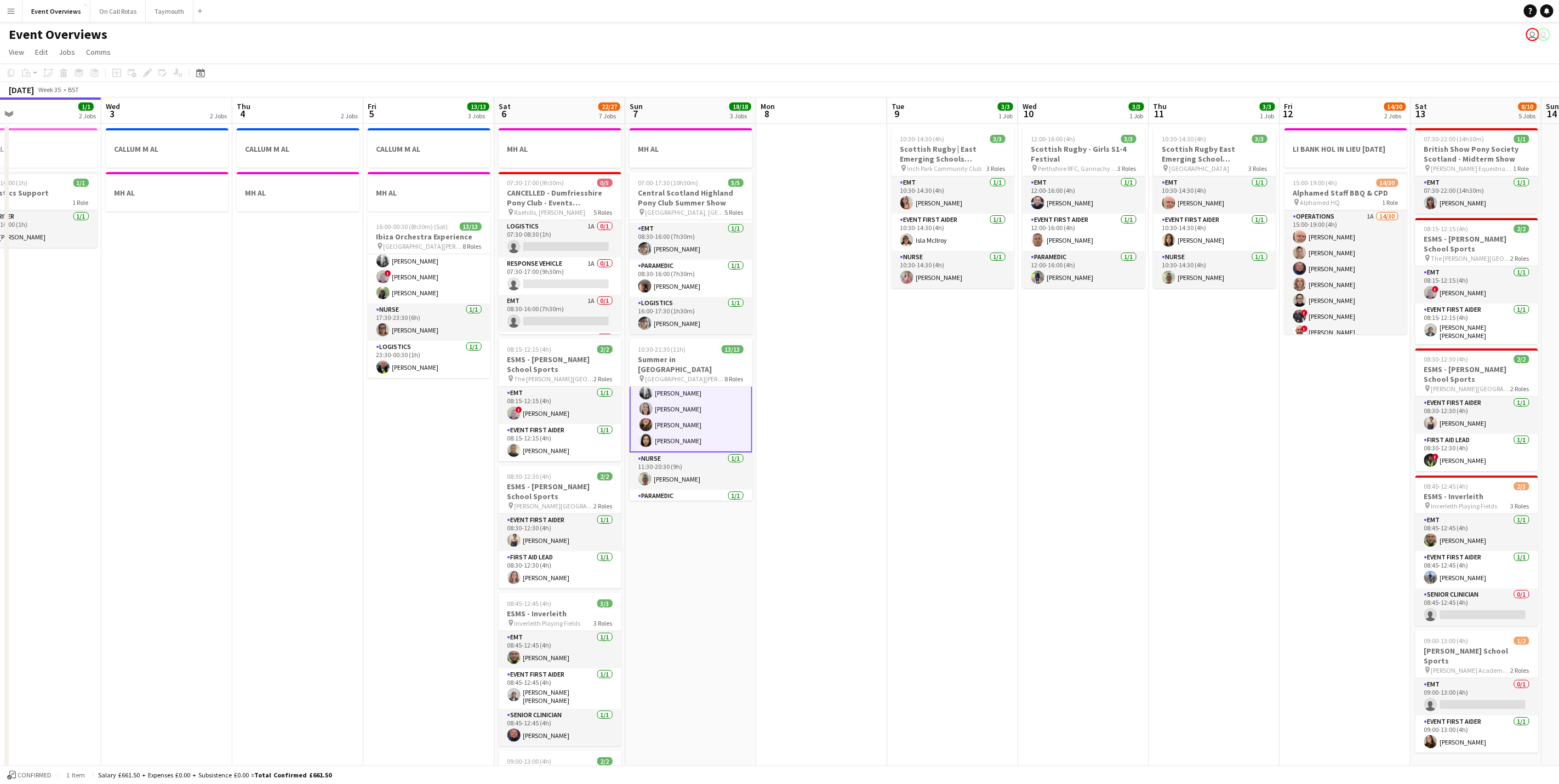
drag, startPoint x: 439, startPoint y: 500, endPoint x: 420, endPoint y: 473, distance: 33.0
click at [317, 483] on app-calendar-viewport "Sat 30 20/20 7 Jobs Sun 31 2/2 2 Jobs Mon 1 1/1 2 Jobs Tue 2 1/1 2 Jobs Wed 3 2…" at bounding box center [780, 579] width 1559 height 964
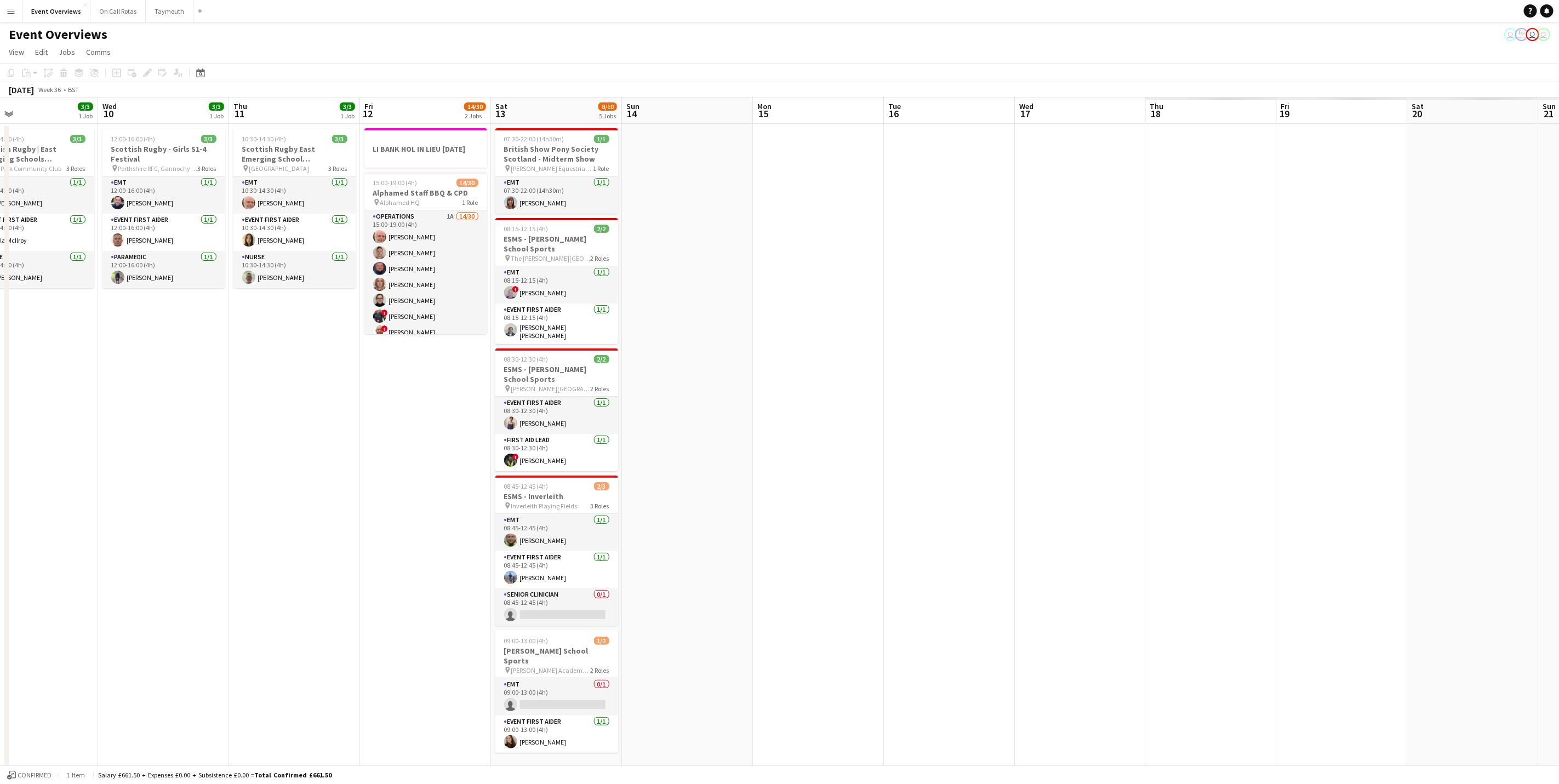
drag, startPoint x: 1243, startPoint y: 467, endPoint x: 586, endPoint y: 461, distance: 657.0
click at [275, 401] on app-calendar-viewport "Sat 6 22/27 7 Jobs Sun 7 18/18 3 Jobs Mon 8 Tue 9 3/3 1 Job Wed 10 3/3 1 Job Th…" at bounding box center [780, 579] width 1559 height 964
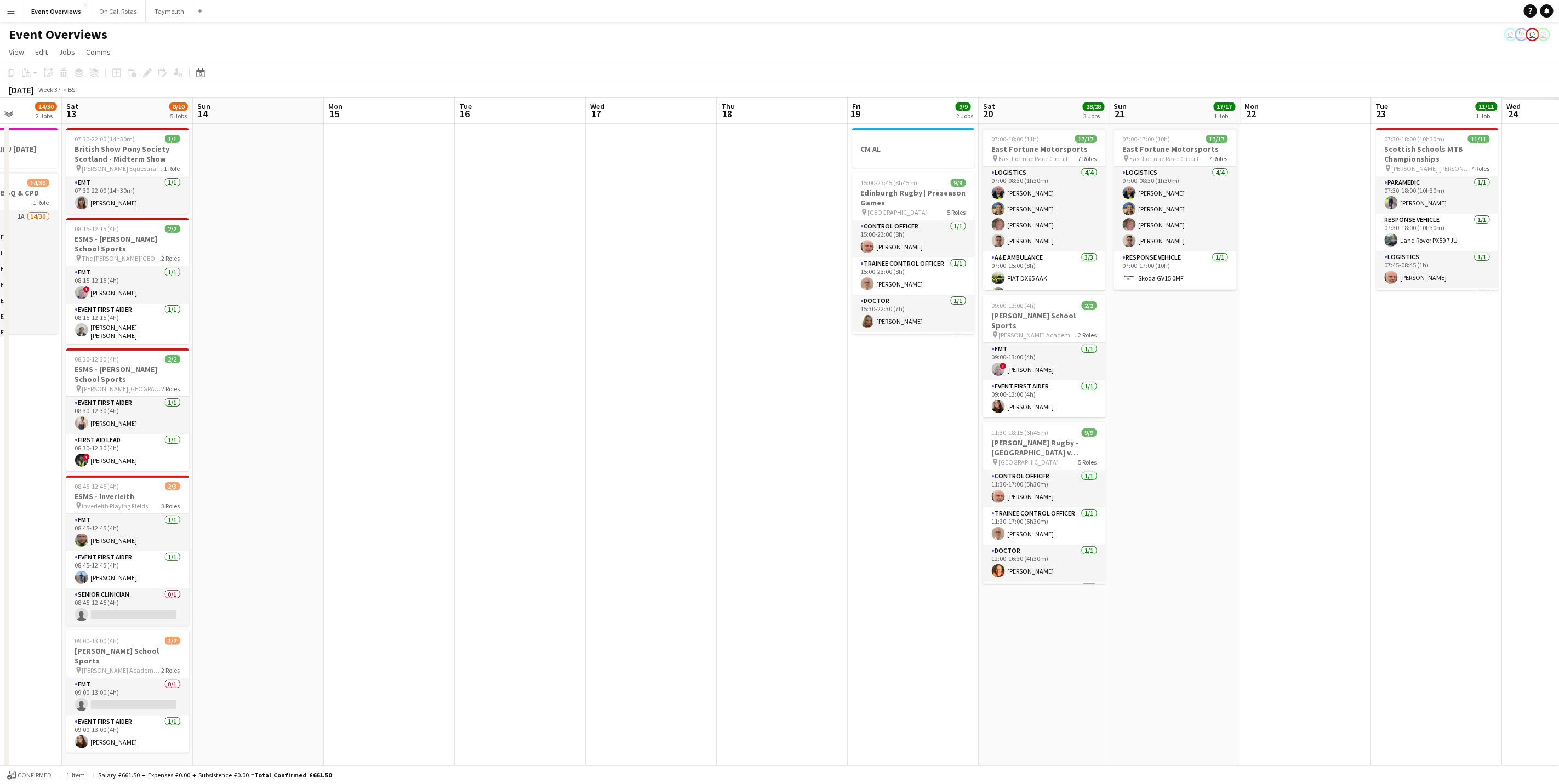
drag, startPoint x: 660, startPoint y: 431, endPoint x: 347, endPoint y: 424, distance: 313.1
click at [311, 401] on app-calendar-viewport "Tue 9 3/3 1 Job Wed 10 3/3 1 Job Thu 11 3/3 1 Job Fri 12 14/30 2 Jobs Sat 13 8/…" at bounding box center [780, 579] width 1559 height 964
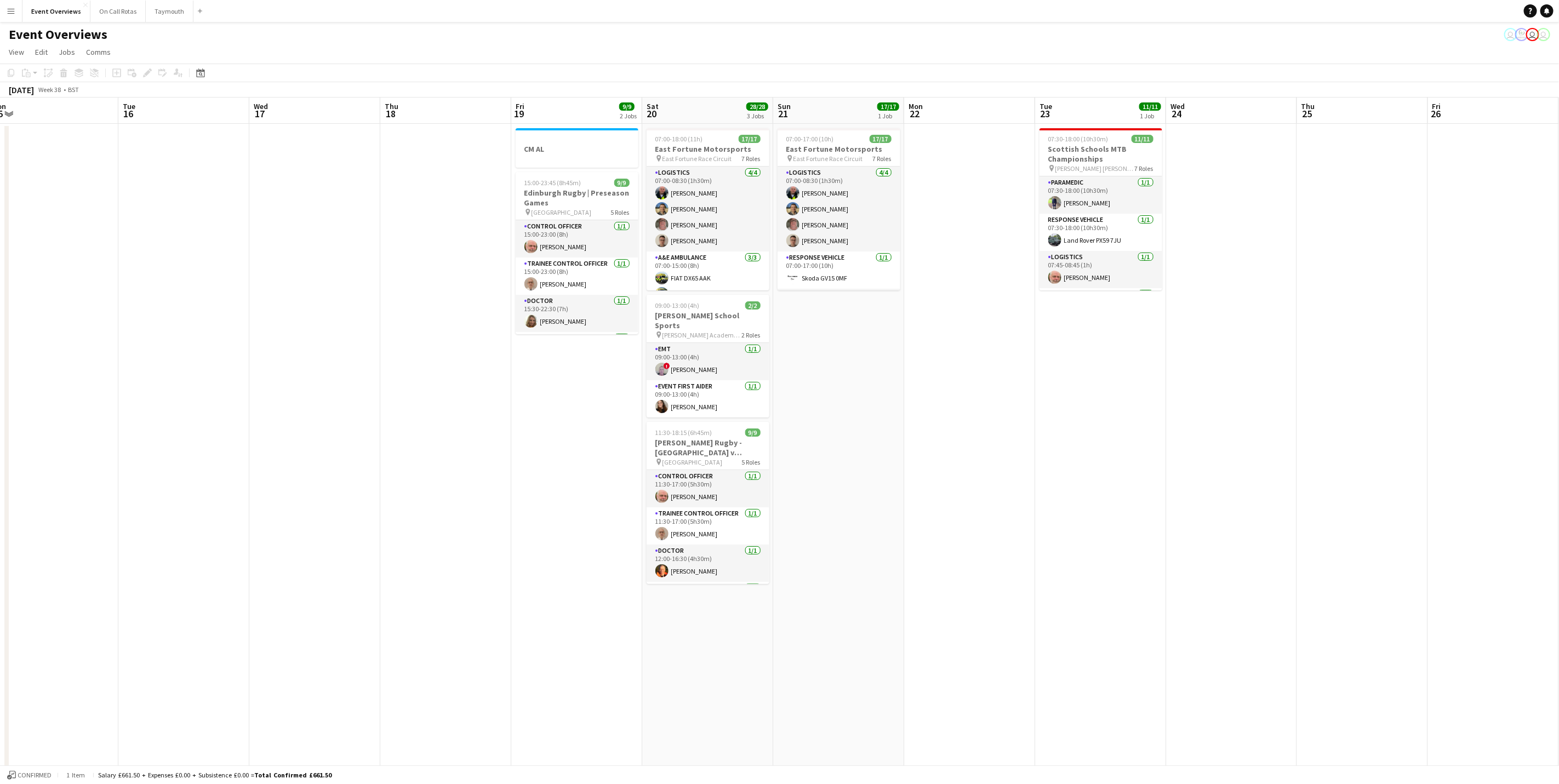
drag, startPoint x: 1301, startPoint y: 466, endPoint x: 768, endPoint y: 420, distance: 535.0
click at [222, 297] on app-calendar-viewport "Sat 13 8/10 5 Jobs Sun 14 Mon 15 Tue 16 Wed 17 Thu 18 Fri 19 9/9 2 Jobs Sat 20 …" at bounding box center [780, 579] width 1559 height 964
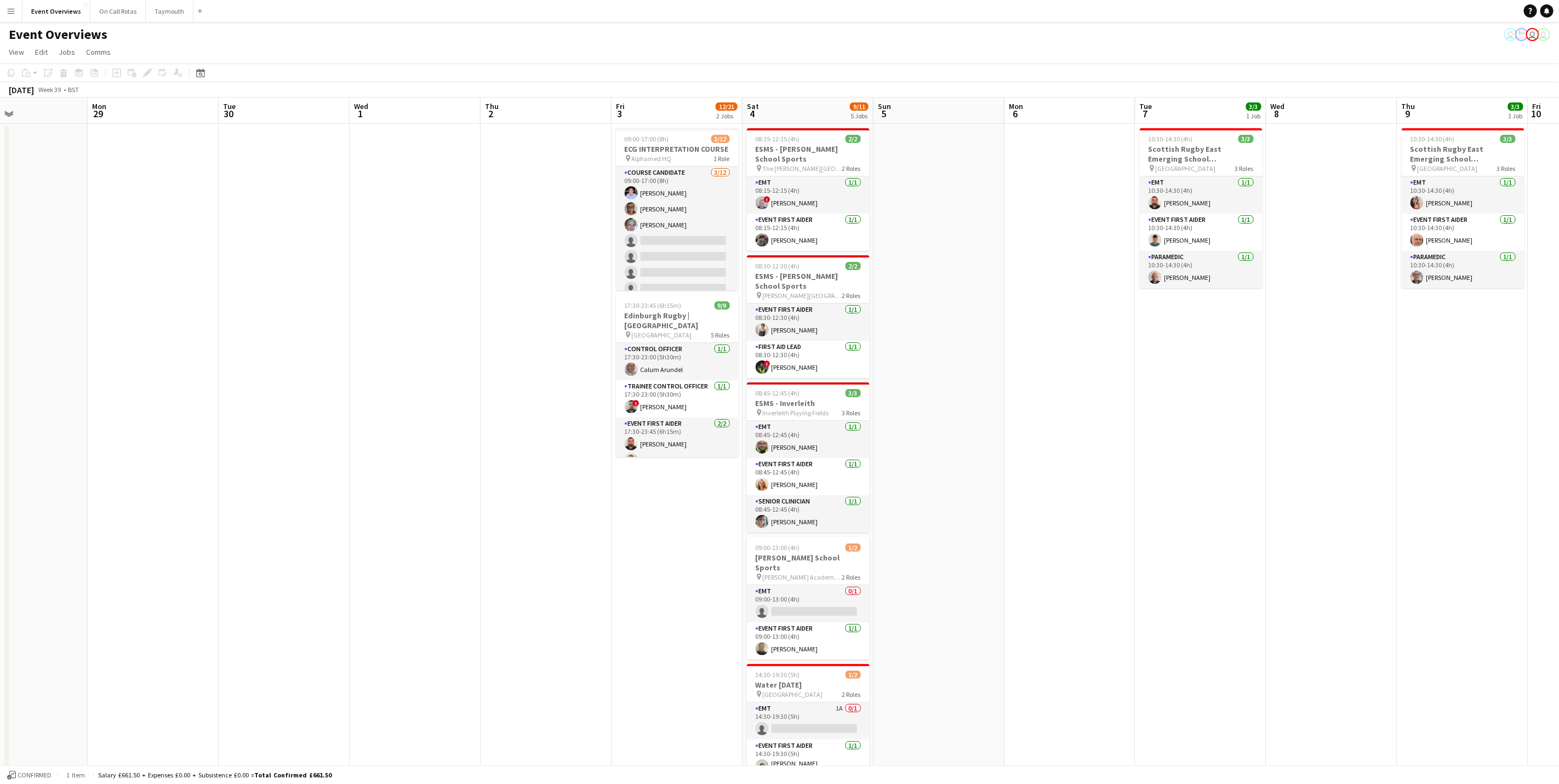
drag, startPoint x: 752, startPoint y: 439, endPoint x: 273, endPoint y: 407, distance: 480.1
click at [273, 407] on app-calendar-viewport "Thu 25 Fri 26 Sat 27 7/7 3 Jobs Sun 28 Mon 29 Tue 30 Wed 1 Thu 2 Fri 3 12/21 2 …" at bounding box center [780, 579] width 1559 height 964
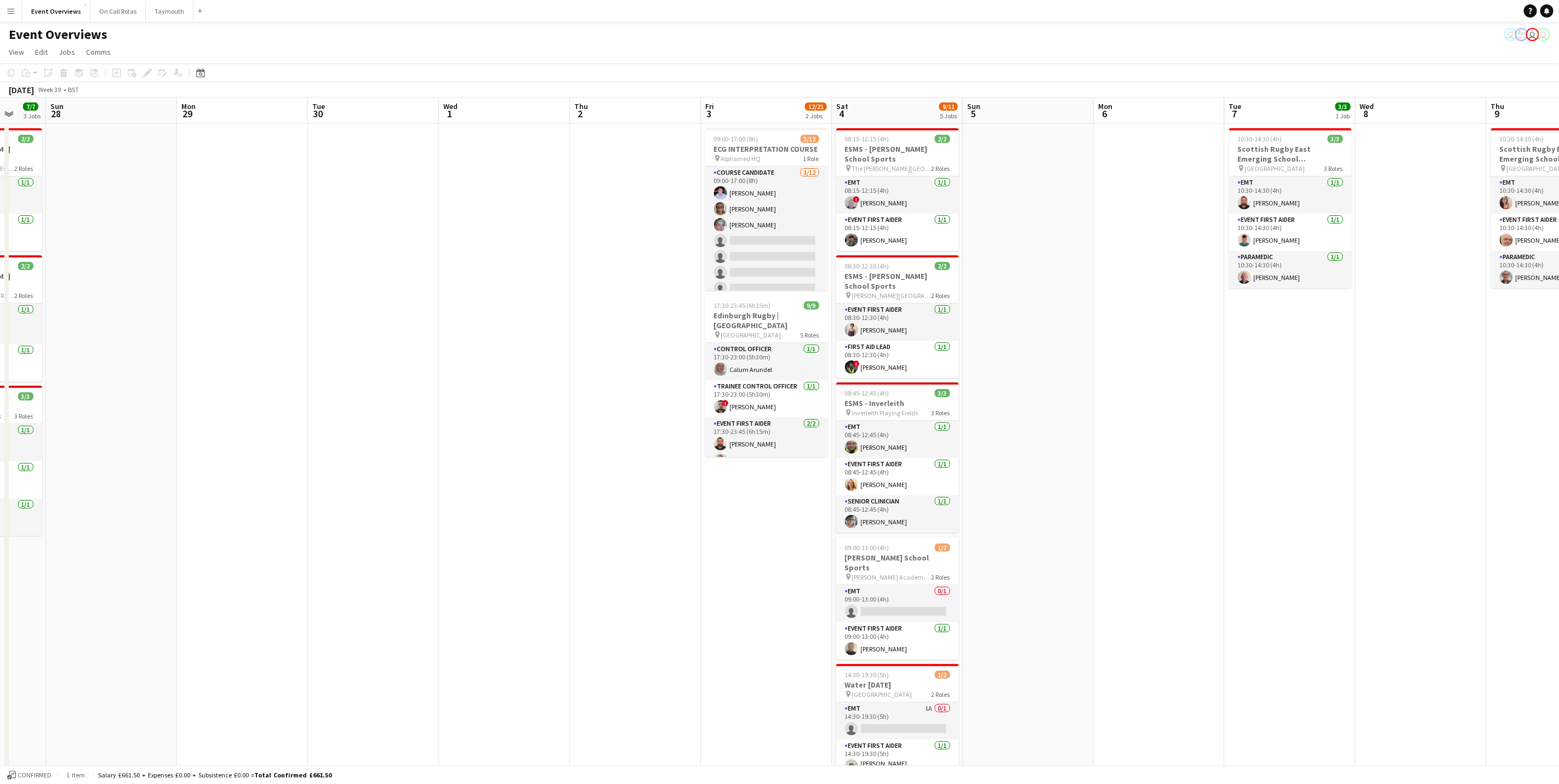
drag, startPoint x: 790, startPoint y: 535, endPoint x: 0, endPoint y: 386, distance: 803.9
click at [0, 386] on html "Menu Boards Boards Boards All jobs Status Workforce Workforce My Workforce Recr…" at bounding box center [780, 540] width 1559 height 1080
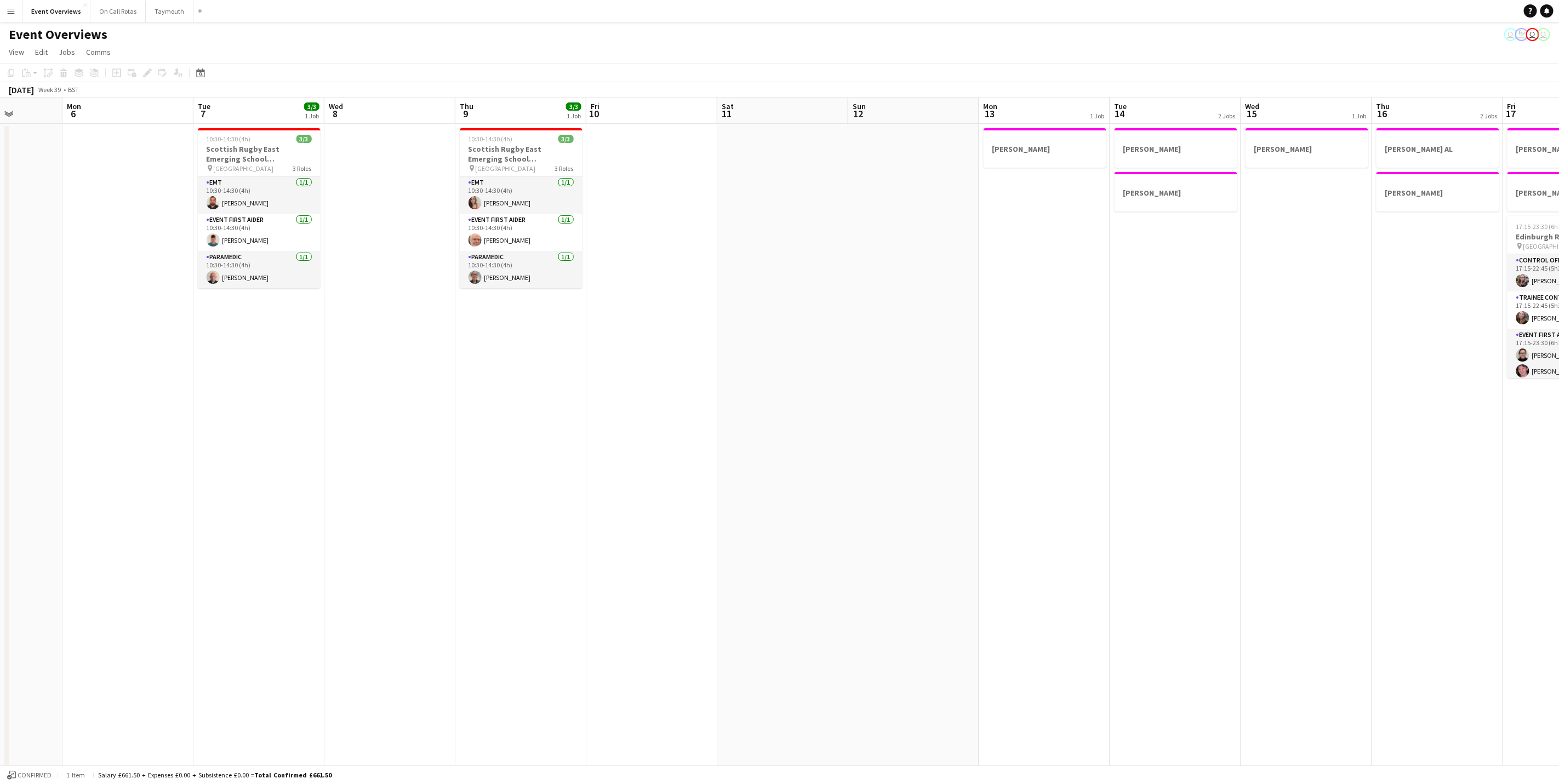
drag, startPoint x: 166, startPoint y: 392, endPoint x: 121, endPoint y: 379, distance: 46.8
click at [120, 379] on app-calendar-viewport "Wed 1 Thu 2 Fri 3 12/21 2 Jobs Sat 4 9/11 5 Jobs Sun 5 Mon 6 Tue 7 3/3 1 Job We…" at bounding box center [780, 579] width 1559 height 964
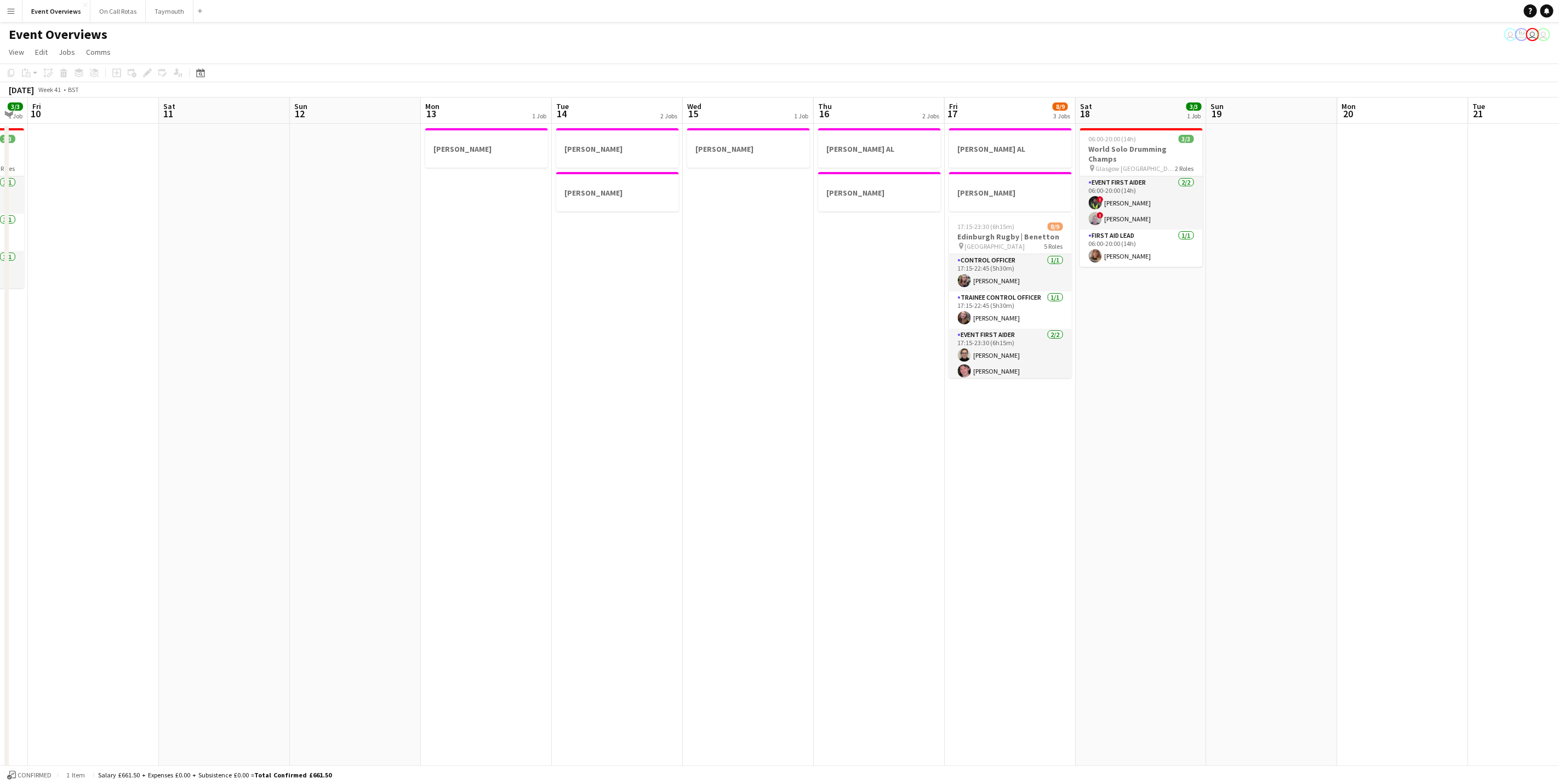
drag, startPoint x: 736, startPoint y: 485, endPoint x: 227, endPoint y: 429, distance: 512.1
click at [227, 429] on app-calendar-viewport "Tue 7 3/3 1 Job Wed 8 Thu 9 3/3 1 Job Fri 10 Sat 11 Sun 12 Mon 13 1 Job Tue 14 …" at bounding box center [780, 579] width 1559 height 964
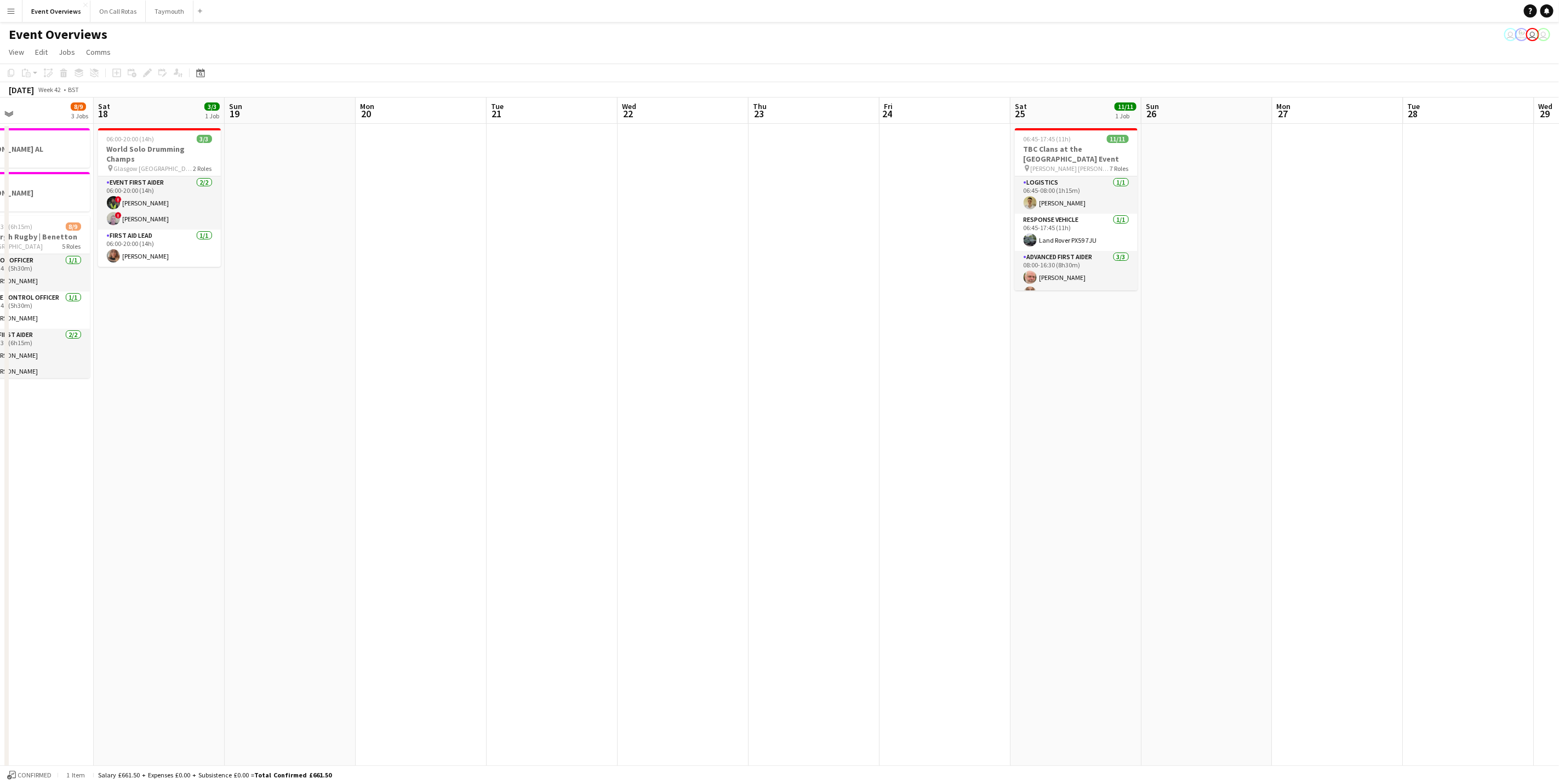
drag, startPoint x: 964, startPoint y: 385, endPoint x: 490, endPoint y: 405, distance: 474.4
click at [490, 405] on app-calendar-viewport "Wed 15 1 Job Thu 16 2 Jobs Fri 17 8/9 3 Jobs Sat 18 3/3 1 Job Sun 19 Mon 20 Tue…" at bounding box center [780, 579] width 1559 height 964
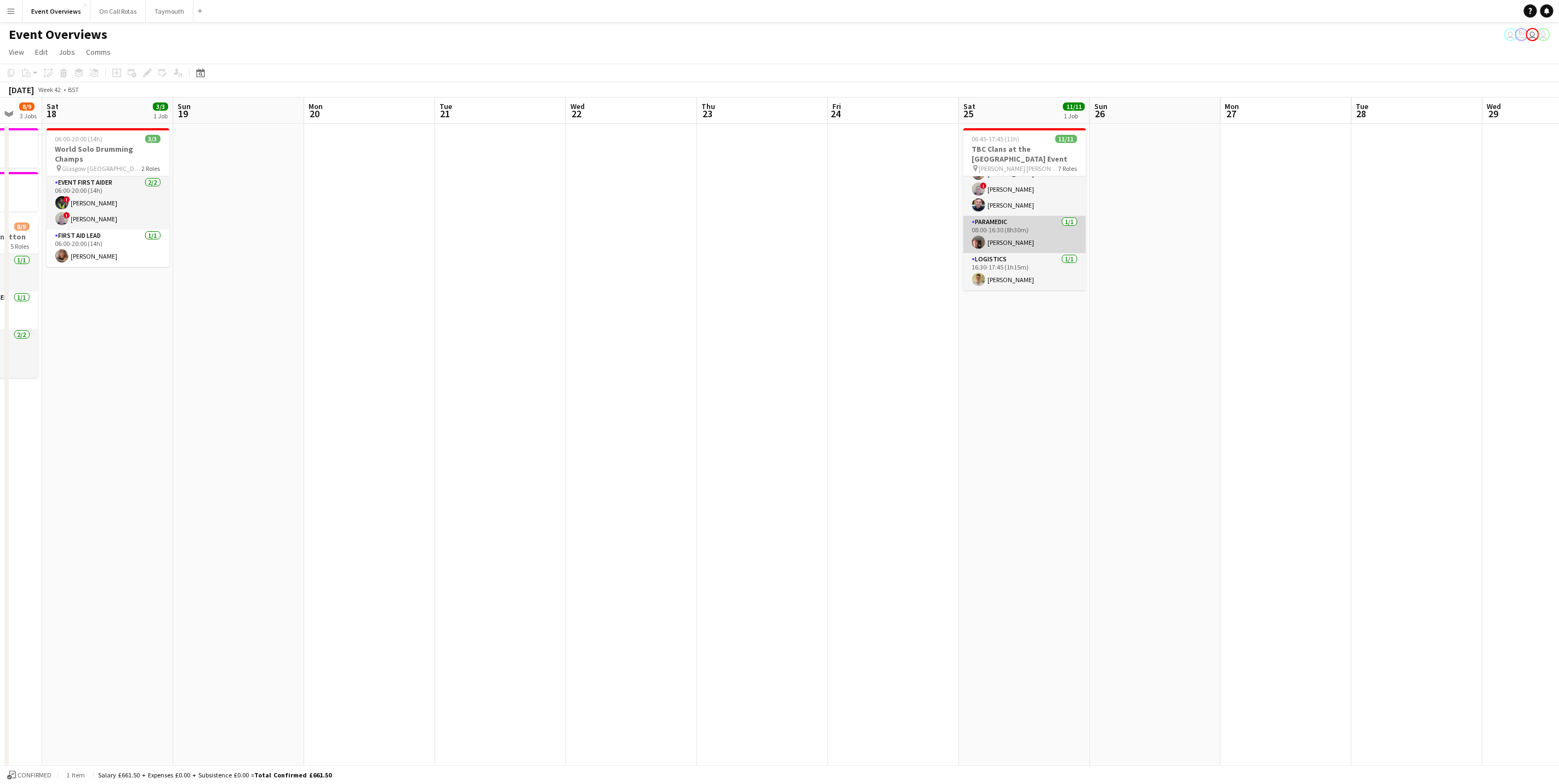
scroll to position [0, 0]
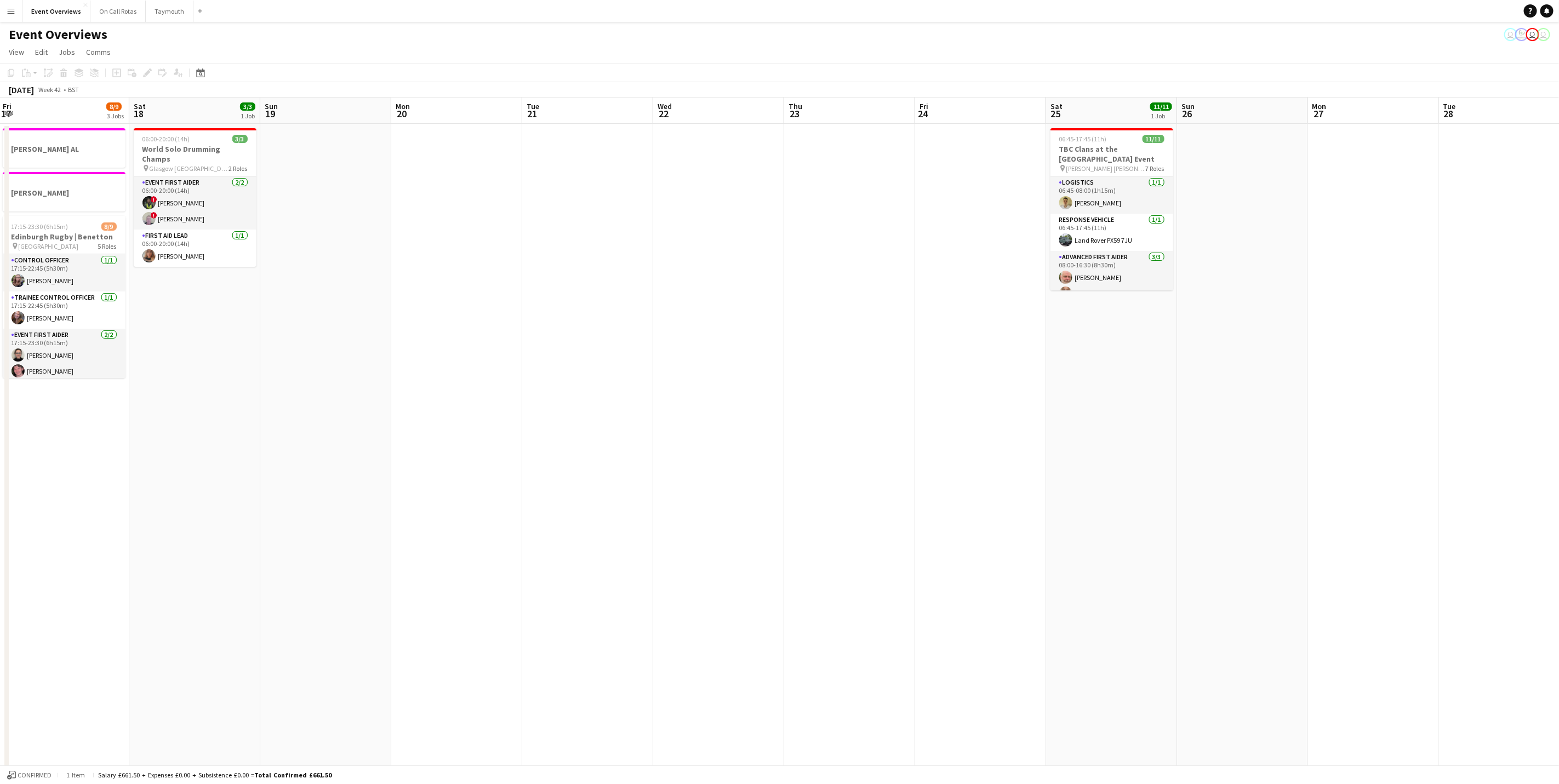
drag, startPoint x: 1131, startPoint y: 498, endPoint x: 1469, endPoint y: 494, distance: 338.0
click at [1471, 494] on app-calendar-viewport "Wed 15 1 Job Thu 16 2 Jobs Fri 17 8/9 3 Jobs Sat 18 3/3 1 Job Sun 19 Mon 20 Tue…" at bounding box center [780, 579] width 1559 height 964
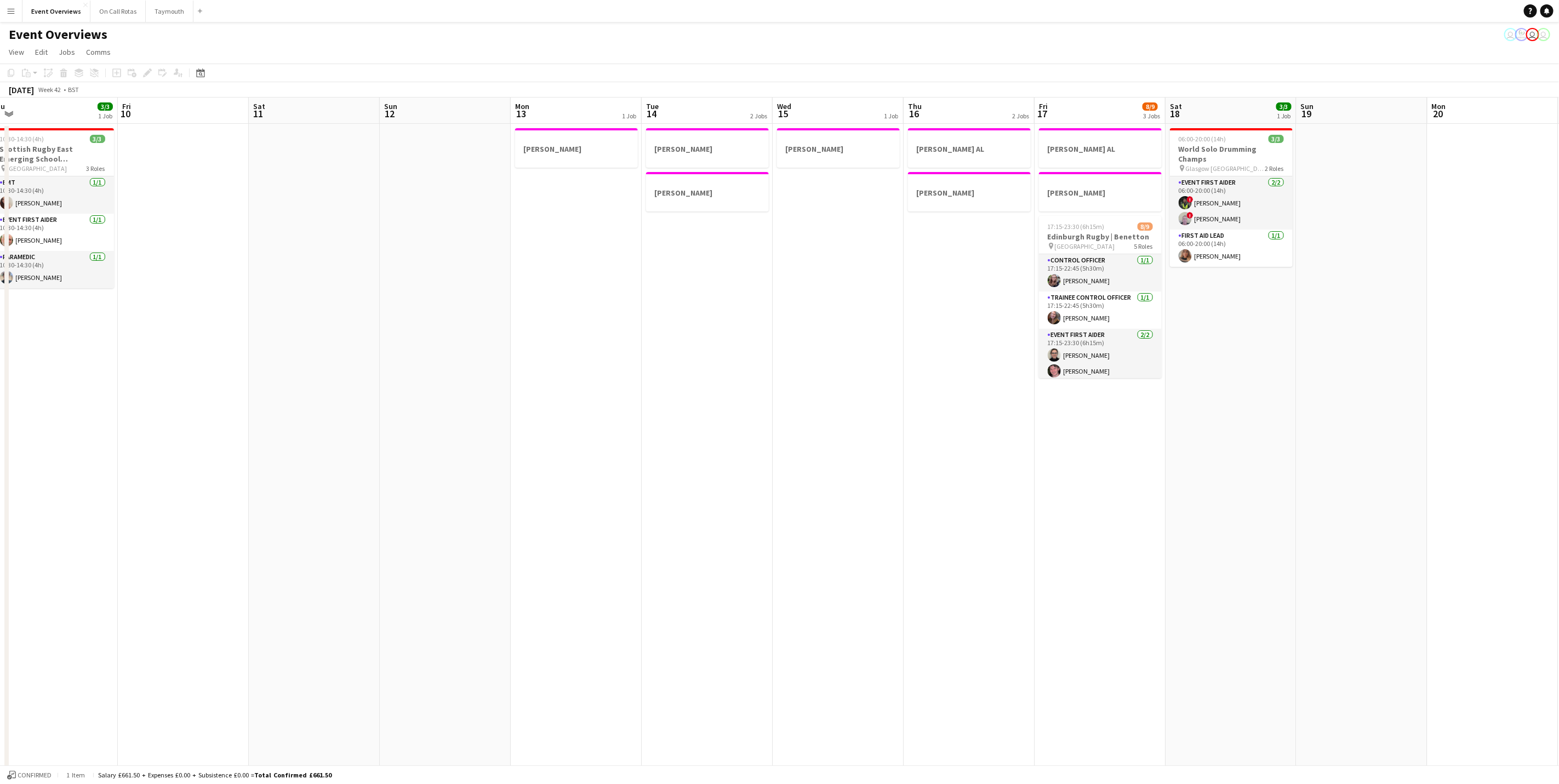
scroll to position [0, 222]
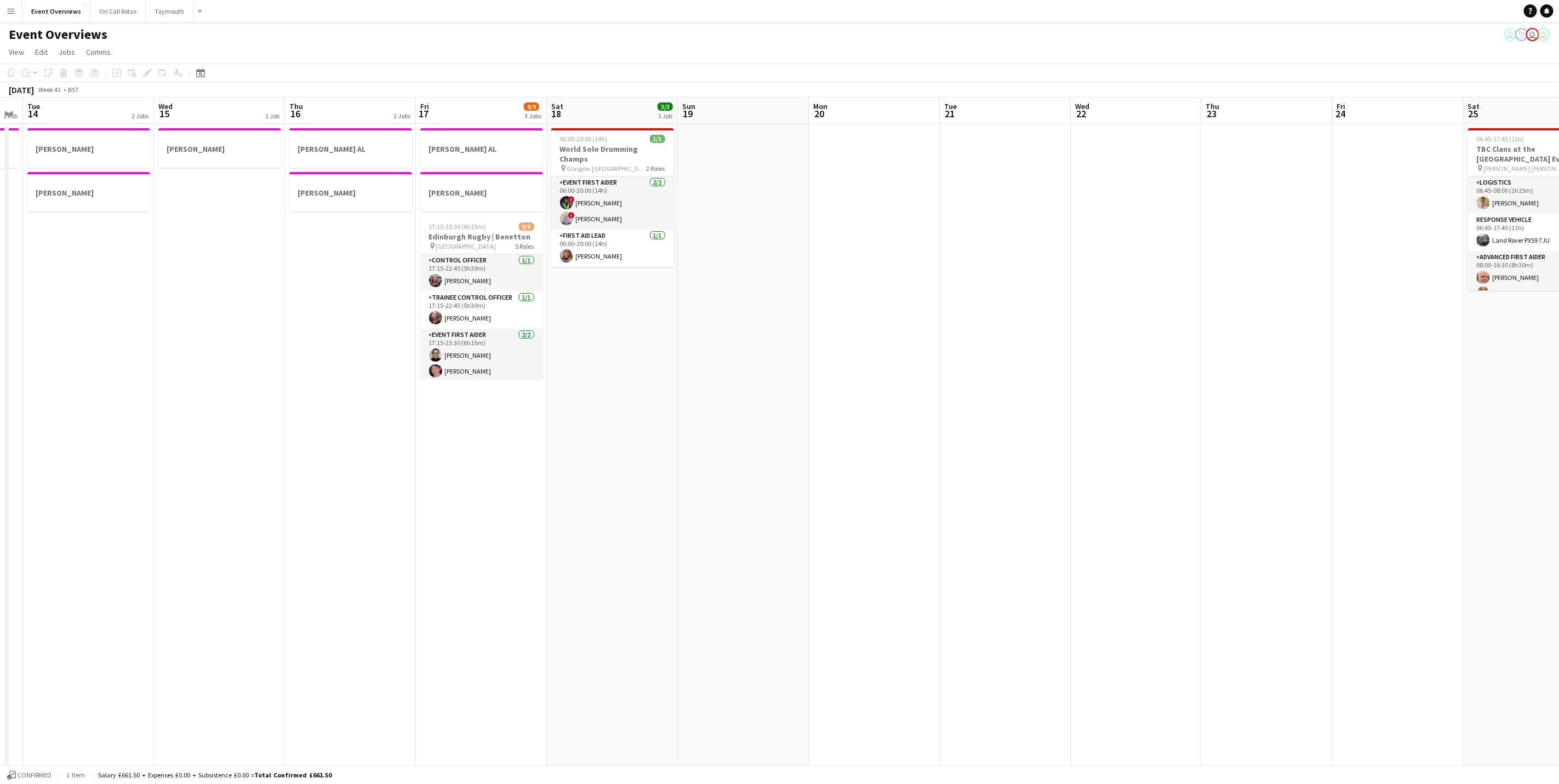
drag, startPoint x: 742, startPoint y: 349, endPoint x: 599, endPoint y: 351, distance: 143.0
click at [635, 371] on app-calendar-viewport "Sat 11 Sun 12 Mon 13 1 Job Tue 14 2 Jobs Wed 15 1 Job Thu 16 2 Jobs Fri 17 8/9 …" at bounding box center [780, 579] width 1559 height 964
click at [592, 144] on h3 "World Solo Drumming Champs" at bounding box center [612, 153] width 123 height 20
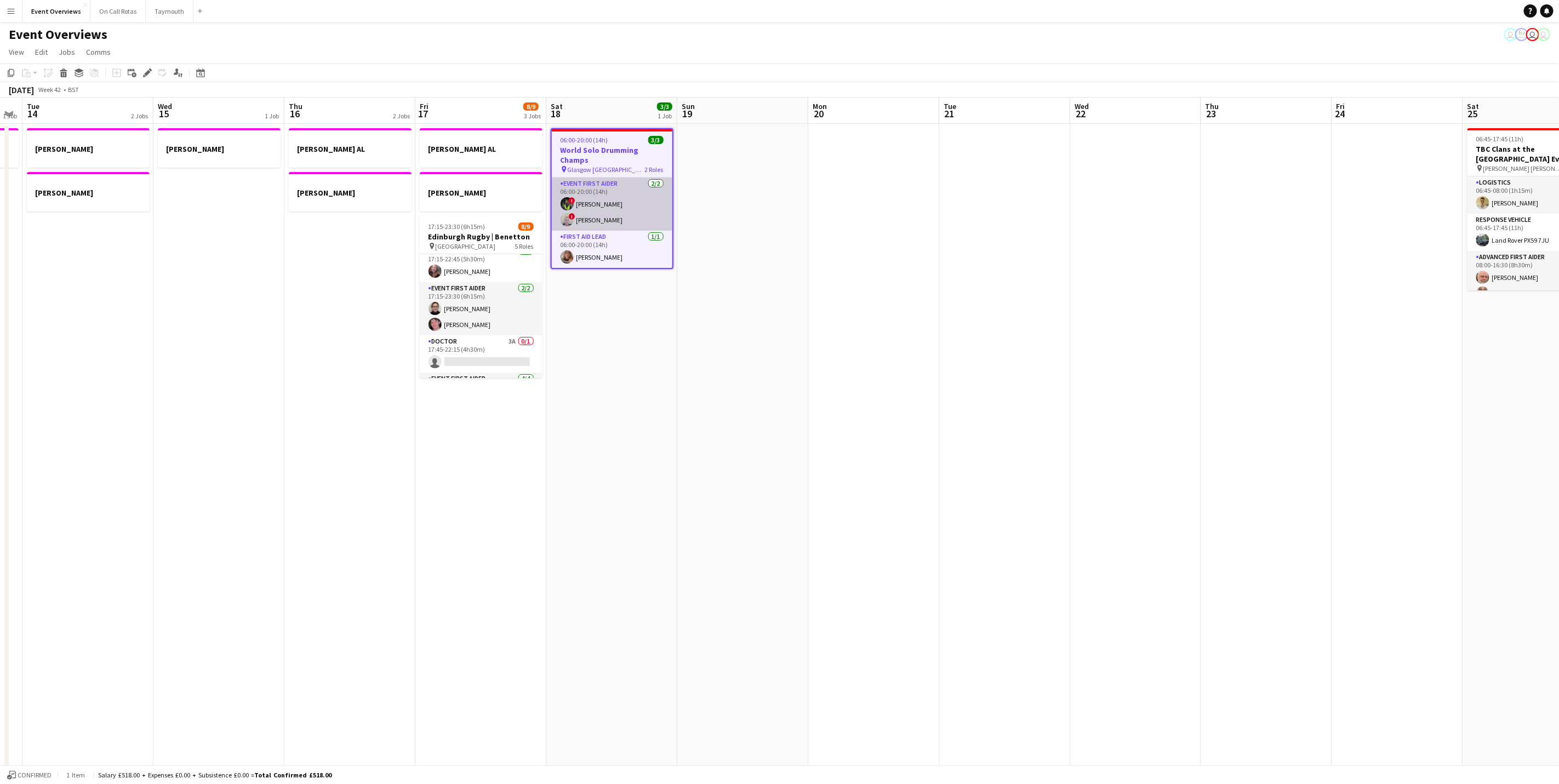
click at [588, 181] on app-card-role "Event First Aider [DATE] 06:00-20:00 (14h) ! [PERSON_NAME] ! [PERSON_NAME]" at bounding box center [612, 204] width 121 height 53
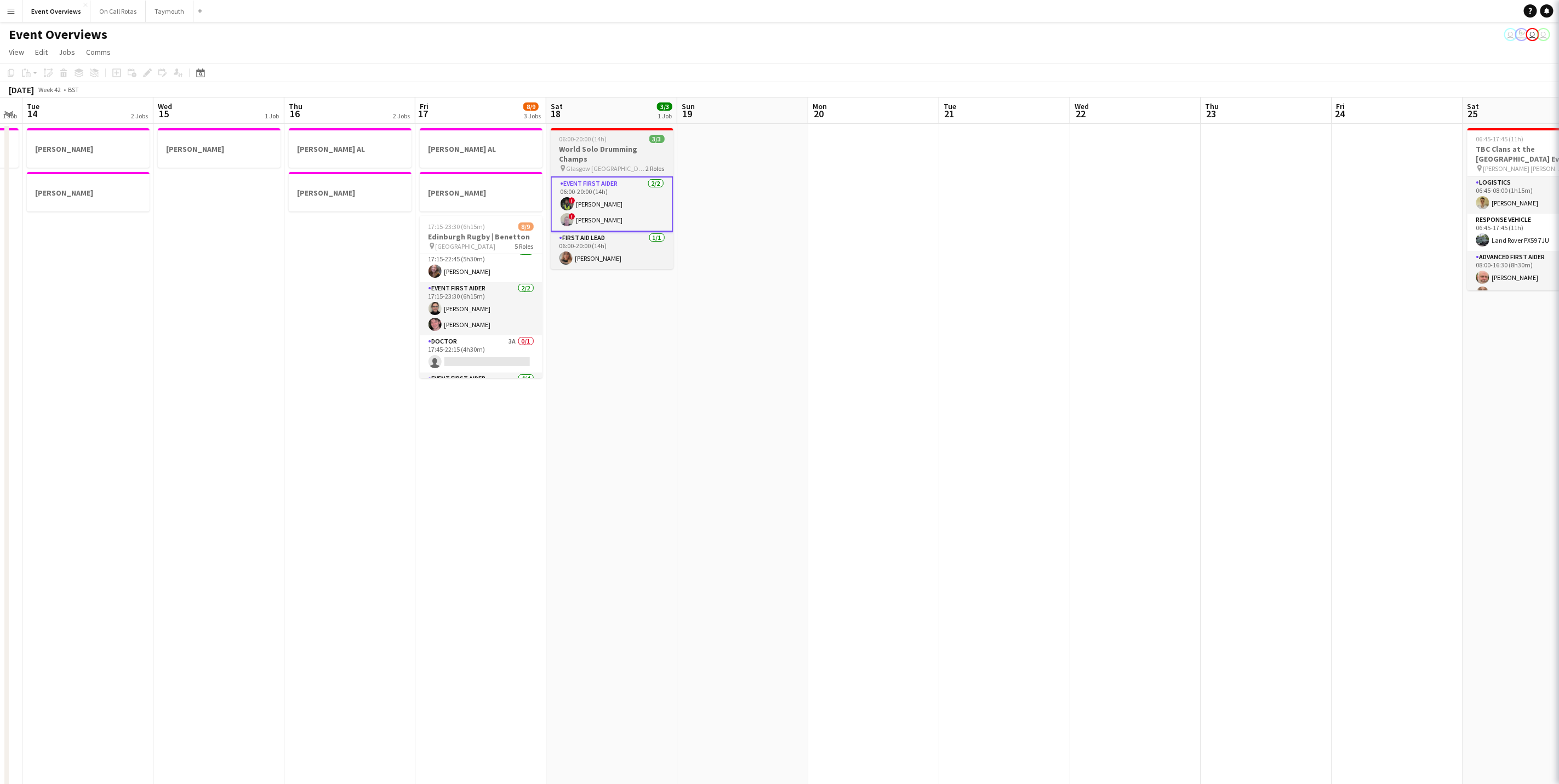
click at [605, 164] on span "Glasgow [GEOGRAPHIC_DATA] Unviersity" at bounding box center [606, 168] width 79 height 8
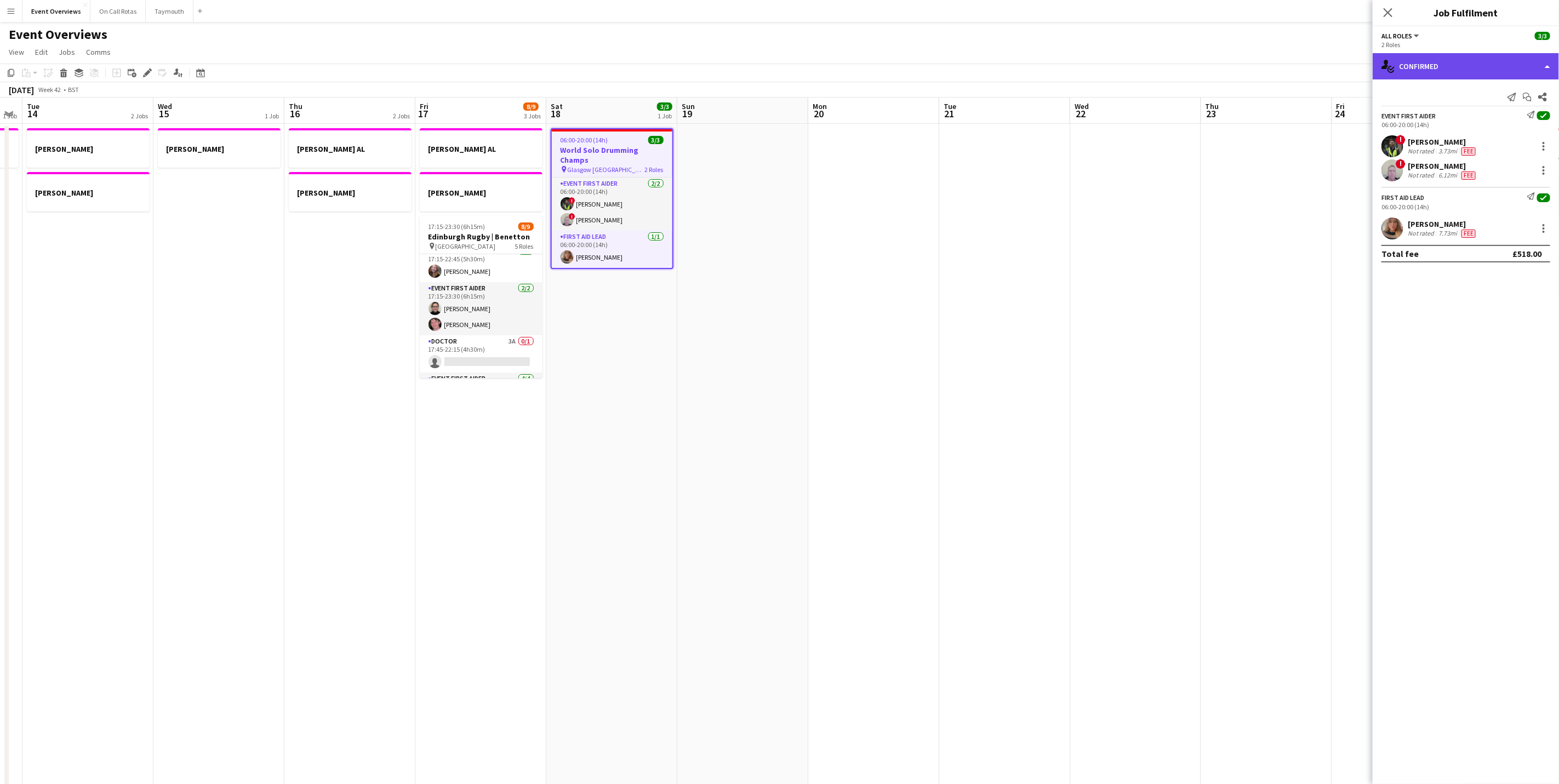
click at [1467, 71] on div "single-neutral-actions-check-2 Confirmed" at bounding box center [1466, 66] width 186 height 26
click at [1479, 112] on div "pen-write Job Details" at bounding box center [1502, 114] width 108 height 22
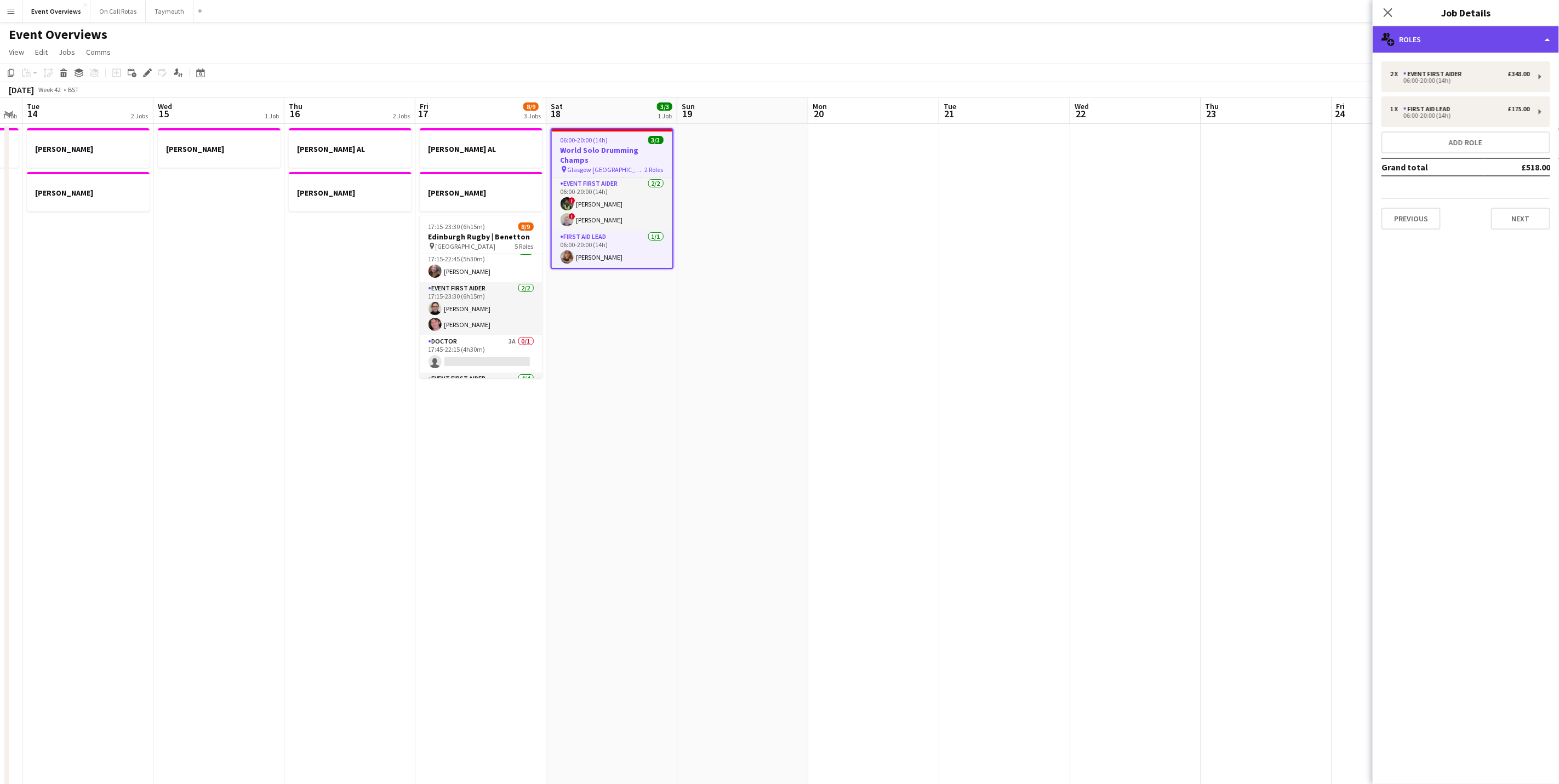
click at [1477, 31] on div "multiple-users-add Roles" at bounding box center [1466, 39] width 186 height 26
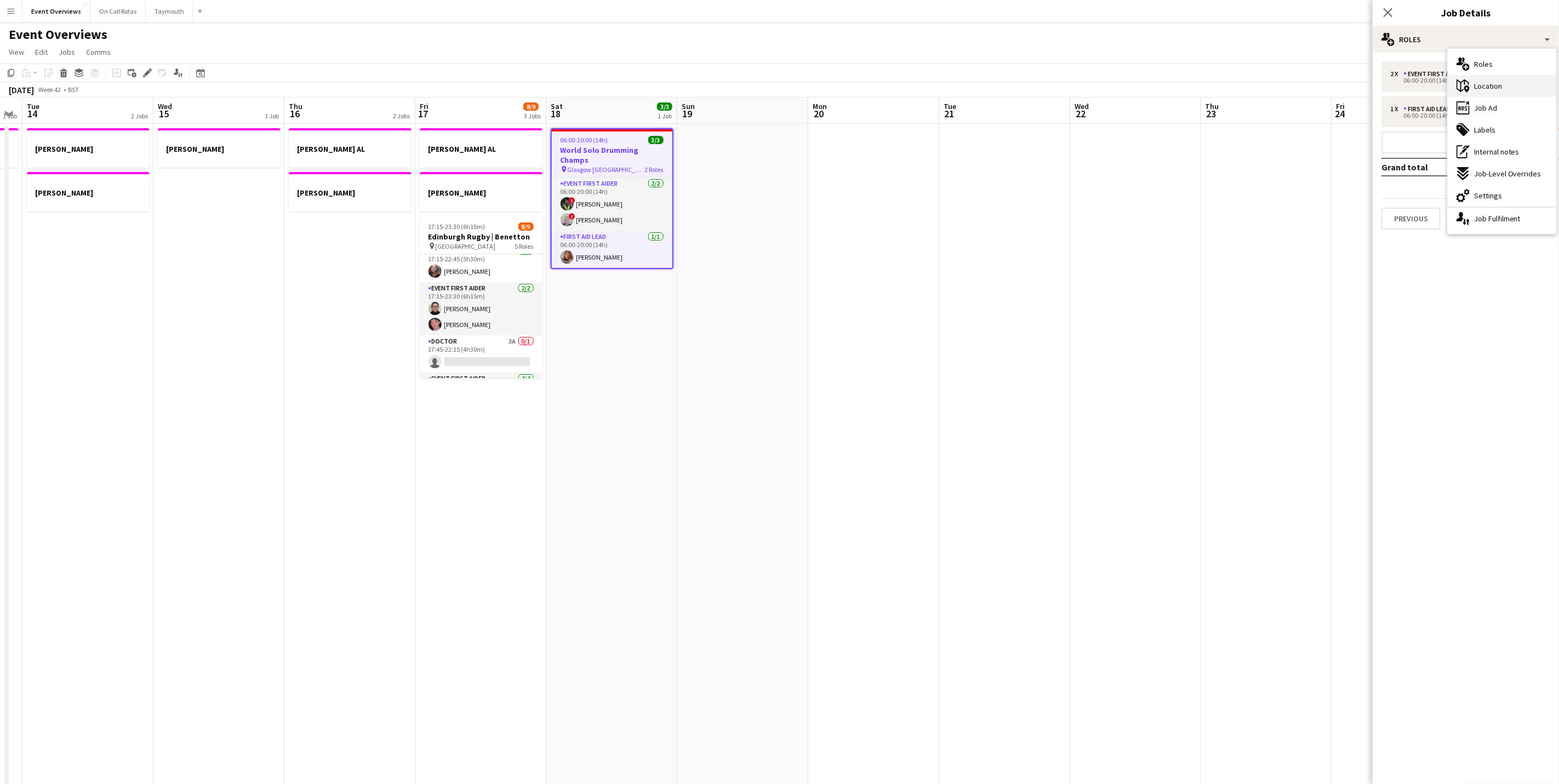
click at [1473, 88] on div "maps-pin-1 Location" at bounding box center [1502, 86] width 108 height 22
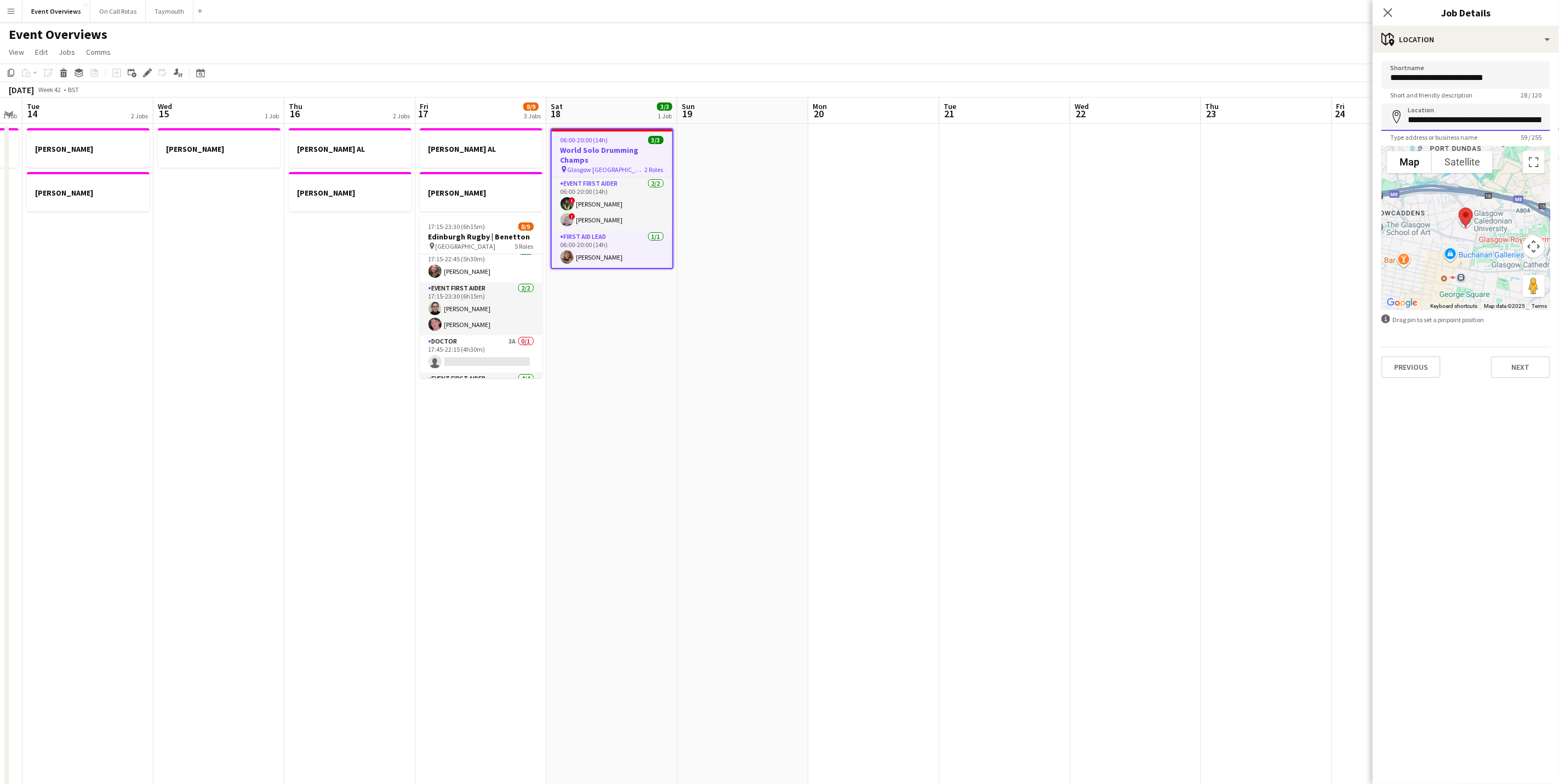
click at [1531, 123] on input "**********" at bounding box center [1466, 117] width 169 height 27
click at [1383, 12] on icon "Close pop-in" at bounding box center [1388, 12] width 10 height 10
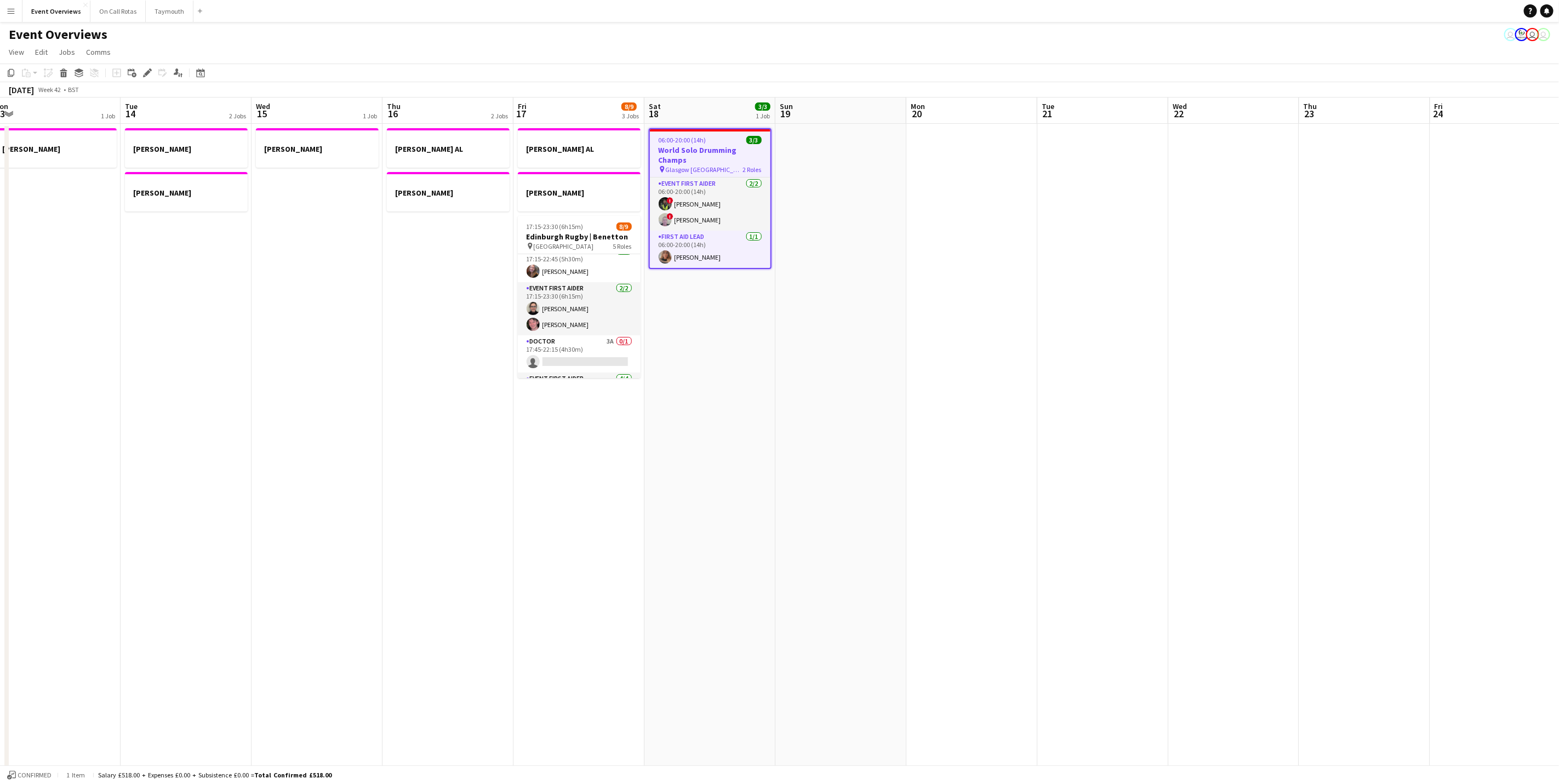
drag, startPoint x: 794, startPoint y: 608, endPoint x: 1106, endPoint y: 590, distance: 312.5
click at [1106, 591] on app-calendar-viewport "Sat 11 Sun 12 Mon 13 1 Job Tue 14 2 Jobs Wed 15 1 Job Thu 16 2 Jobs Fri 17 8/9 …" at bounding box center [780, 579] width 1559 height 964
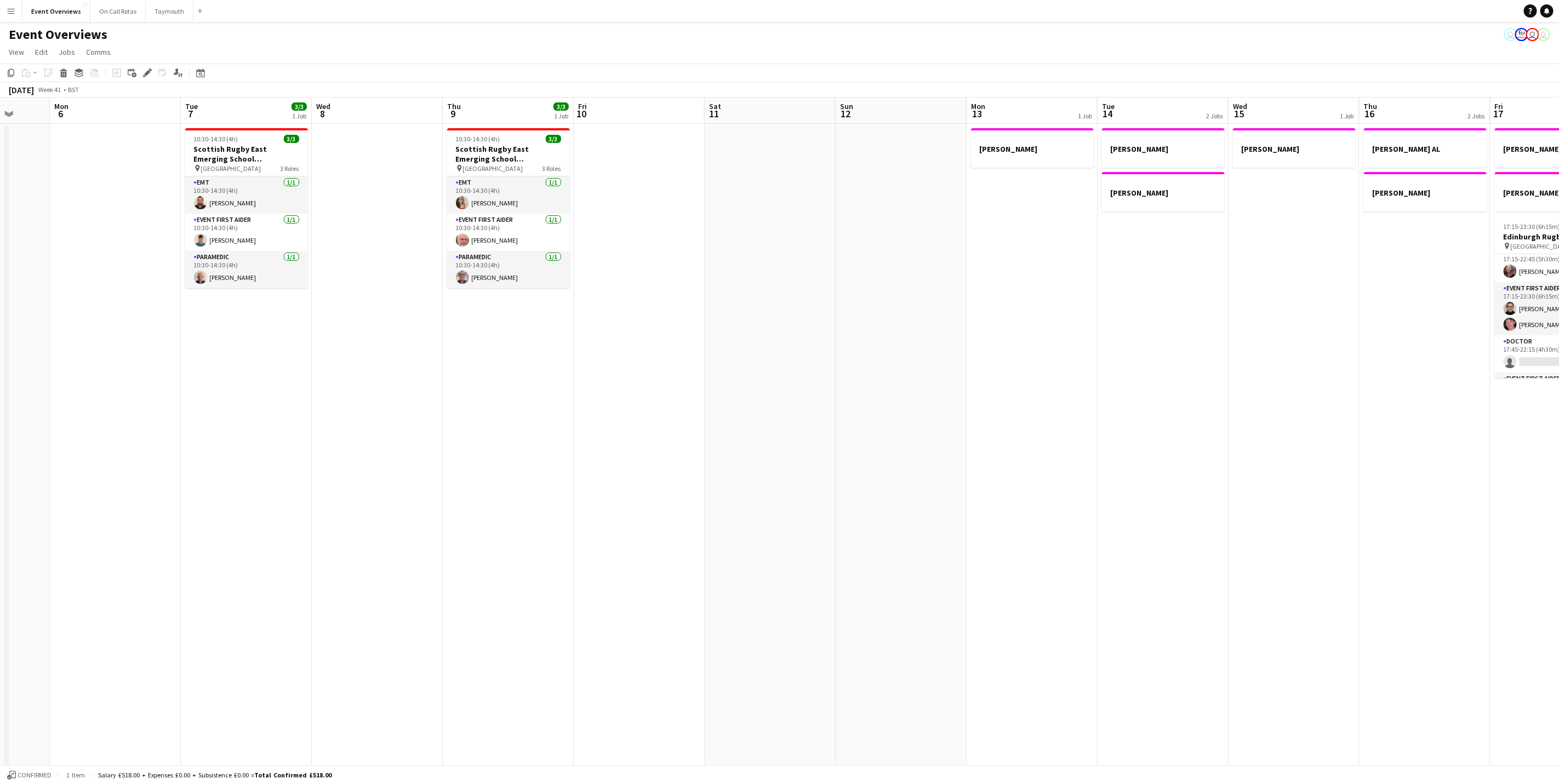
drag, startPoint x: 433, startPoint y: 511, endPoint x: 912, endPoint y: 572, distance: 482.9
click at [916, 580] on app-calendar-viewport "Sat 4 9/11 5 Jobs Sun 5 Mon 6 Tue 7 3/3 1 Job Wed 8 Thu 9 3/3 1 Job Fri 10 Sat …" at bounding box center [780, 579] width 1559 height 964
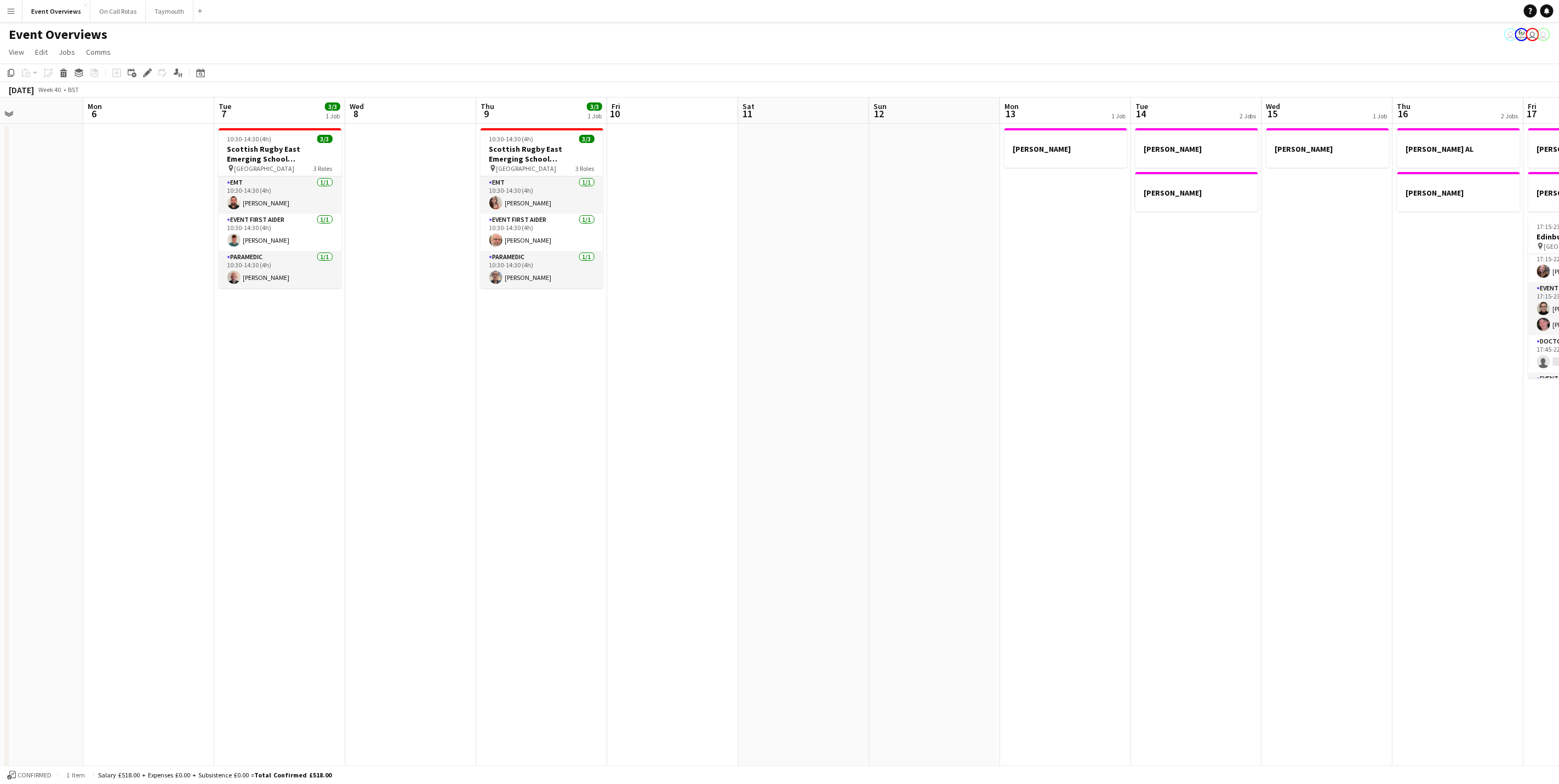
scroll to position [0, 250]
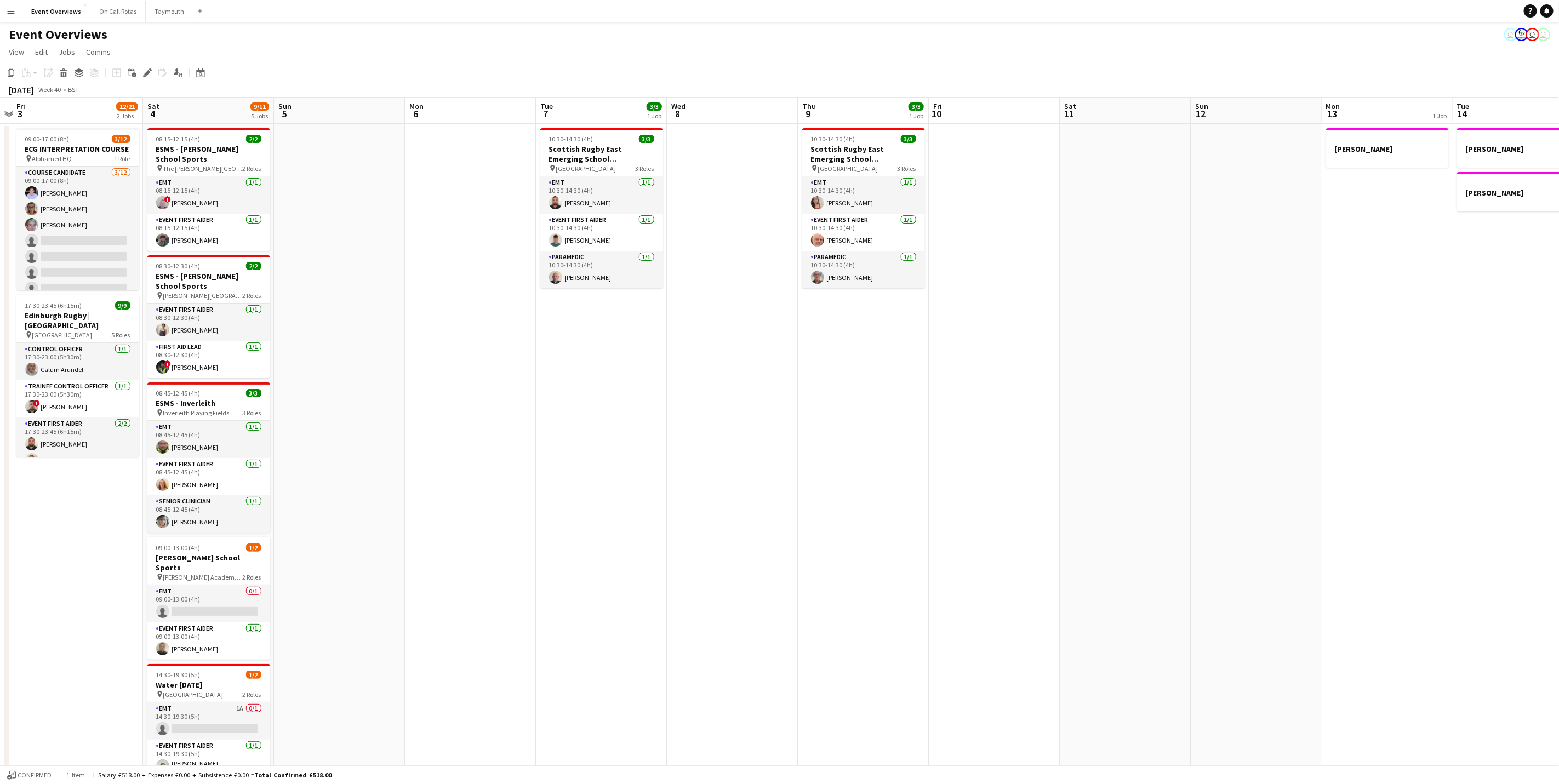
drag, startPoint x: 291, startPoint y: 355, endPoint x: 613, endPoint y: 357, distance: 322.0
click at [613, 357] on app-calendar-viewport "Wed 1 Thu 2 Fri 3 12/21 2 Jobs Sat 4 9/11 5 Jobs Sun 5 Mon 6 Tue 7 3/3 1 Job We…" at bounding box center [780, 579] width 1559 height 964
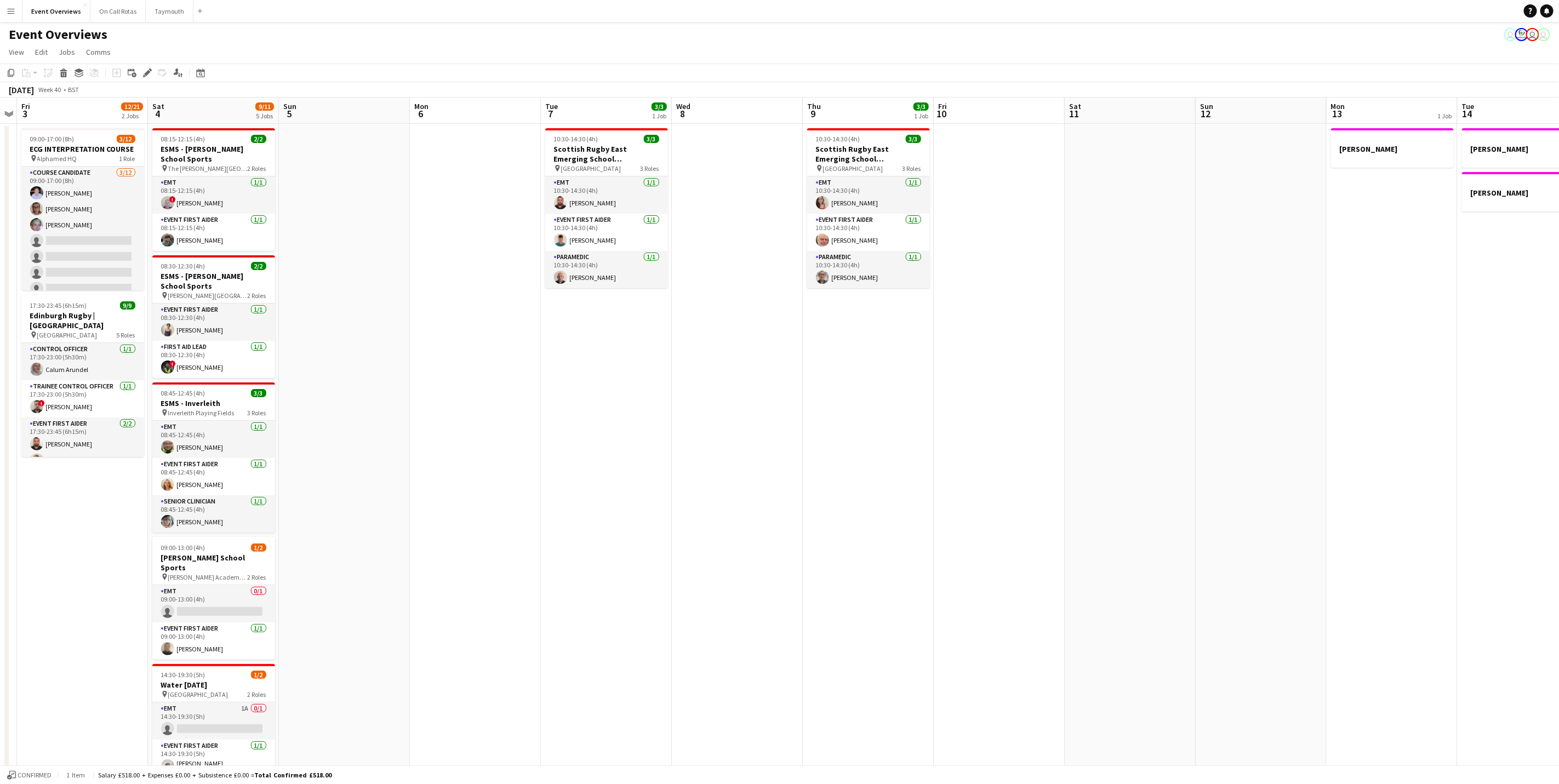
drag, startPoint x: 432, startPoint y: 391, endPoint x: 440, endPoint y: 390, distance: 8.1
click at [440, 391] on app-calendar-viewport "Wed 1 Thu 2 Fri 3 12/21 2 Jobs Sat 4 9/11 5 Jobs Sun 5 Mon 6 Tue 7 3/3 1 Job We…" at bounding box center [780, 579] width 1559 height 964
click at [599, 188] on app-card-role "EMT [DATE] 10:30-14:30 (4h) [PERSON_NAME]" at bounding box center [610, 195] width 123 height 37
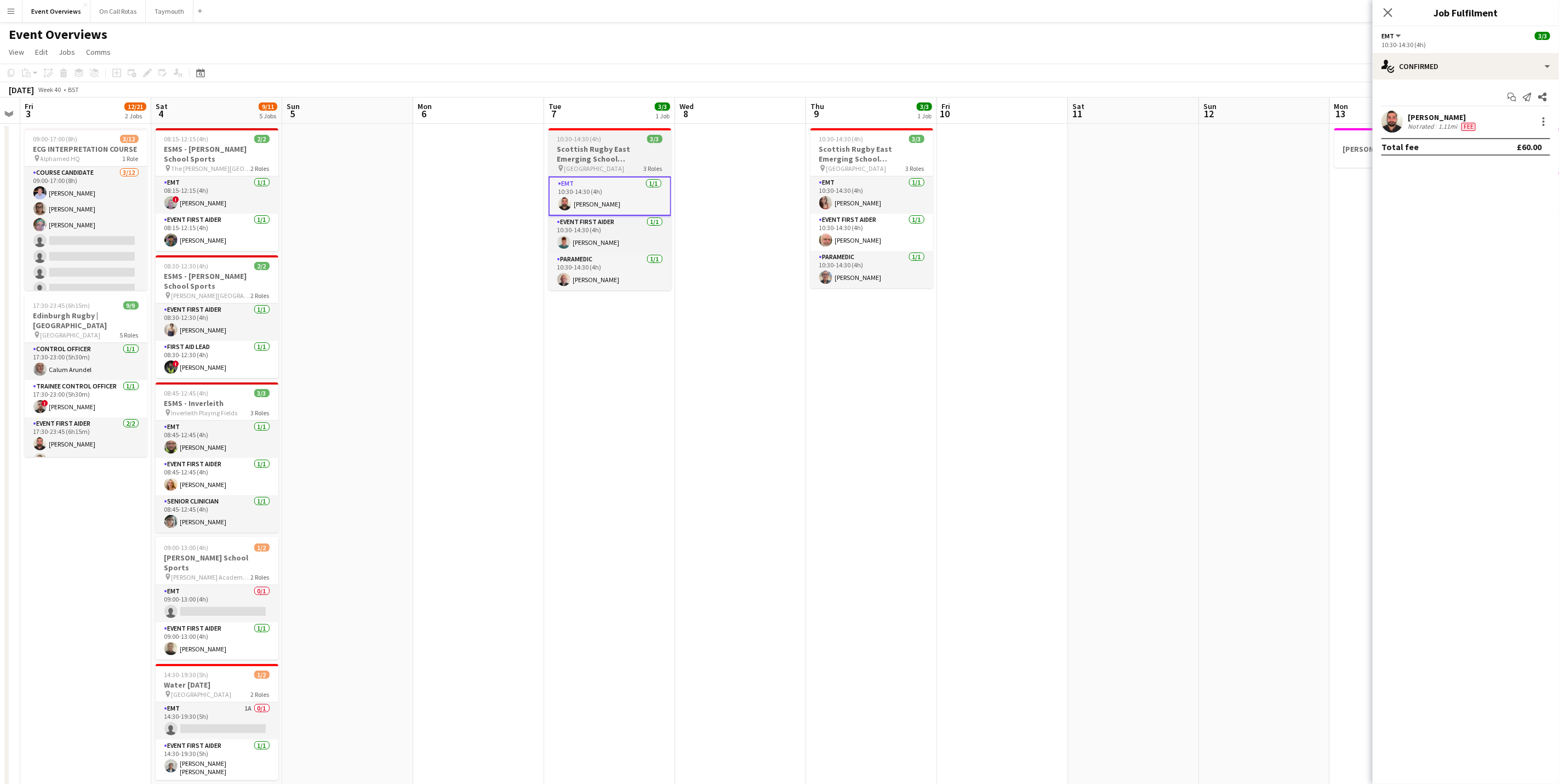
click at [599, 164] on span "[GEOGRAPHIC_DATA]" at bounding box center [595, 168] width 60 height 8
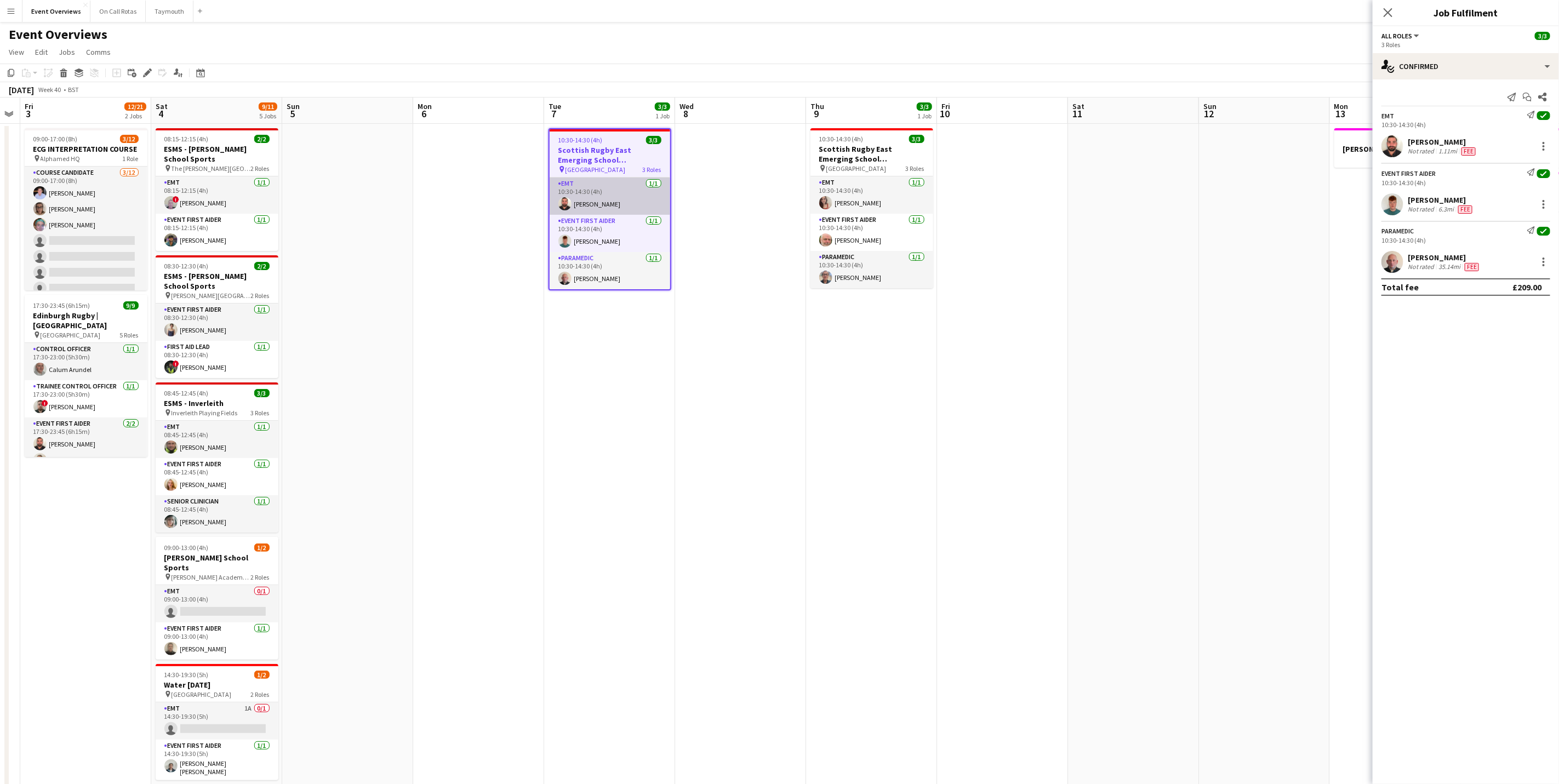
click at [605, 182] on app-card-role "EMT [DATE] 10:30-14:30 (4h) [PERSON_NAME]" at bounding box center [610, 196] width 121 height 37
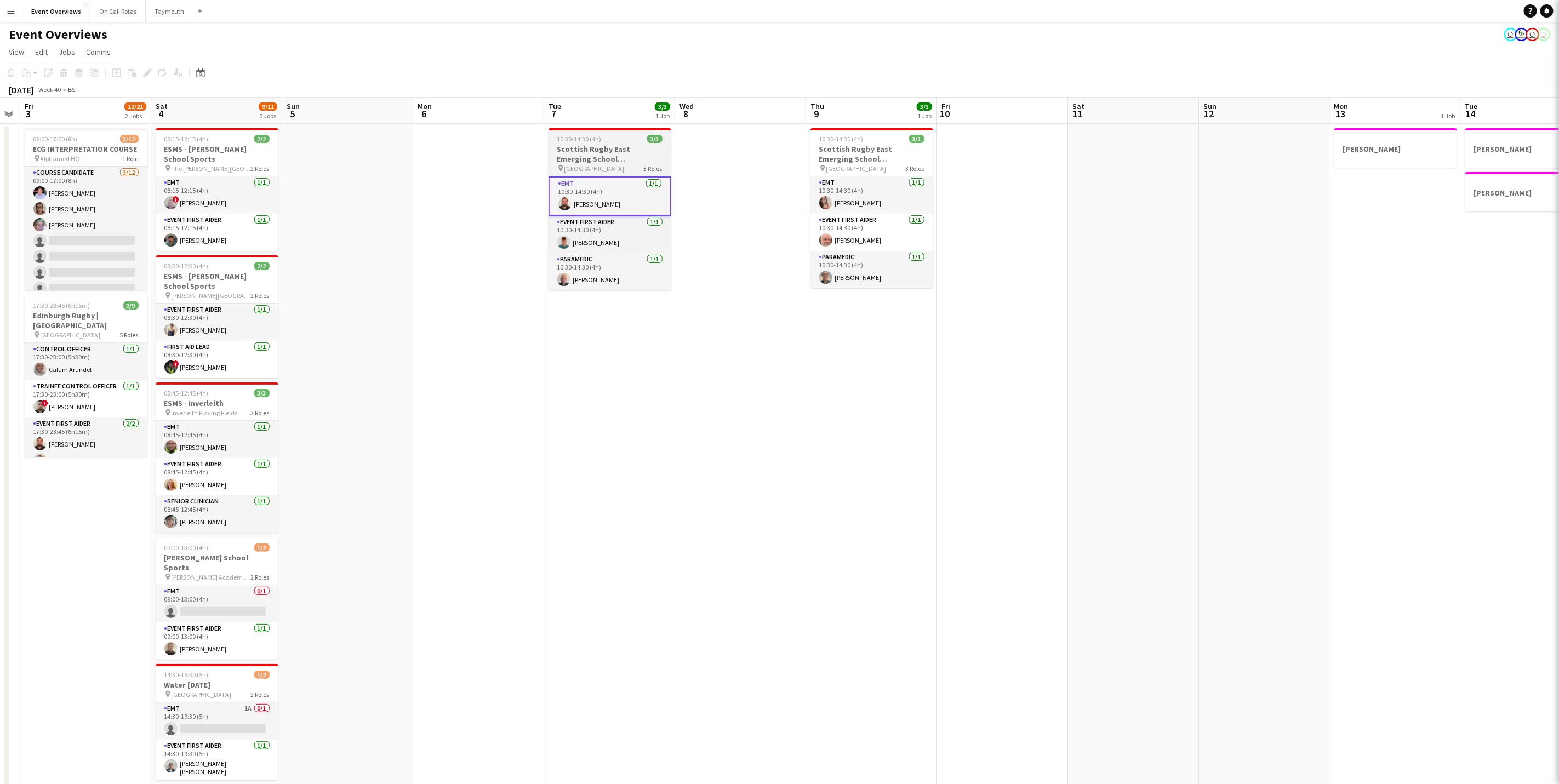
click at [605, 168] on span "[GEOGRAPHIC_DATA]" at bounding box center [595, 168] width 60 height 8
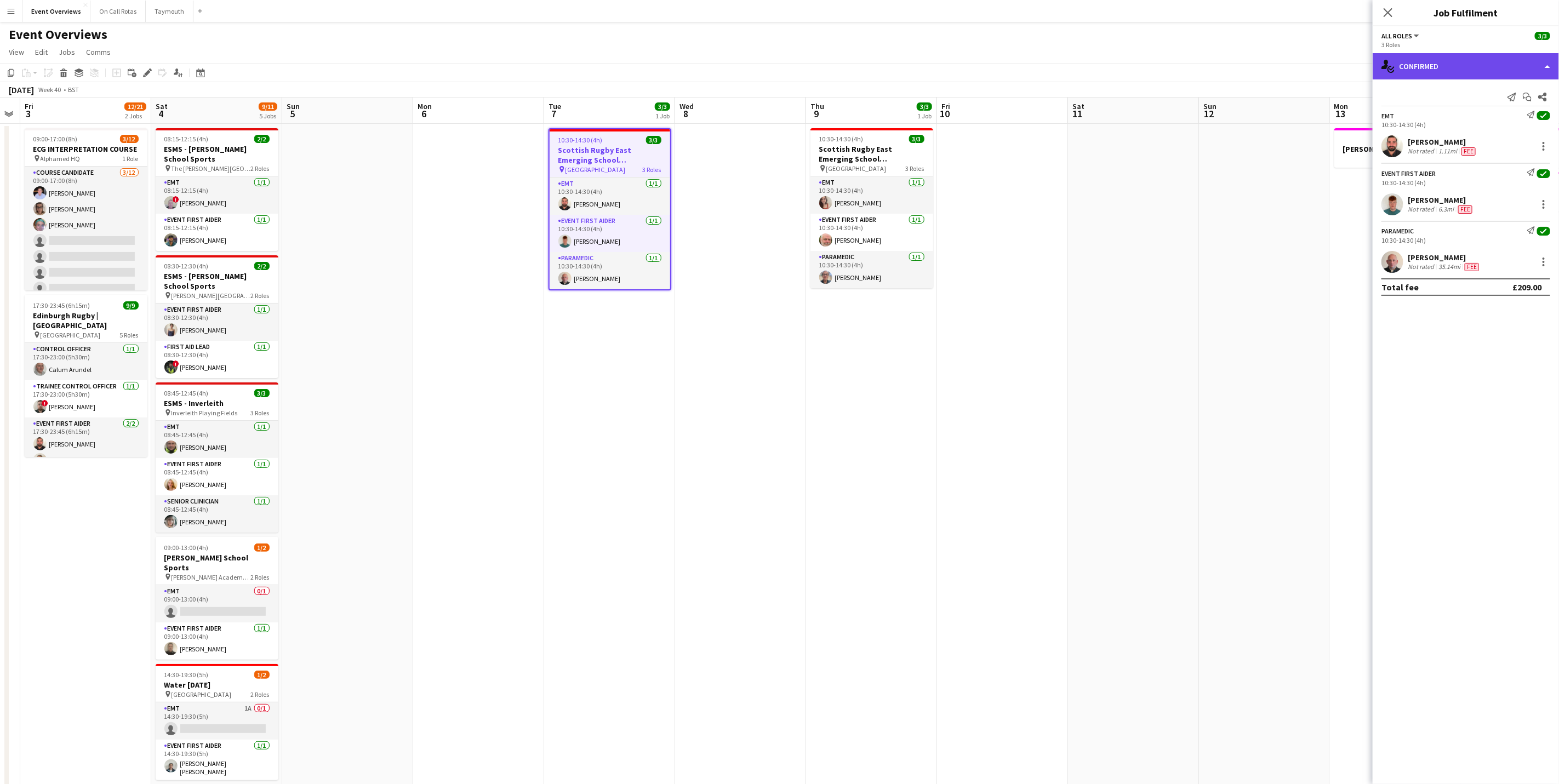
click at [1401, 64] on div "single-neutral-actions-check-2 Confirmed" at bounding box center [1466, 66] width 186 height 26
click at [1490, 110] on div "pen-write Job Details" at bounding box center [1502, 114] width 108 height 22
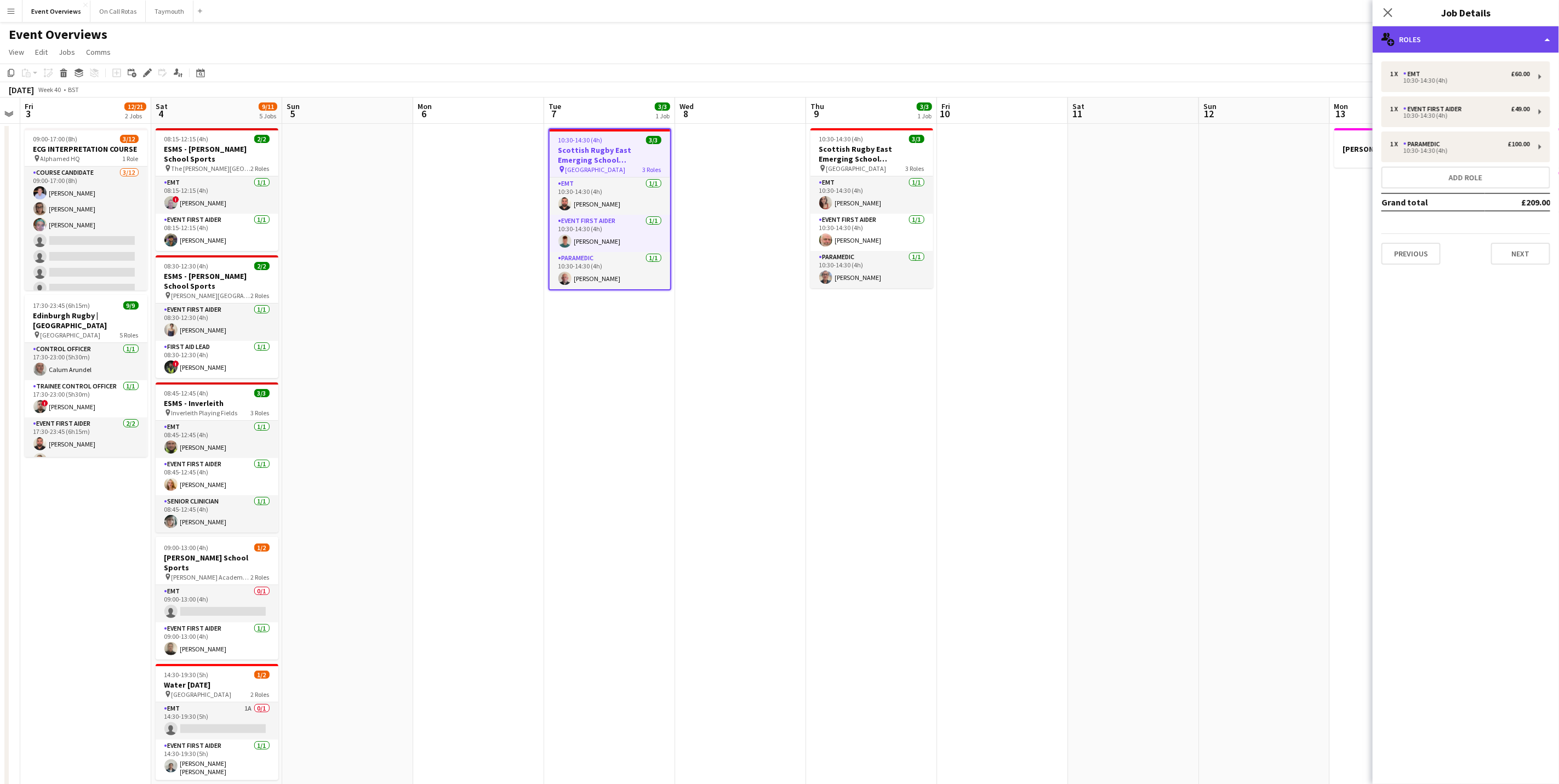
click at [1483, 45] on div "multiple-users-add Roles" at bounding box center [1466, 39] width 186 height 26
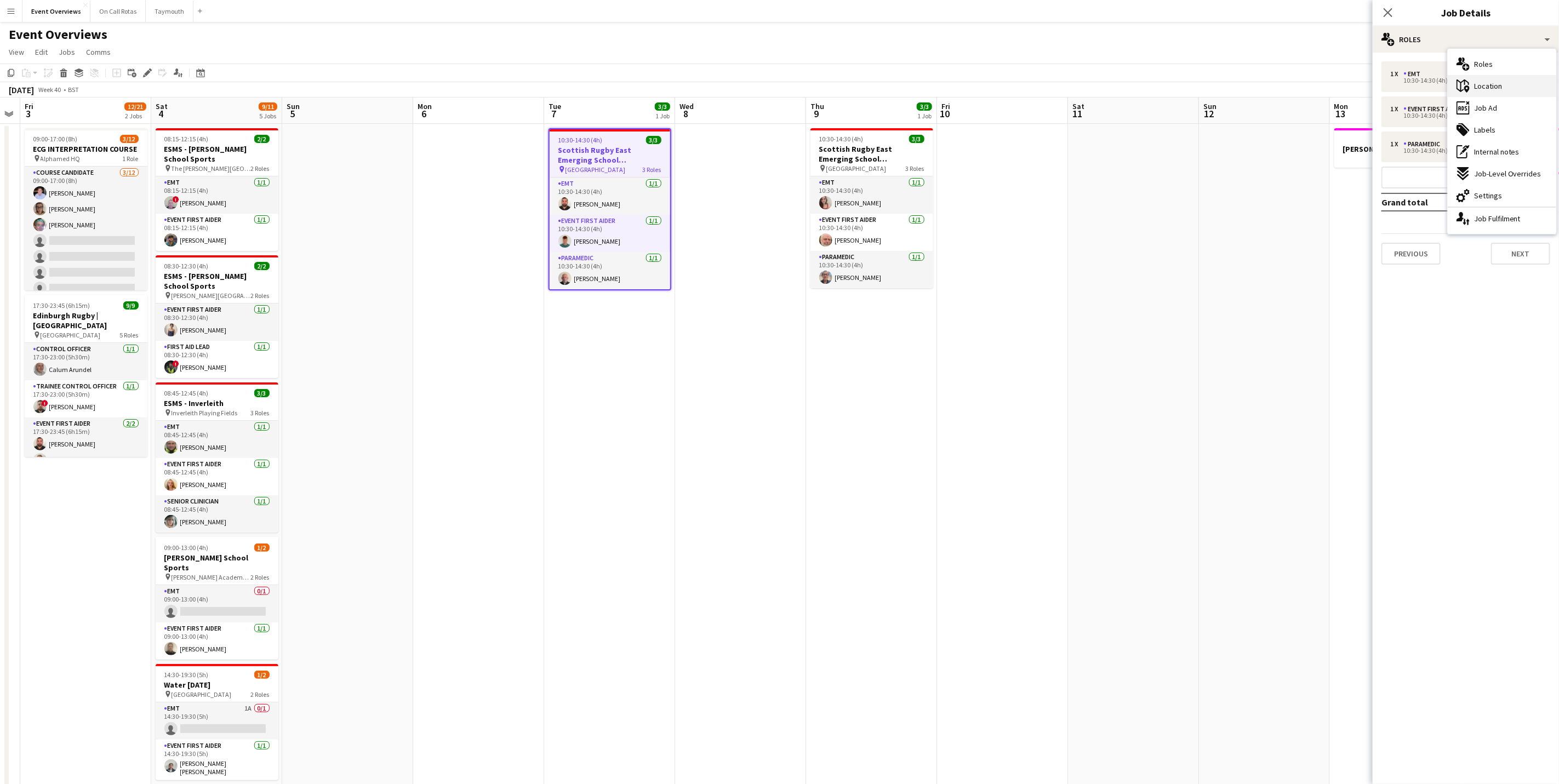
click at [1491, 89] on span "Location" at bounding box center [1488, 86] width 28 height 10
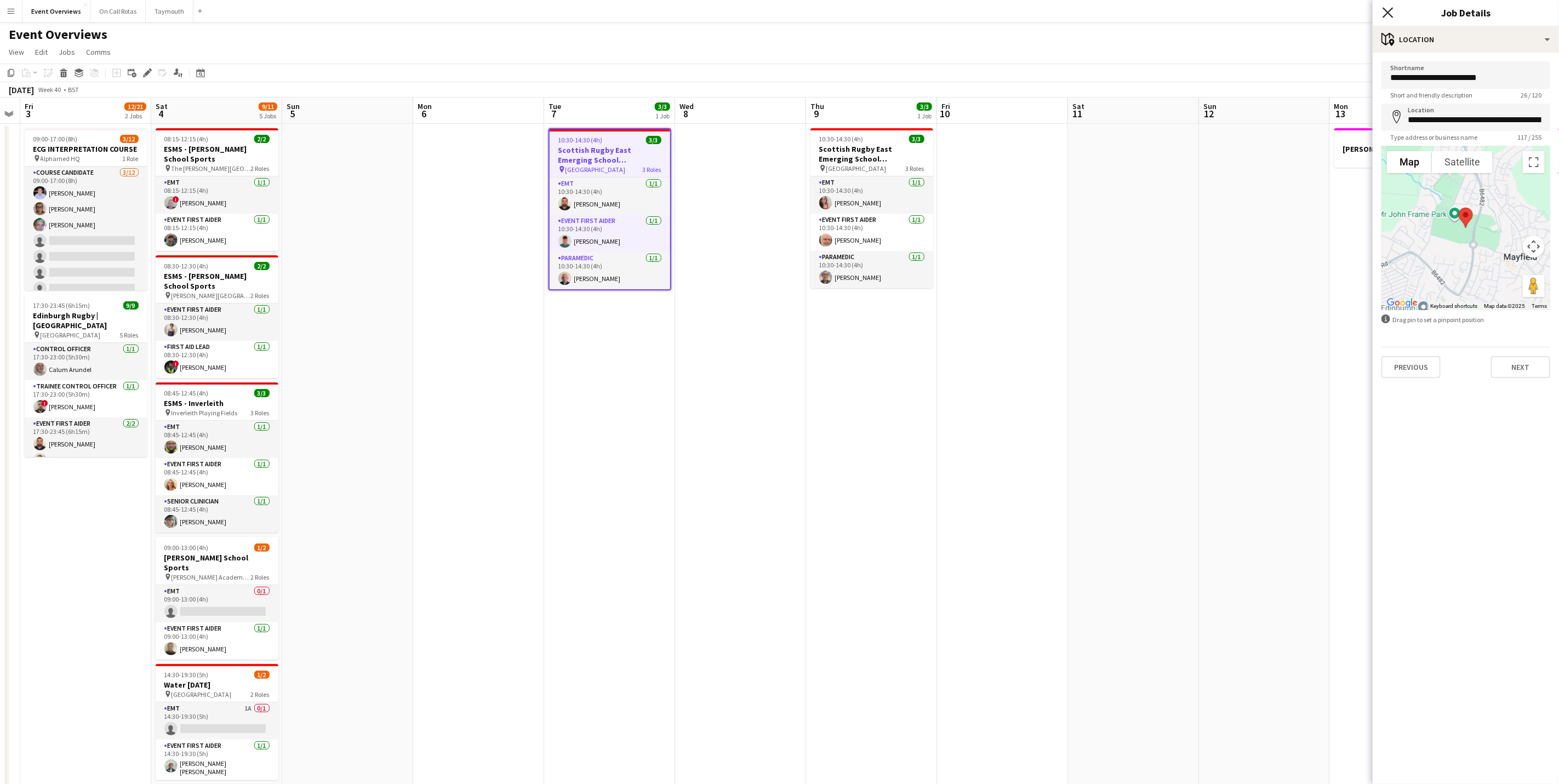
click at [1385, 14] on icon "Close pop-in" at bounding box center [1388, 12] width 10 height 10
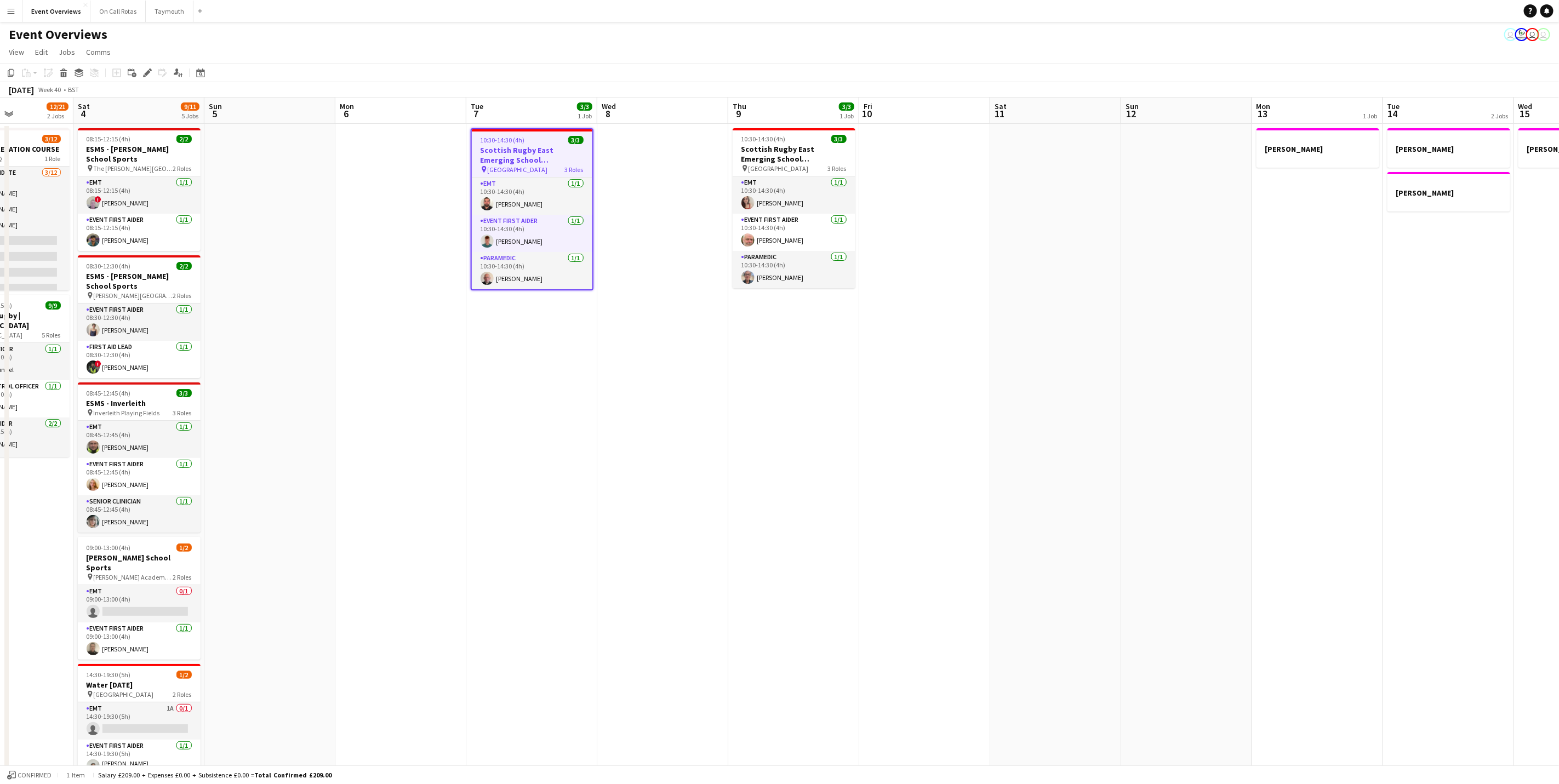
scroll to position [0, 308]
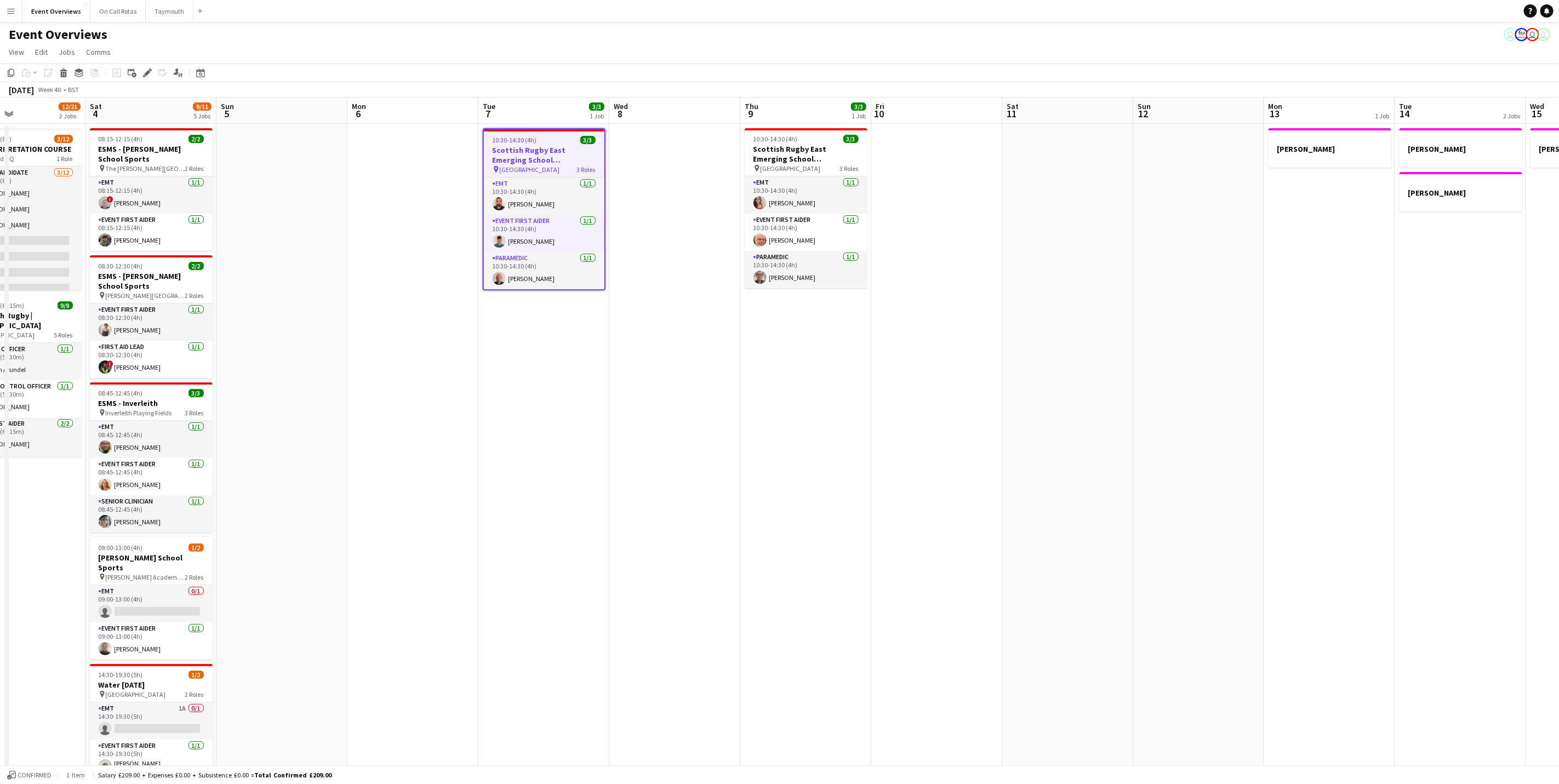
drag, startPoint x: 699, startPoint y: 557, endPoint x: 1230, endPoint y: 602, distance: 532.9
click at [1230, 602] on app-calendar-viewport "Wed 1 Thu 2 Fri 3 12/21 2 Jobs Sat 4 9/11 5 Jobs Sun 5 Mon 6 Tue 7 3/3 1 Job We…" at bounding box center [780, 579] width 1559 height 964
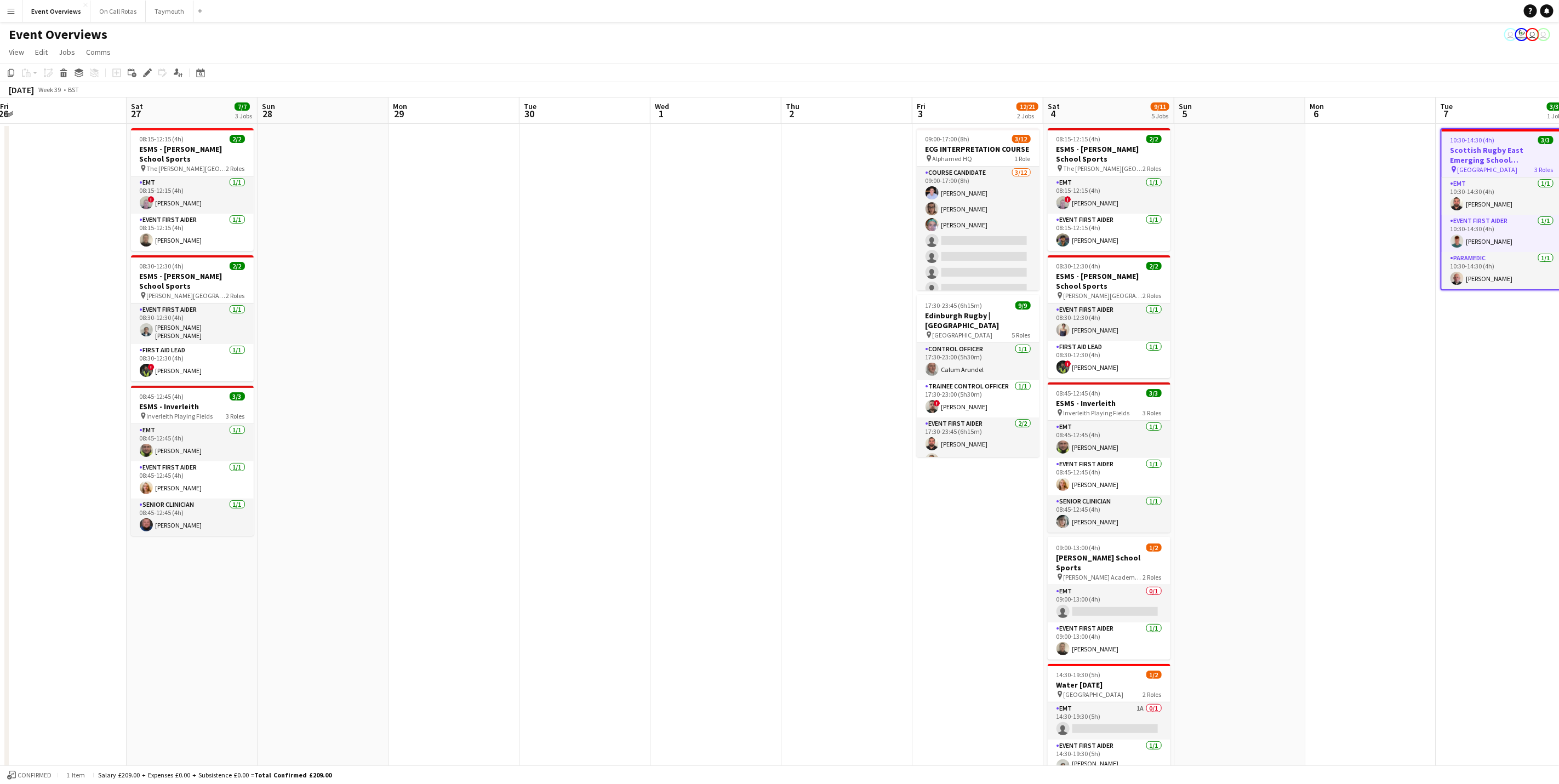
drag, startPoint x: 289, startPoint y: 379, endPoint x: 1089, endPoint y: 386, distance: 800.0
click at [1089, 386] on app-calendar-viewport "Thu 25 Fri 26 Sat 27 7/7 3 Jobs Sun 28 Mon 29 Tue 30 Wed 1 Thu 2 Fri 3 12/21 2 …" at bounding box center [780, 579] width 1559 height 964
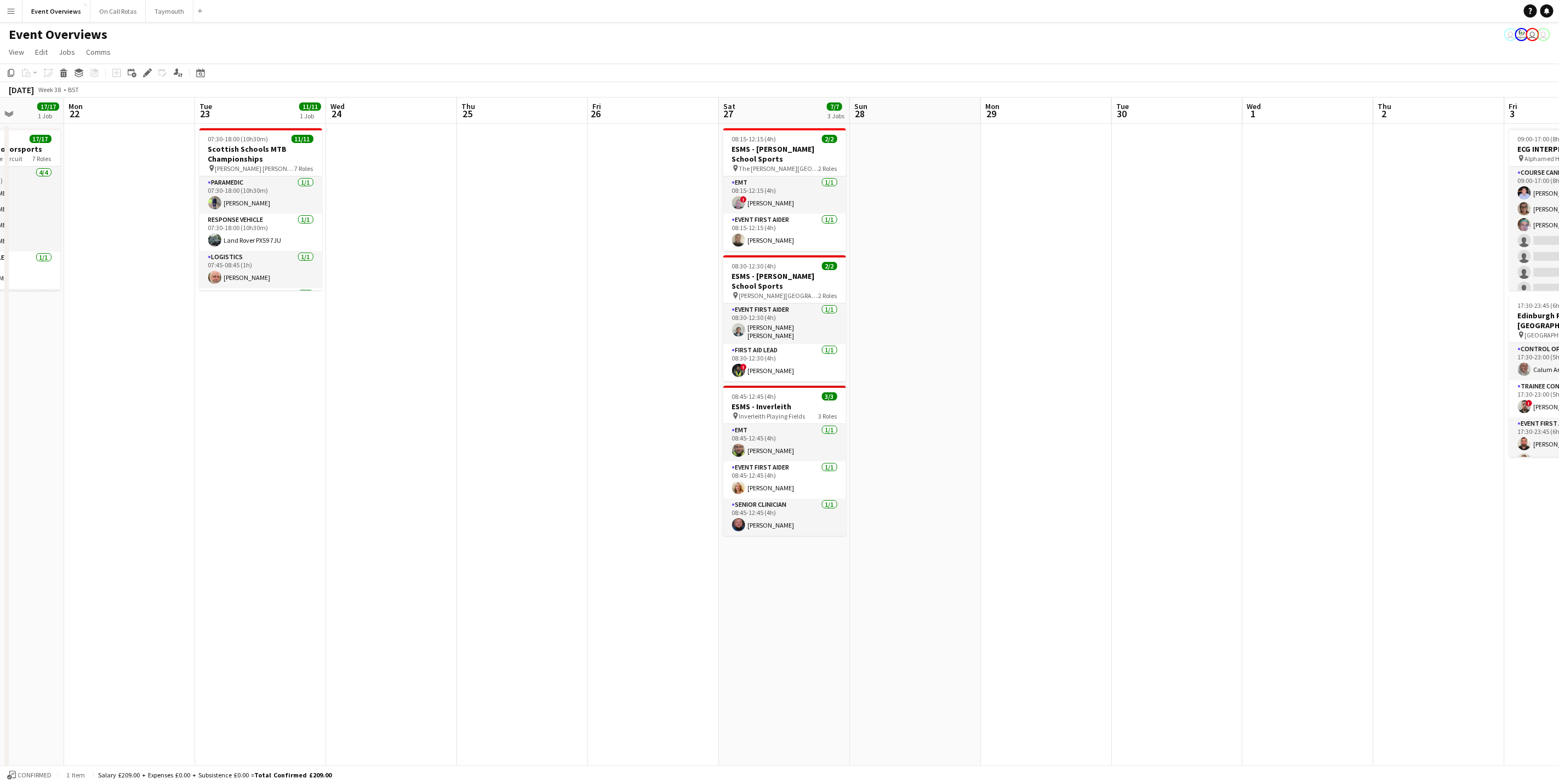
drag, startPoint x: 883, startPoint y: 319, endPoint x: 1197, endPoint y: 308, distance: 314.2
click at [1197, 308] on app-calendar-viewport "Fri 19 9/9 2 Jobs Sat 20 28/28 3 Jobs Sun 21 17/17 1 Job Mon 22 Tue 23 11/11 1 …" at bounding box center [780, 579] width 1559 height 964
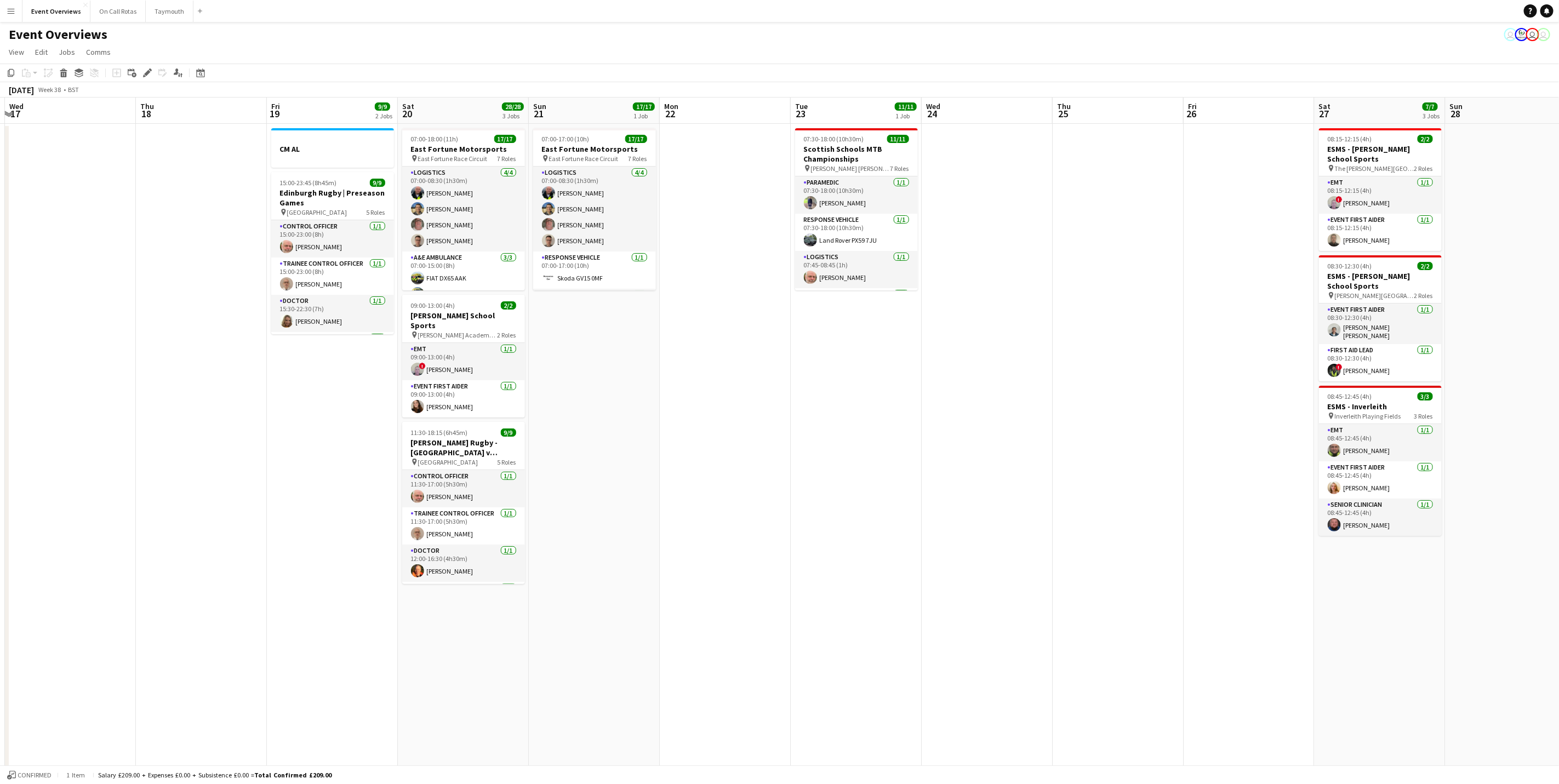
drag, startPoint x: 571, startPoint y: 340, endPoint x: 905, endPoint y: 342, distance: 334.0
click at [905, 342] on app-calendar-viewport "Mon 15 Tue 16 Wed 17 Thu 18 Fri 19 9/9 2 Jobs Sat 20 28/28 3 Jobs Sun 21 17/17 …" at bounding box center [780, 579] width 1559 height 964
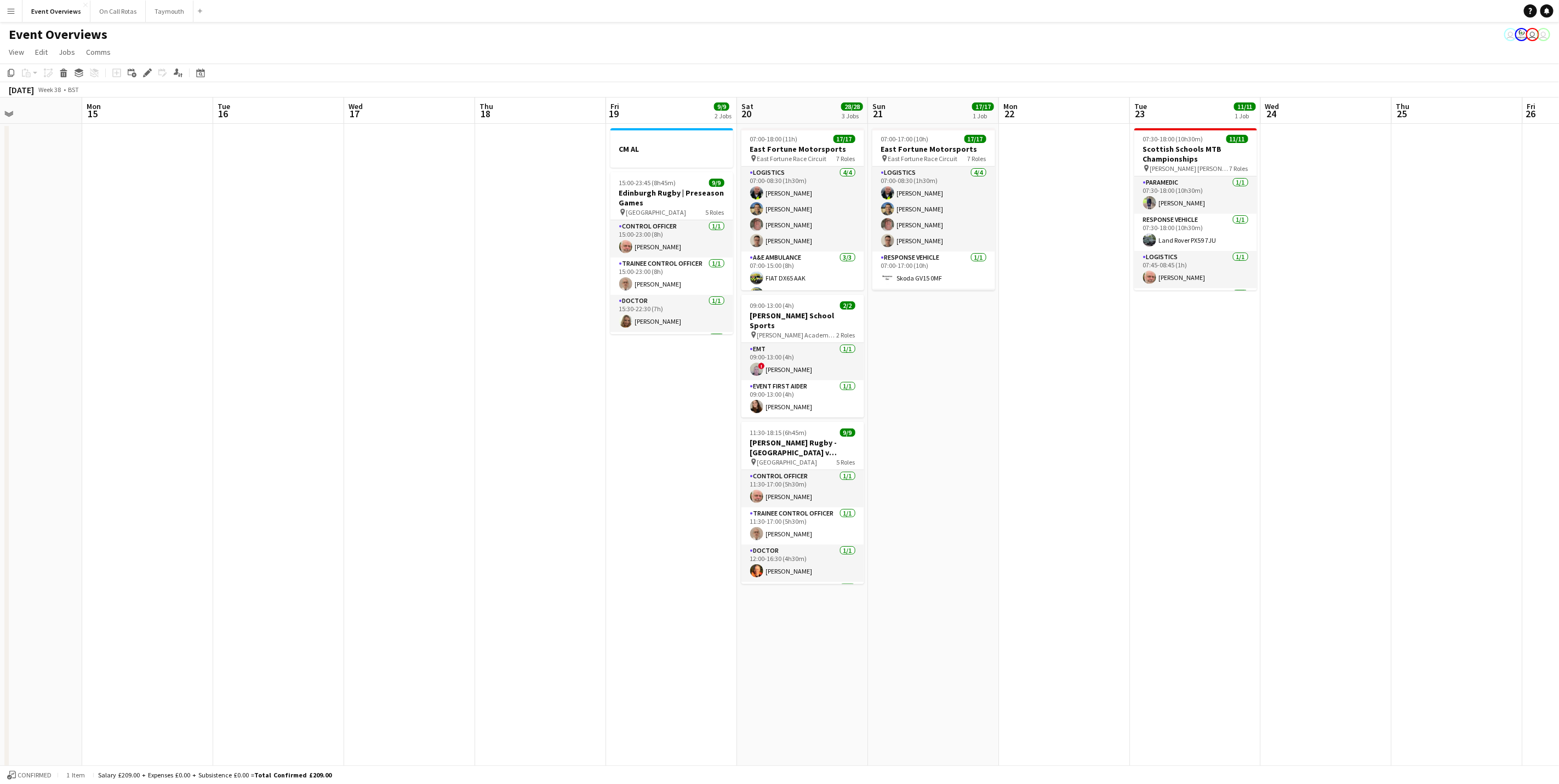
click at [982, 441] on app-calendar-viewport "Fri 12 14/30 2 Jobs Sat 13 8/10 5 Jobs Sun 14 Mon 15 Tue 16 Wed 17 Thu 18 Fri 1…" at bounding box center [780, 579] width 1559 height 964
drag, startPoint x: 1057, startPoint y: 439, endPoint x: 859, endPoint y: 370, distance: 209.7
click at [1438, 382] on app-calendar-viewport "Fri 12 14/30 2 Jobs Sat 13 8/10 5 Jobs Sun 14 Mon 15 Tue 16 Wed 17 Thu 18 Fri 1…" at bounding box center [780, 579] width 1559 height 964
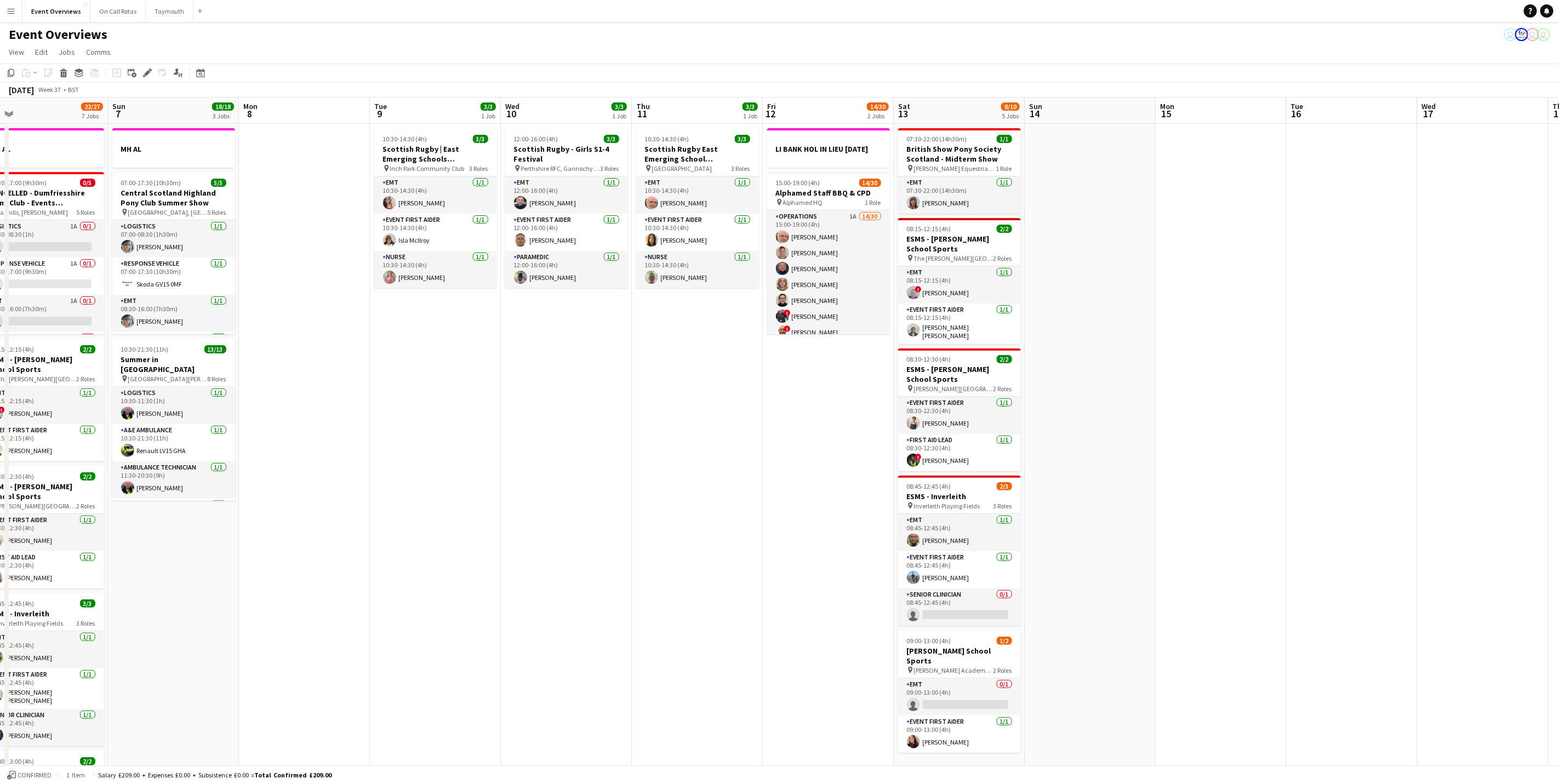
click at [995, 357] on app-calendar-viewport "Thu 4 2 Jobs Fri 5 12/13 3 Jobs Sat 6 22/27 7 Jobs Sun 7 18/18 3 Jobs Mon 8 Tue…" at bounding box center [780, 579] width 1559 height 964
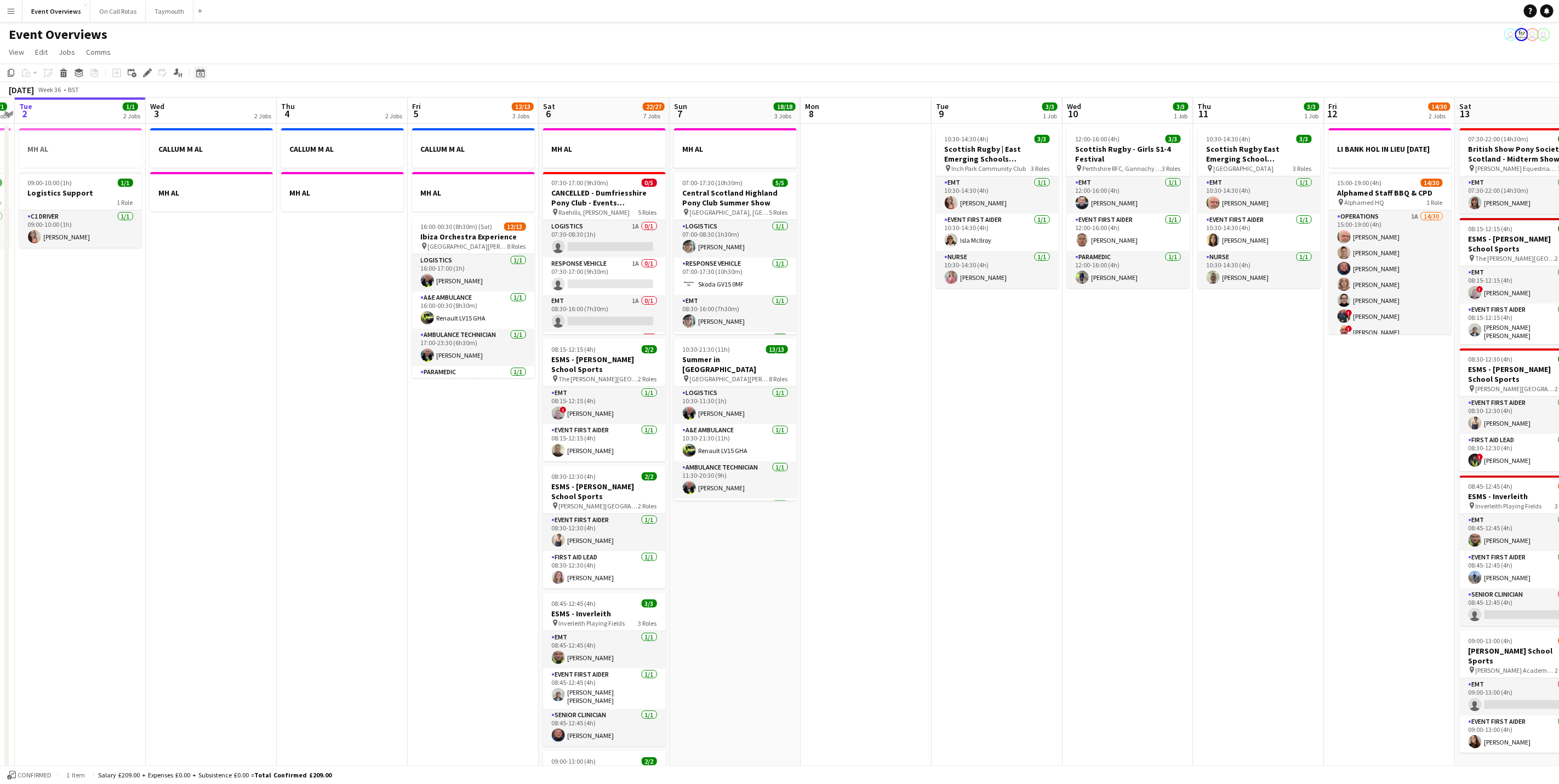
click at [201, 74] on icon "Date picker" at bounding box center [200, 73] width 9 height 9
click at [214, 166] on span "2" at bounding box center [216, 166] width 13 height 13
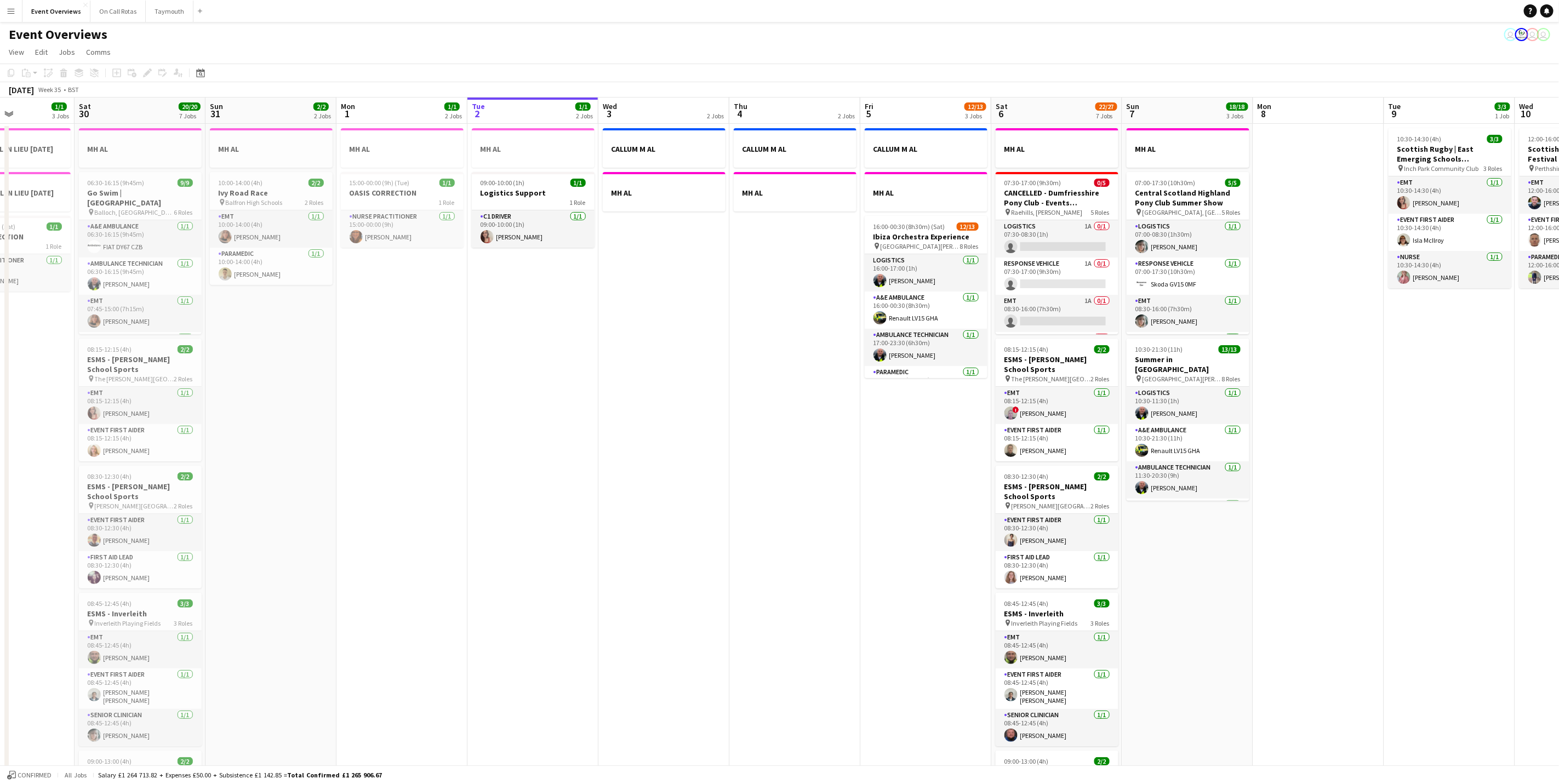
scroll to position [0, 319]
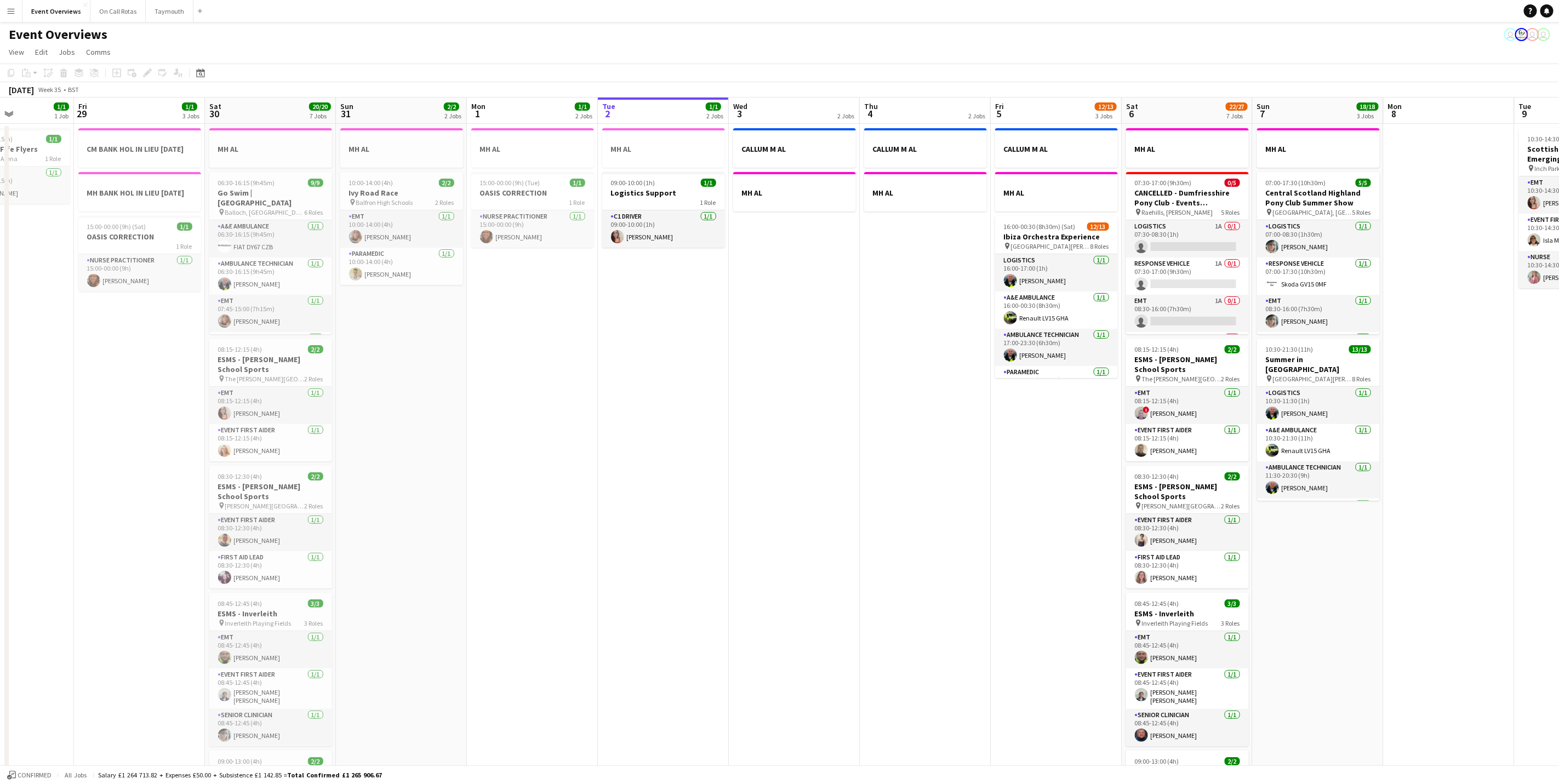
drag, startPoint x: 564, startPoint y: 529, endPoint x: 196, endPoint y: 515, distance: 368.3
click at [196, 515] on app-calendar-viewport "Tue 26 Wed 27 Thu 28 1/1 1 Job Fri 29 1/1 3 Jobs Sat 30 20/20 7 Jobs Sun 31 2/2…" at bounding box center [780, 579] width 1559 height 964
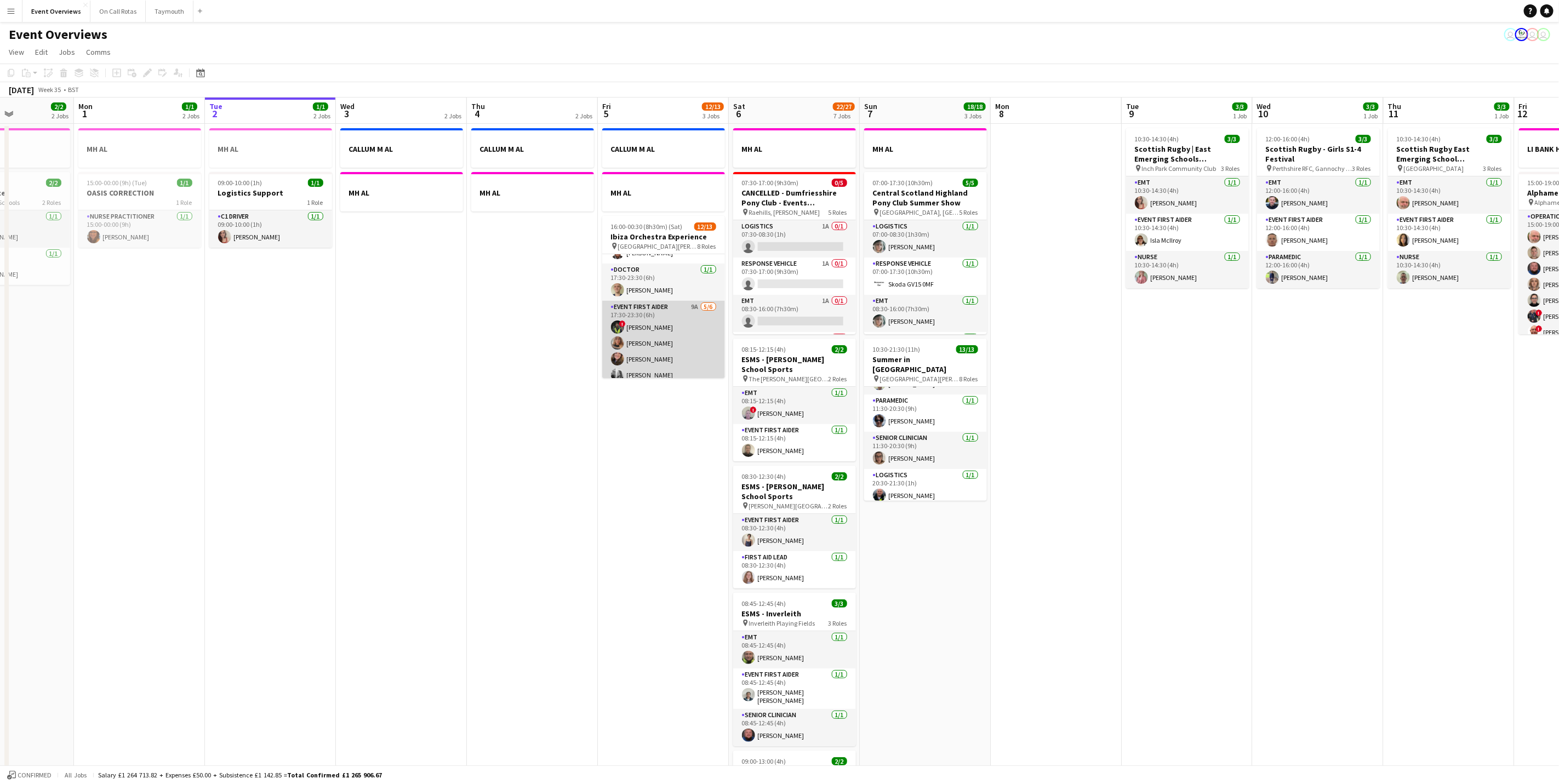
scroll to position [164, 0]
click at [649, 329] on app-card-role "Event First Aider 9A [DATE] 17:30-23:30 (6h) ! [PERSON_NAME] [PERSON_NAME] [PER…" at bounding box center [663, 334] width 123 height 116
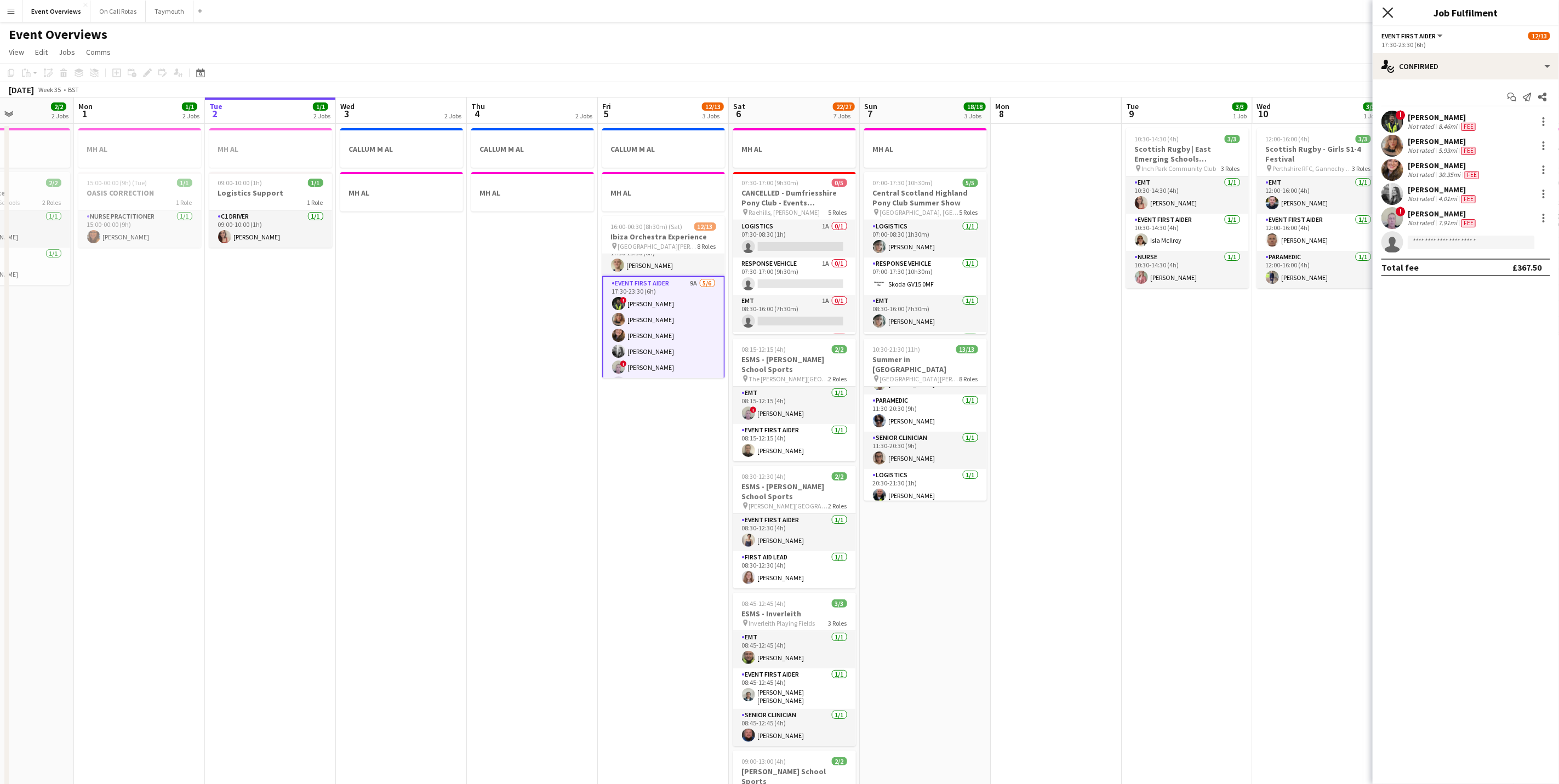
click at [1384, 15] on icon "Close pop-in" at bounding box center [1388, 12] width 10 height 10
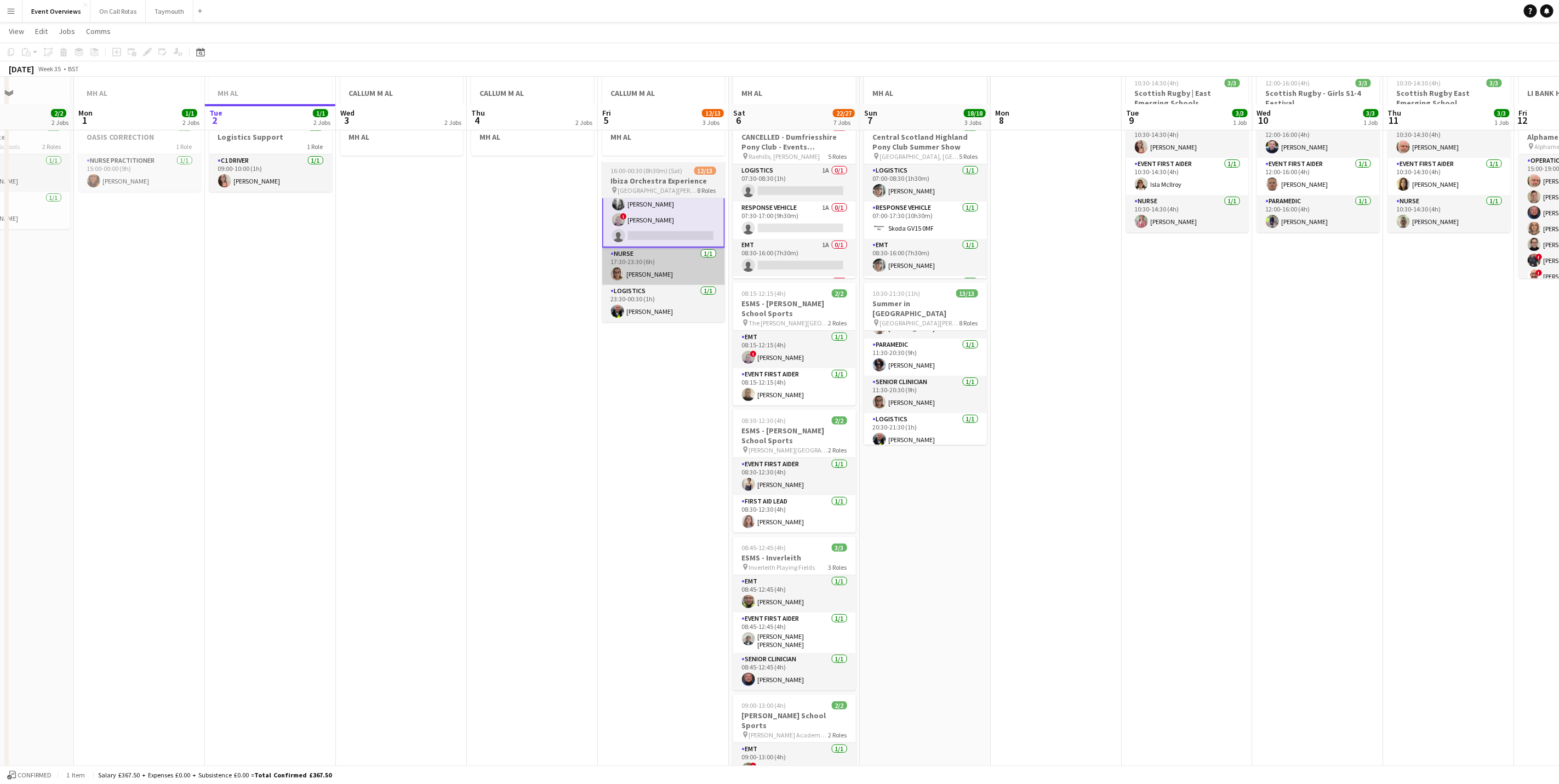
scroll to position [82, 0]
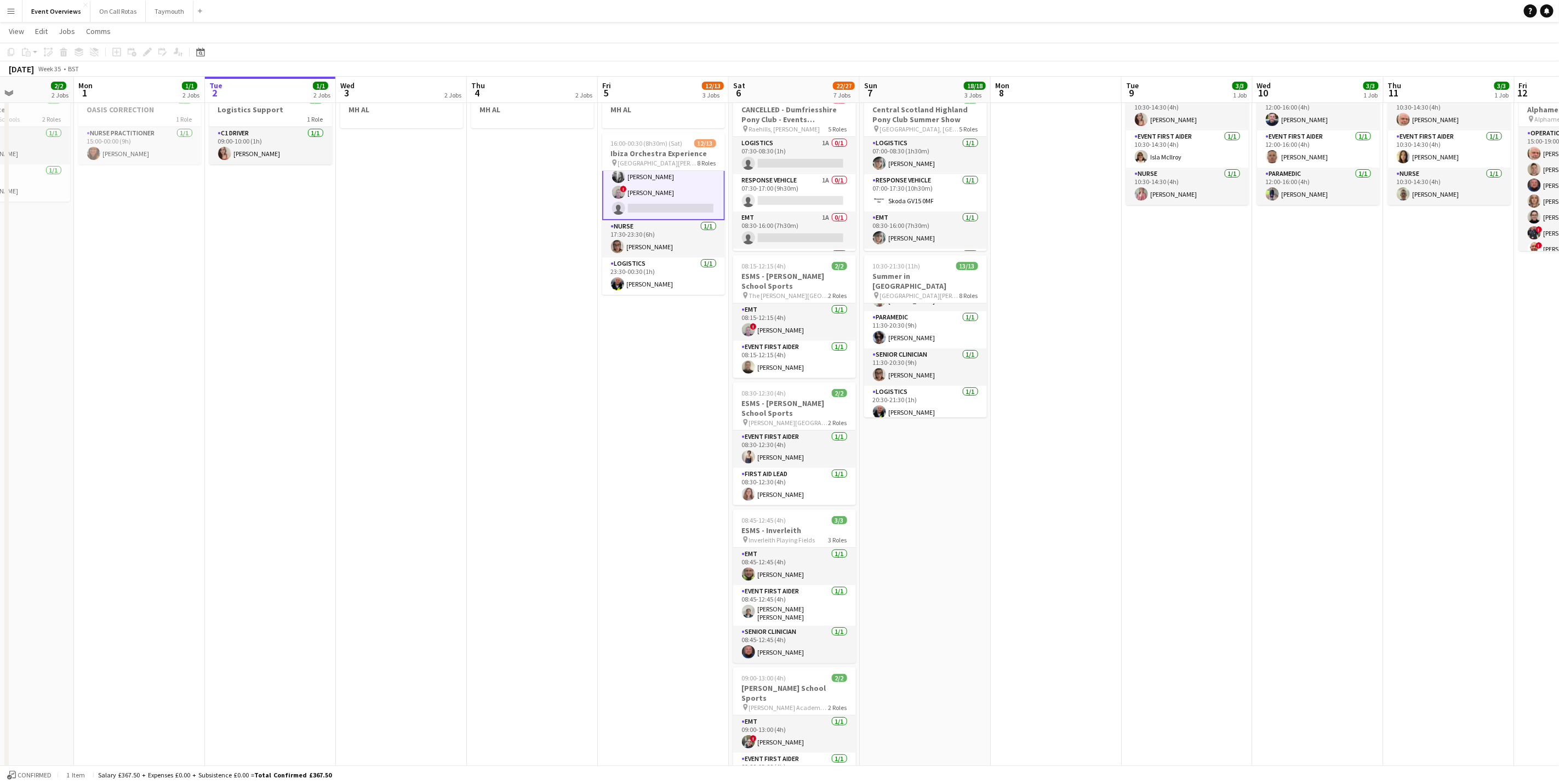
click at [15, 12] on button "Menu" at bounding box center [11, 11] width 22 height 22
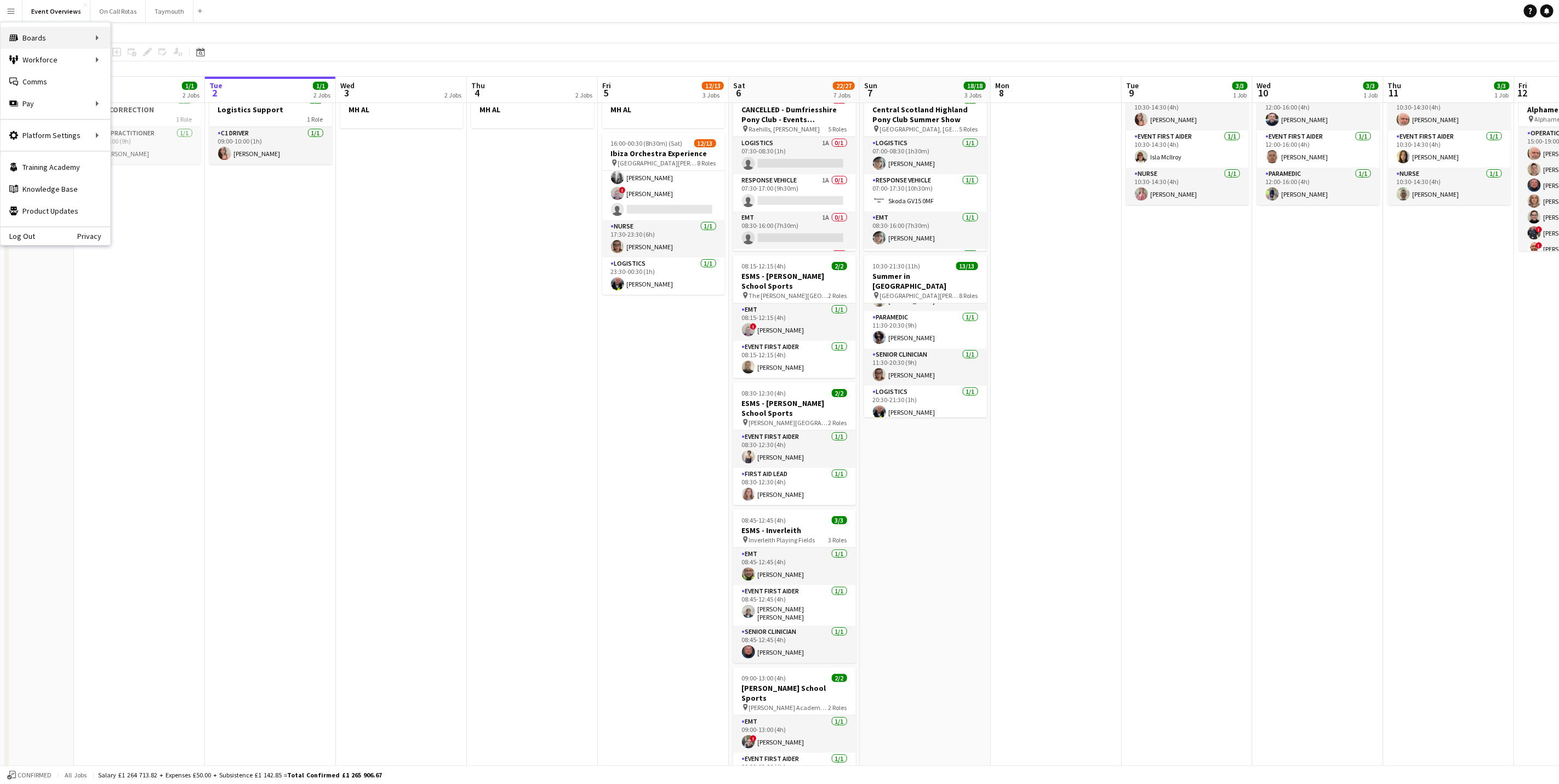
scroll to position [259, 0]
click at [124, 50] on link "My Workforce" at bounding box center [165, 59] width 110 height 22
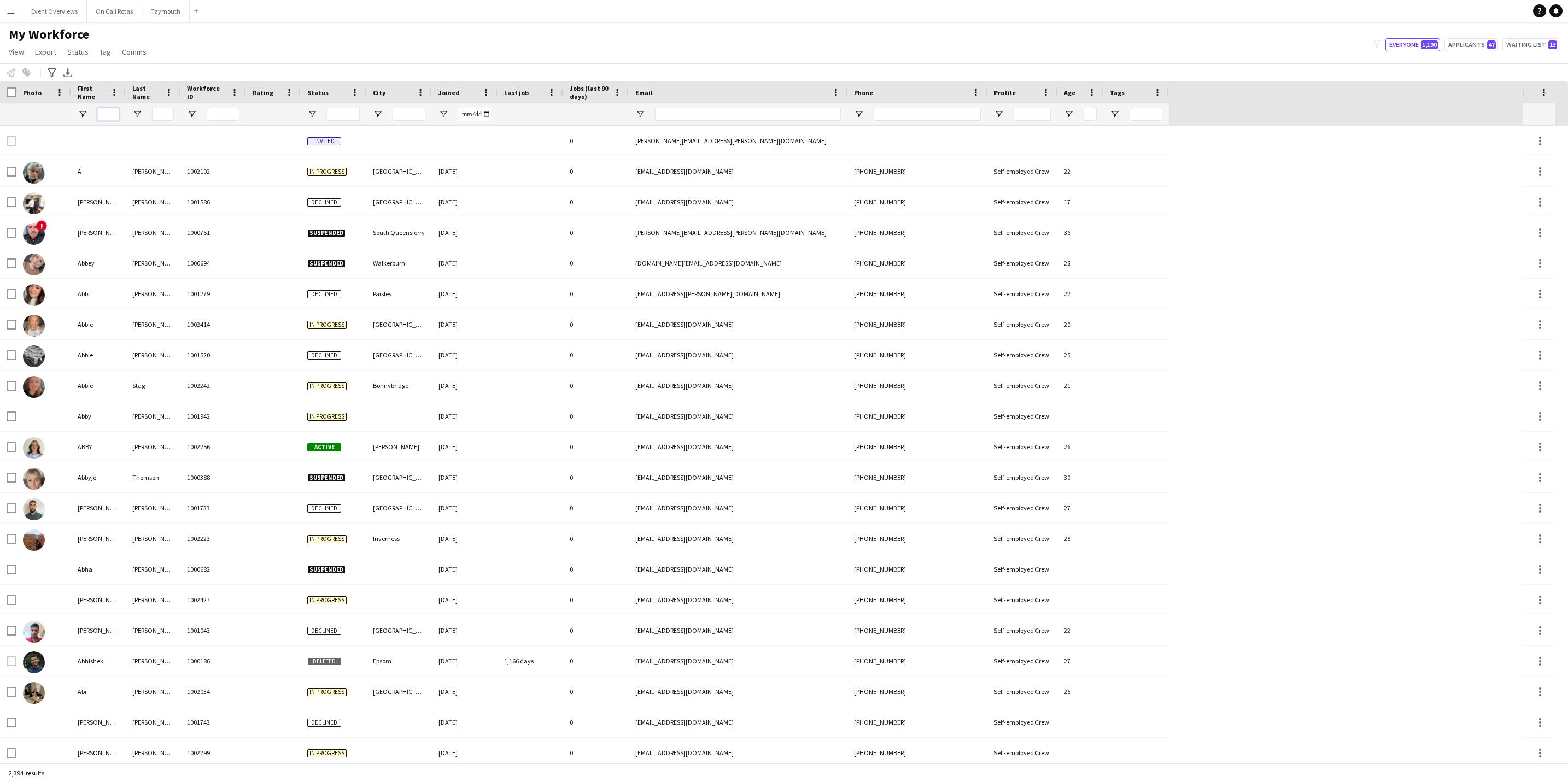
click at [115, 112] on input "First Name Filter Input" at bounding box center [108, 114] width 22 height 13
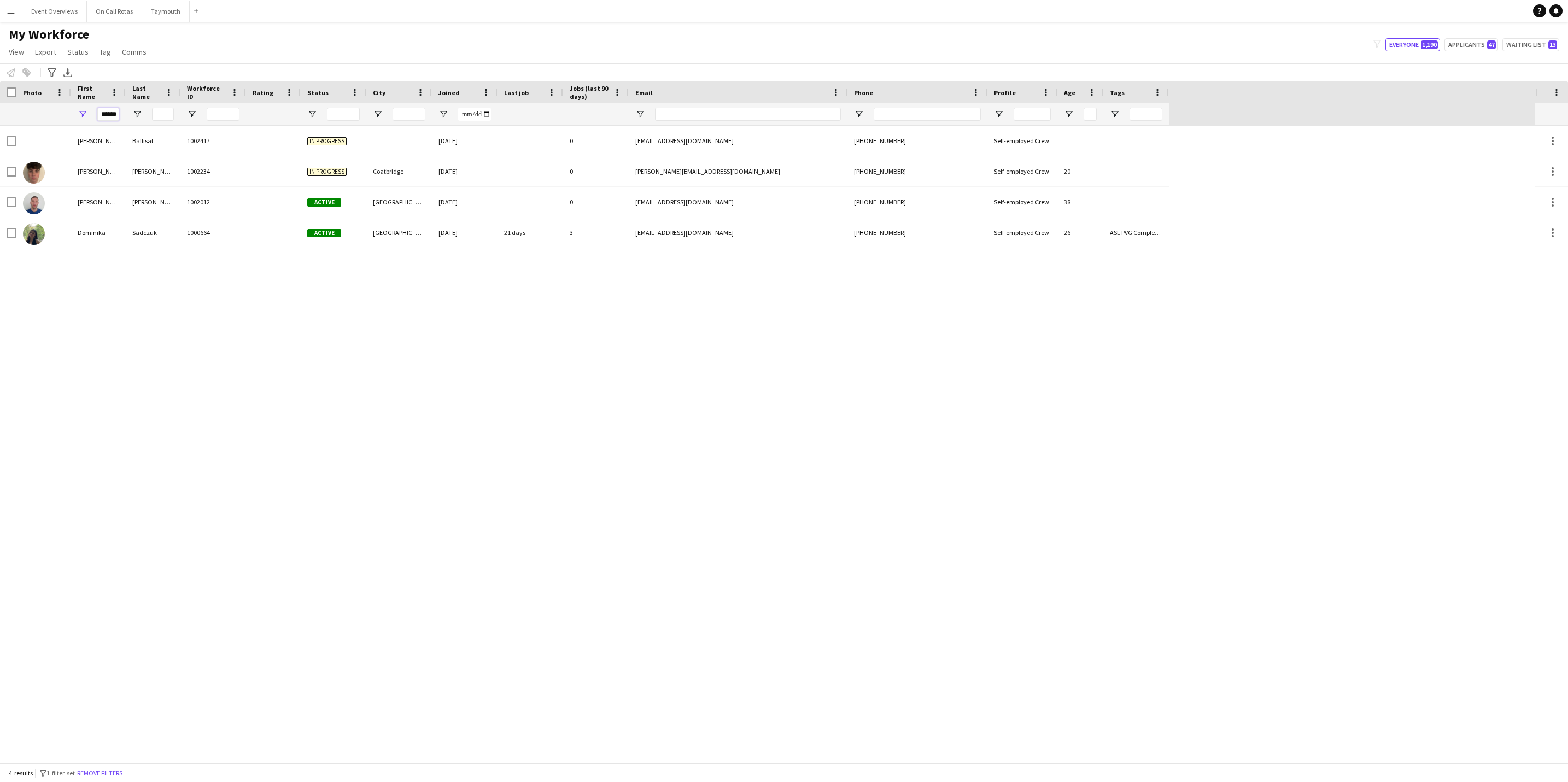
scroll to position [0, 3]
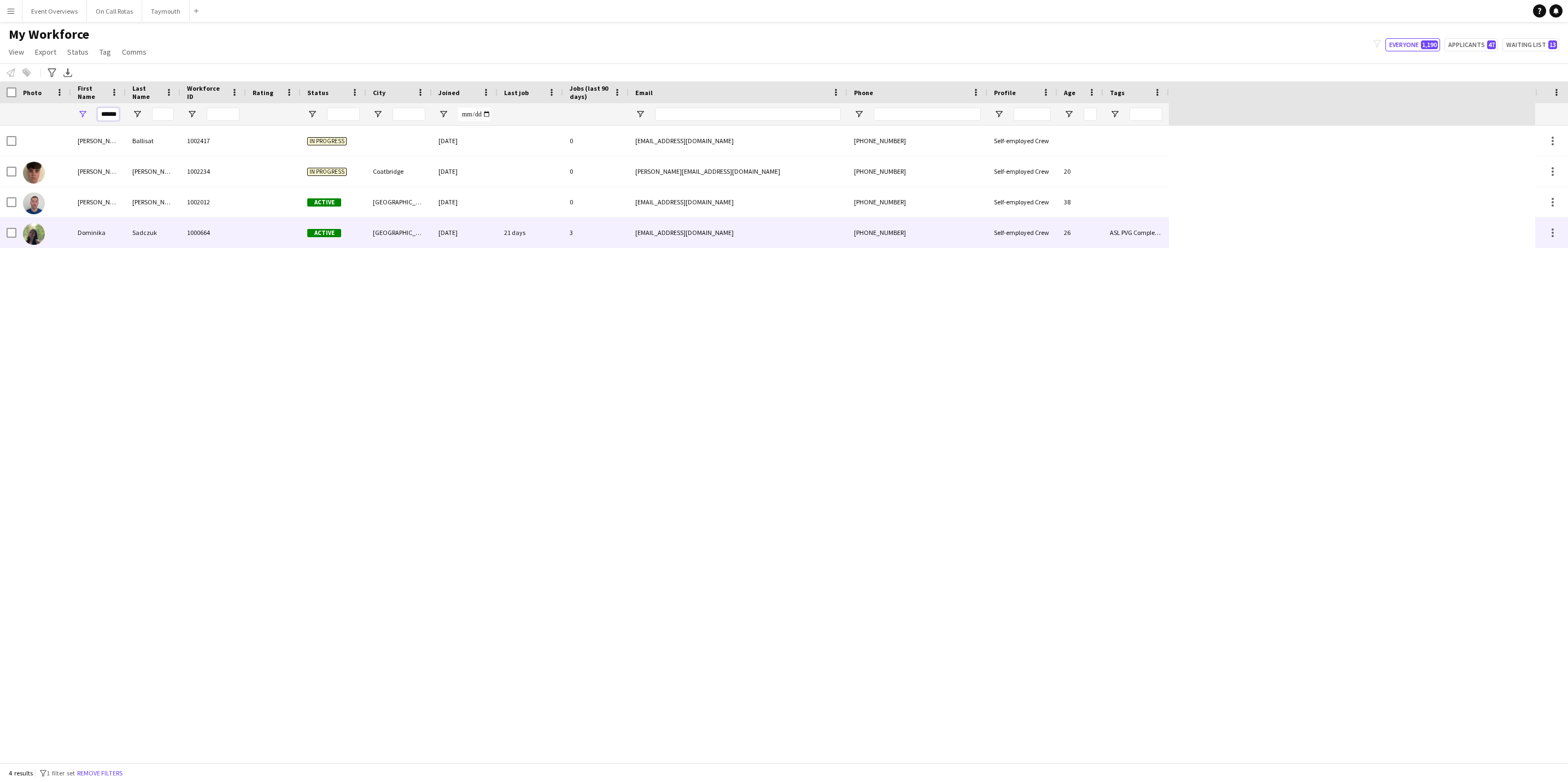
type input "******"
click at [120, 232] on div "Dominika" at bounding box center [98, 232] width 55 height 30
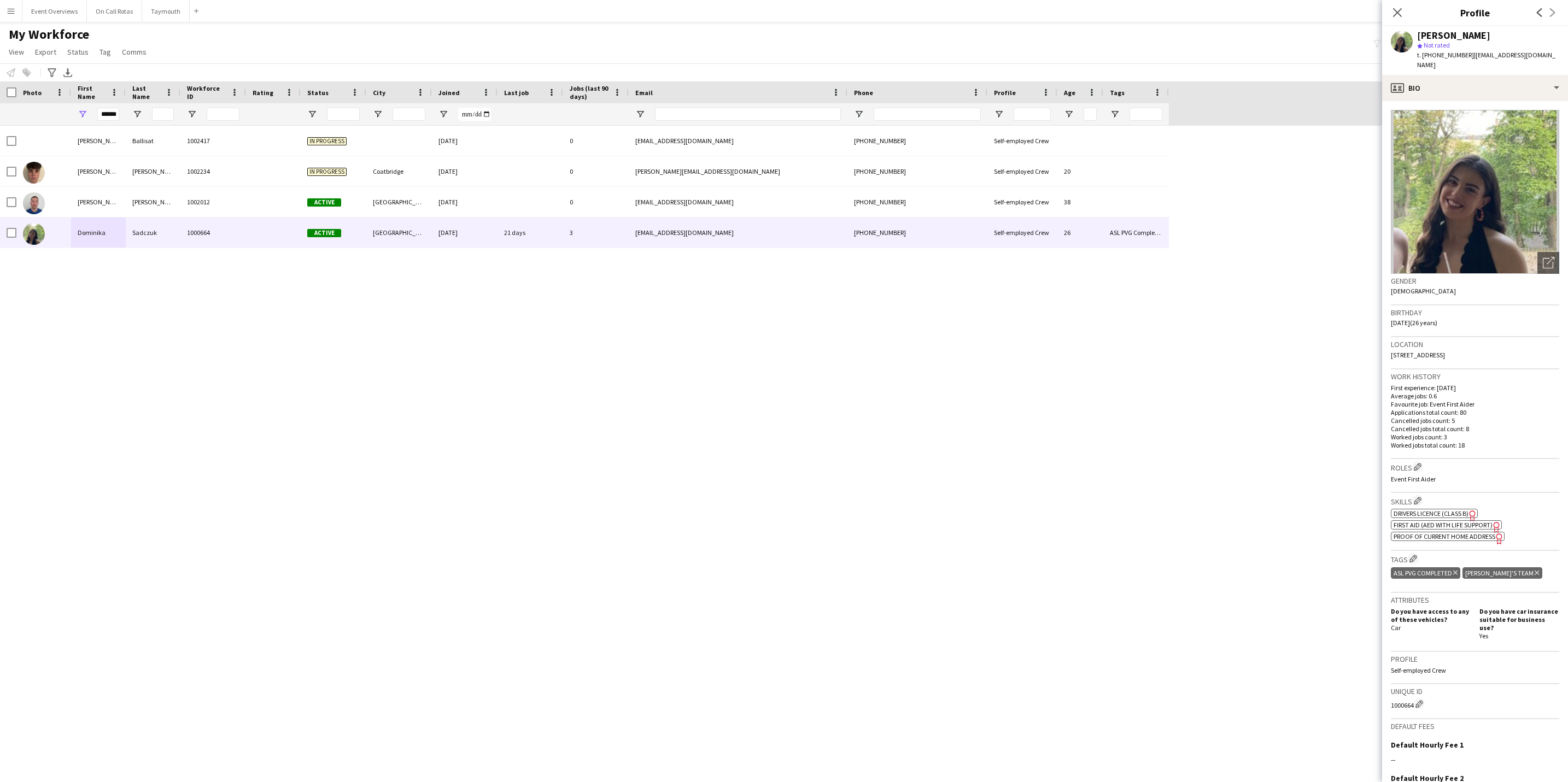
click at [1457, 197] on img at bounding box center [1474, 192] width 168 height 164
click at [1388, 2] on div "Close pop-in" at bounding box center [1397, 12] width 31 height 25
click at [1393, 13] on icon "Close pop-in" at bounding box center [1397, 12] width 10 height 10
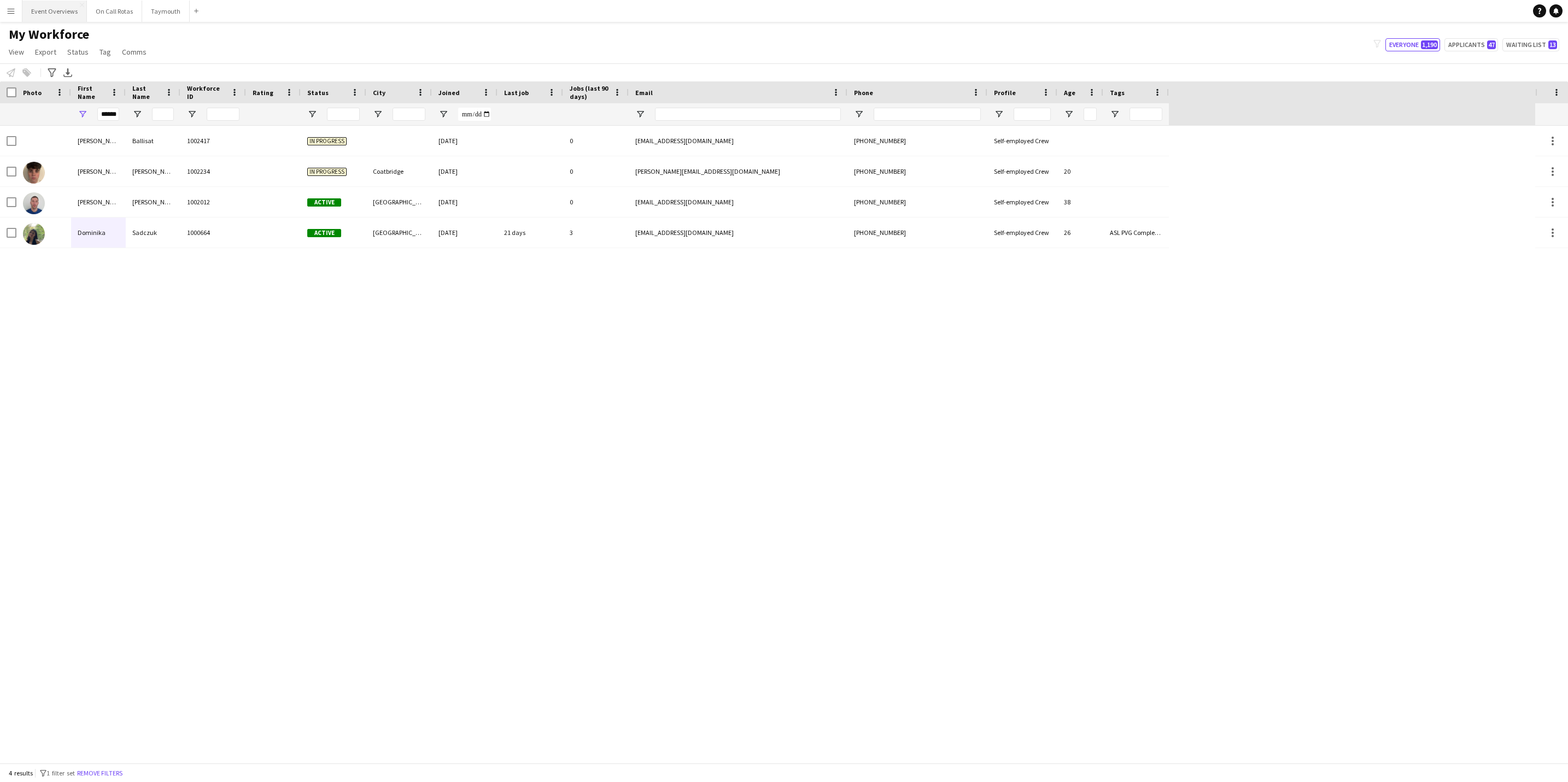
click at [34, 12] on button "Event Overviews Close" at bounding box center [55, 11] width 64 height 21
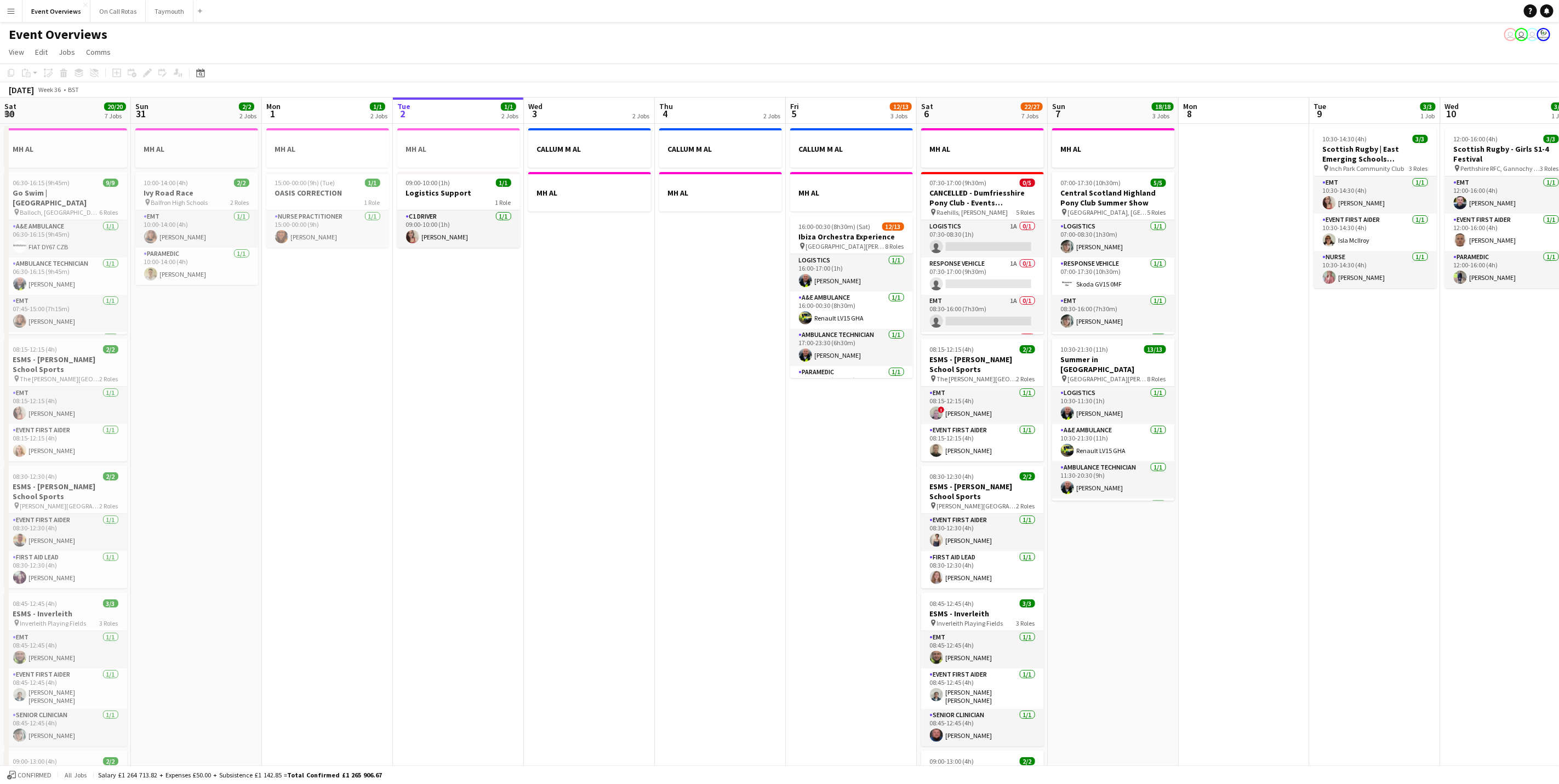
scroll to position [0, 240]
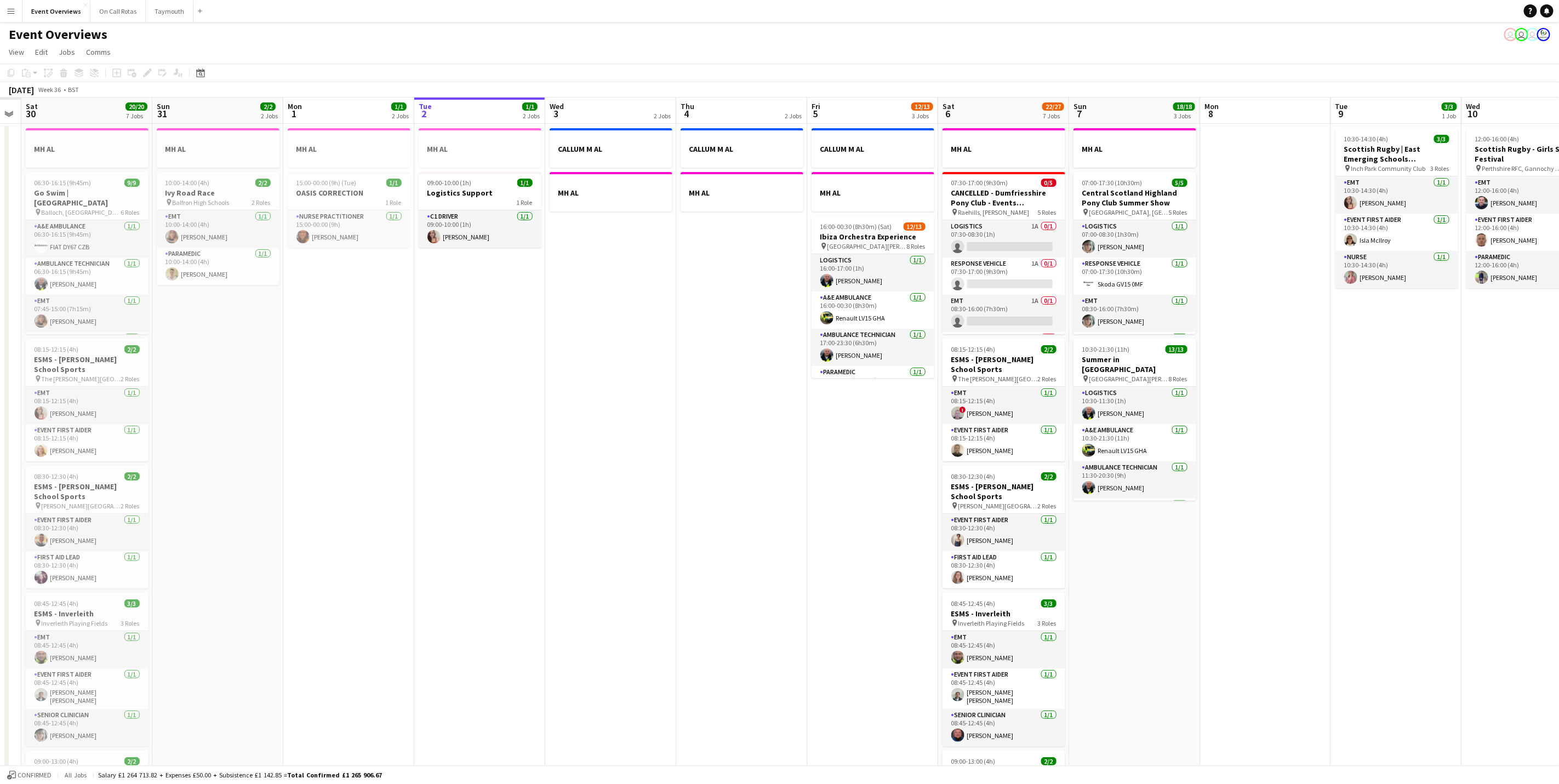
click at [764, 549] on app-calendar-viewport "Thu 28 Fri 29 Sat 30 20/20 7 Jobs Sun 31 2/2 2 Jobs Mon 1 1/1 2 Jobs Tue 2 1/1 …" at bounding box center [780, 579] width 1559 height 964
